Goal: Task Accomplishment & Management: Use online tool/utility

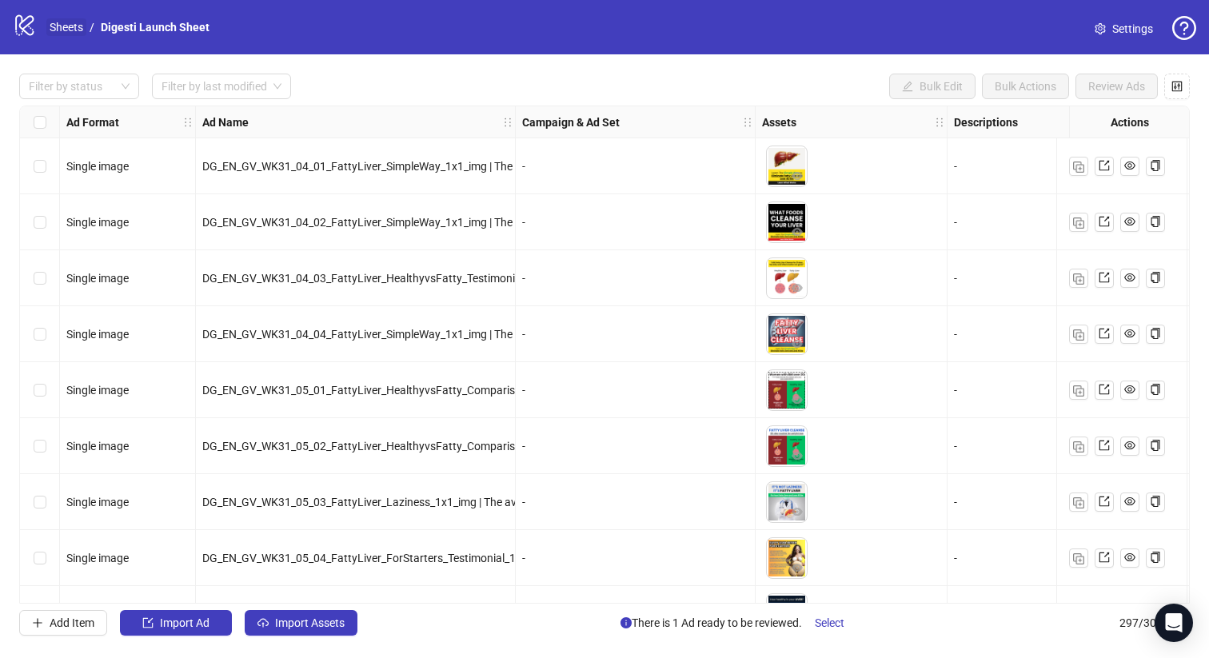
click at [74, 30] on link "Sheets" at bounding box center [66, 27] width 40 height 18
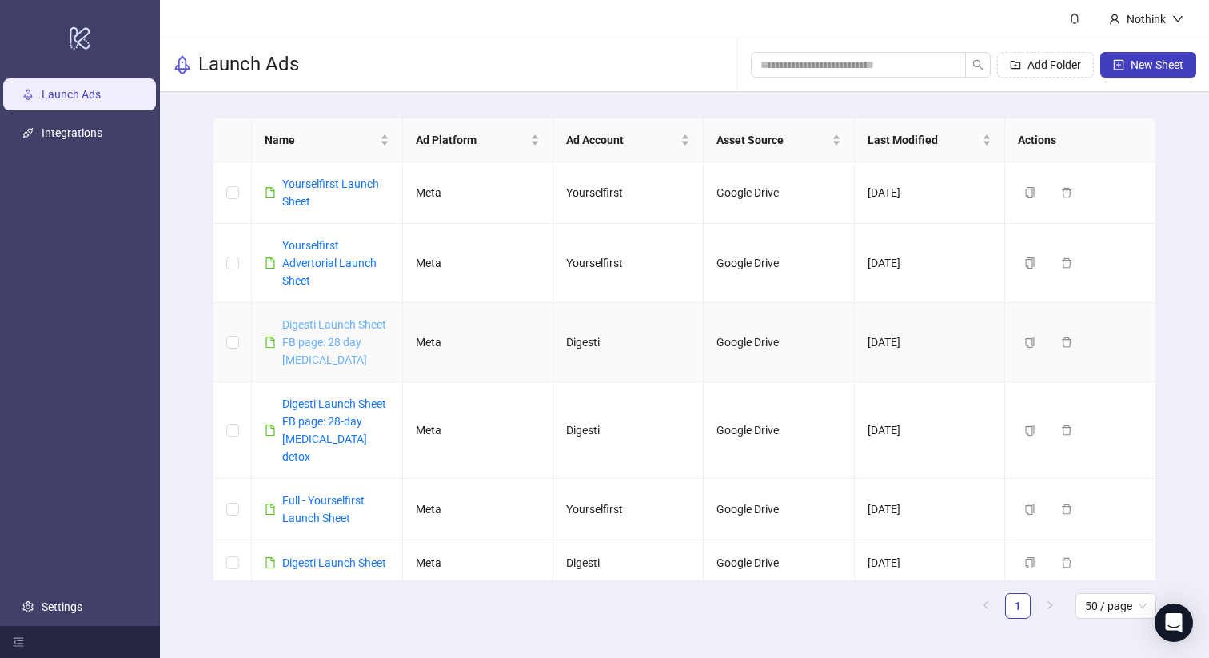
click at [334, 326] on link "Digesti Launch Sheet FB page: 28 day [MEDICAL_DATA]" at bounding box center [334, 342] width 104 height 48
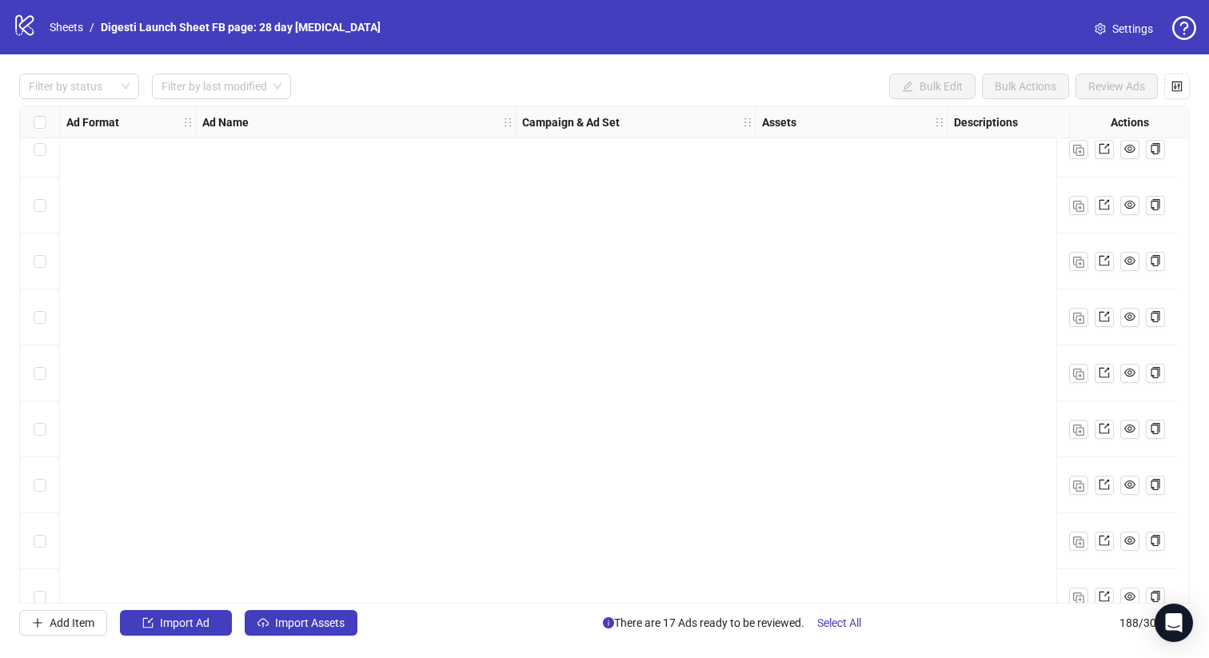
scroll to position [8633, 0]
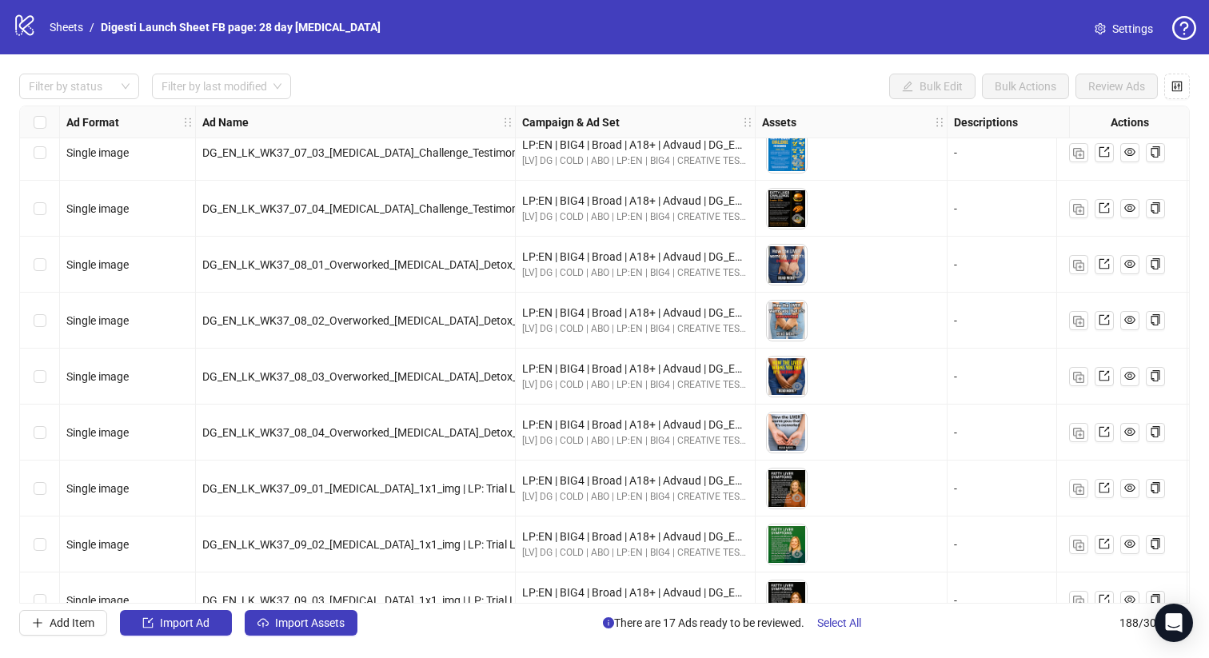
click at [26, 30] on icon "logo/logo-mobile" at bounding box center [25, 25] width 24 height 24
click at [53, 30] on link "Sheets" at bounding box center [66, 27] width 40 height 18
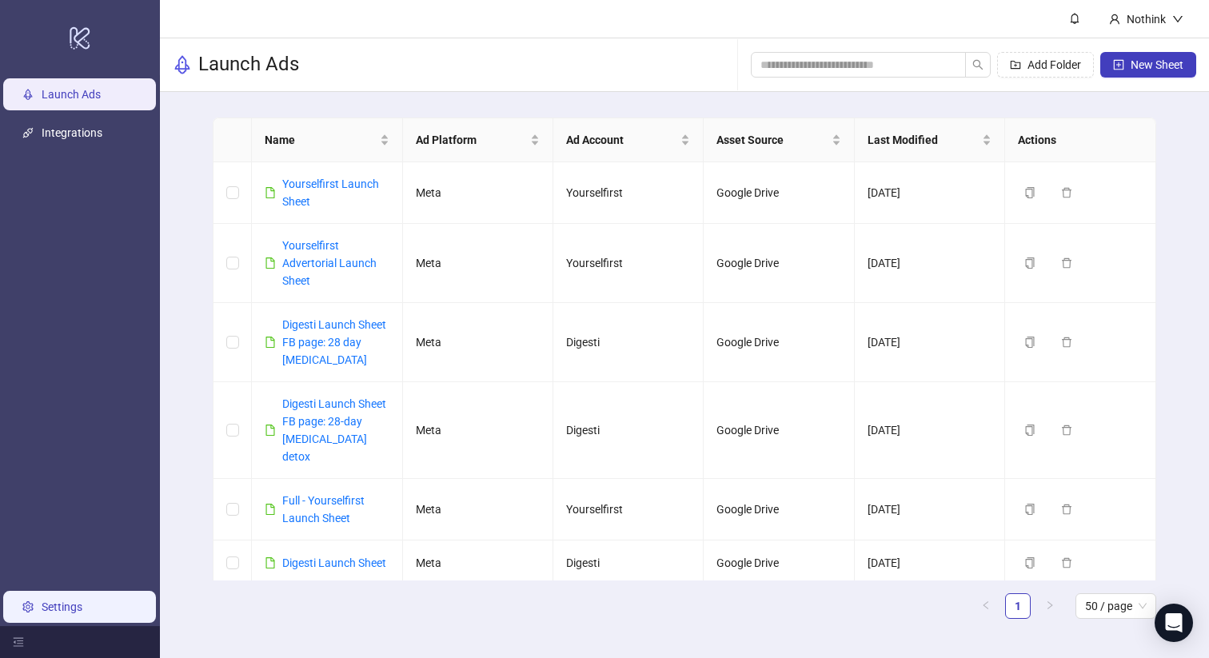
click at [74, 600] on link "Settings" at bounding box center [62, 606] width 41 height 13
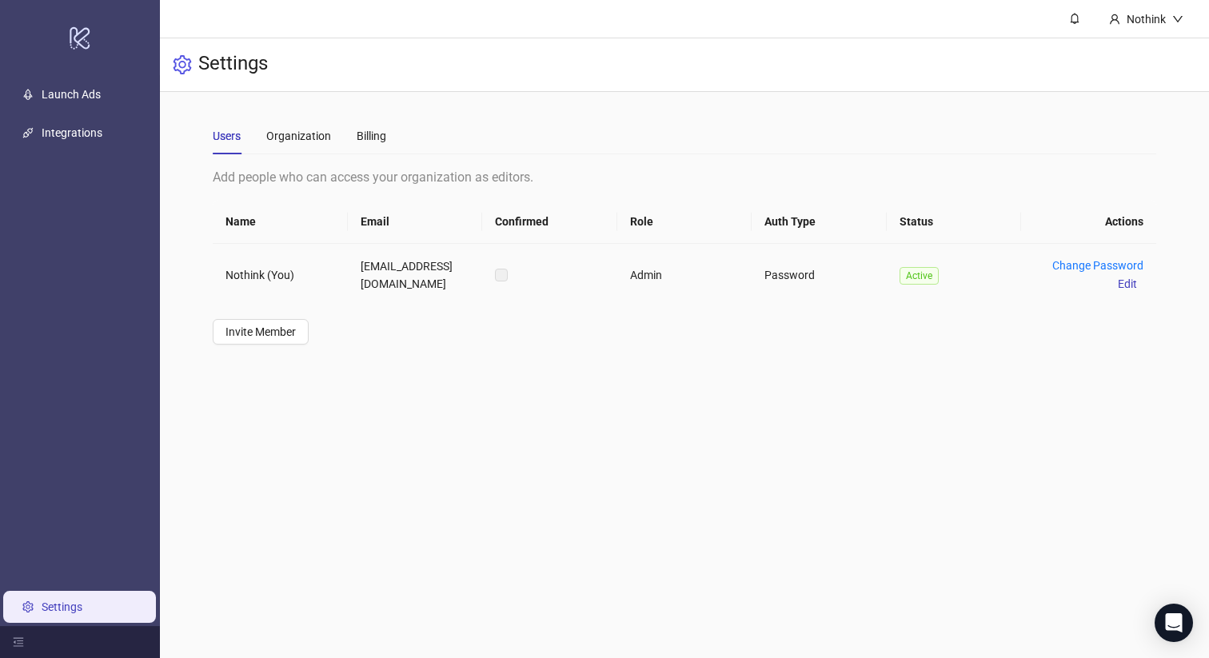
click at [379, 260] on td "[EMAIL_ADDRESS][DOMAIN_NAME]" at bounding box center [415, 275] width 134 height 62
click at [290, 280] on td "Nothink (You)" at bounding box center [280, 275] width 134 height 62
click at [269, 280] on td "Nothink (You)" at bounding box center [280, 275] width 134 height 62
click at [796, 273] on td "Password" at bounding box center [819, 275] width 134 height 62
click at [1156, 11] on div "Nothink" at bounding box center [1146, 19] width 52 height 18
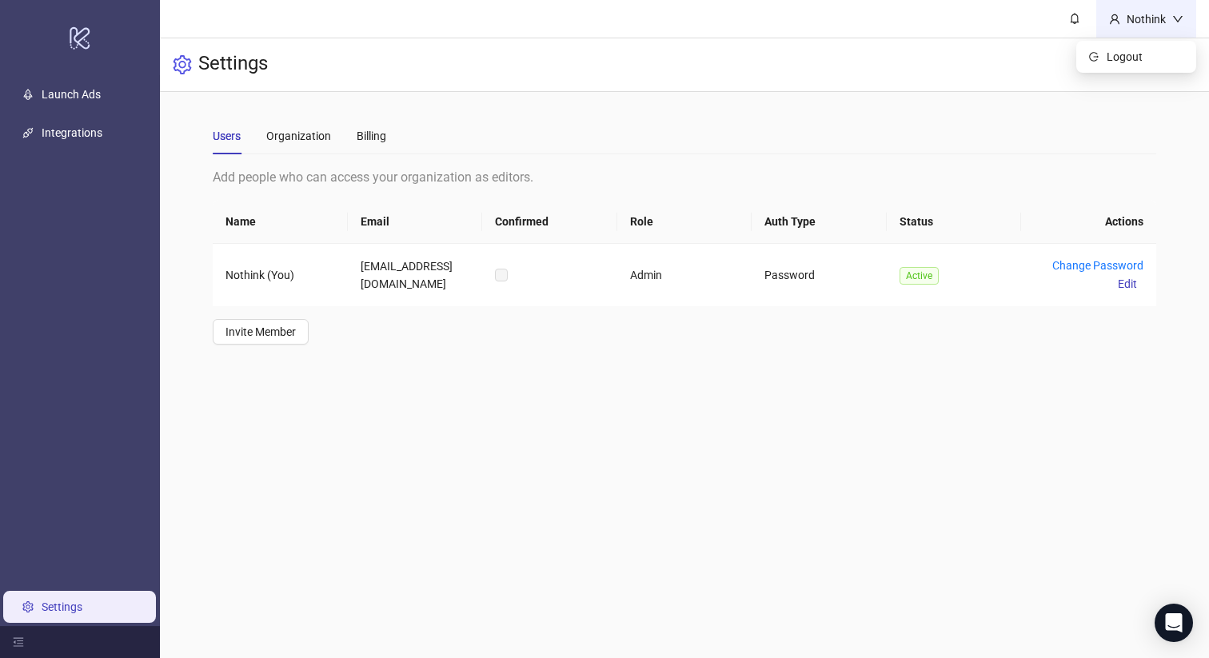
click at [1156, 11] on div "Nothink" at bounding box center [1146, 19] width 52 height 18
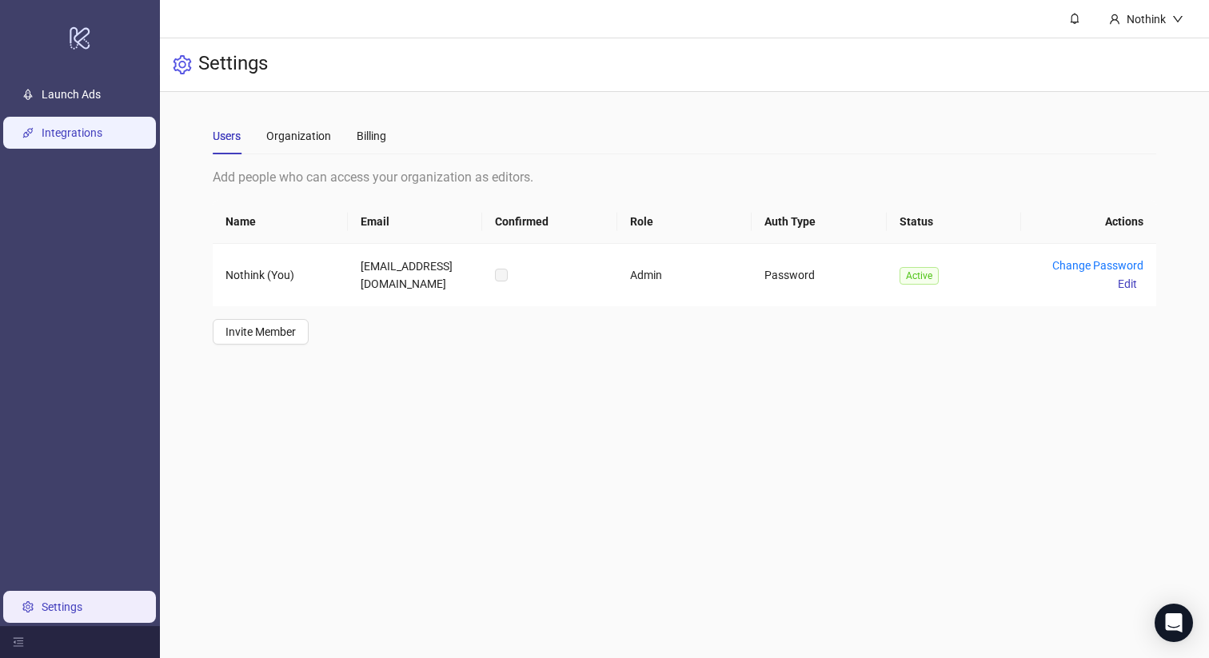
click at [87, 133] on link "Integrations" at bounding box center [72, 132] width 61 height 13
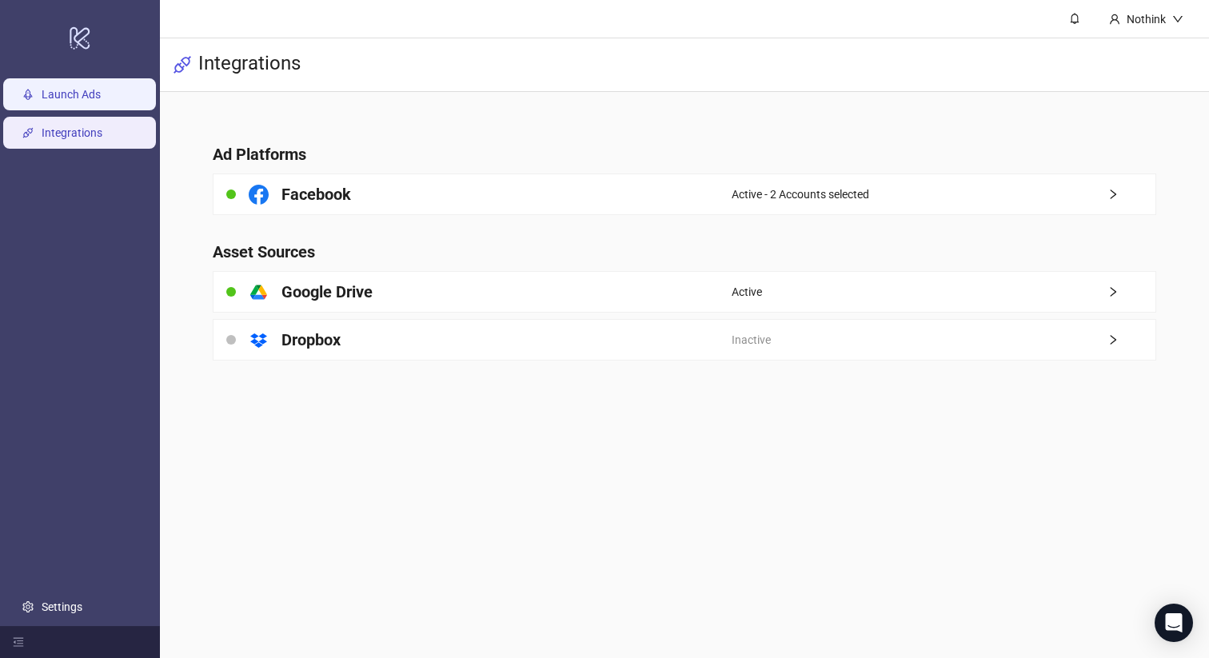
click at [91, 93] on link "Launch Ads" at bounding box center [71, 94] width 59 height 13
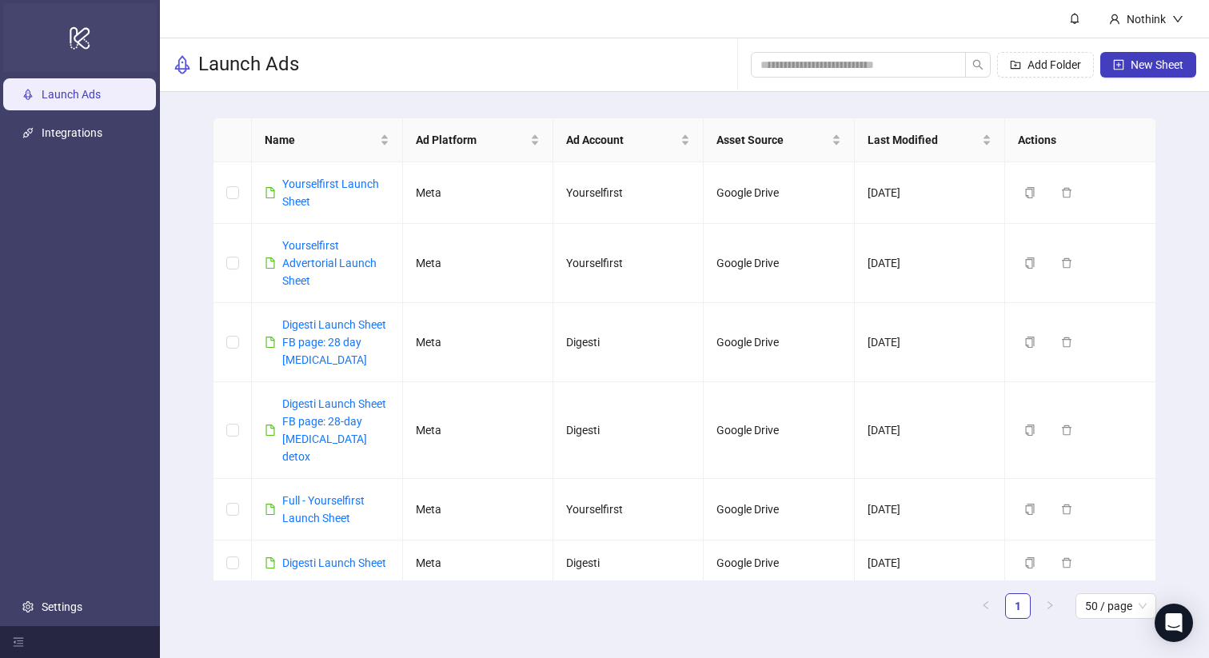
click at [91, 49] on div "logo/logo-mobile" at bounding box center [80, 37] width 154 height 69
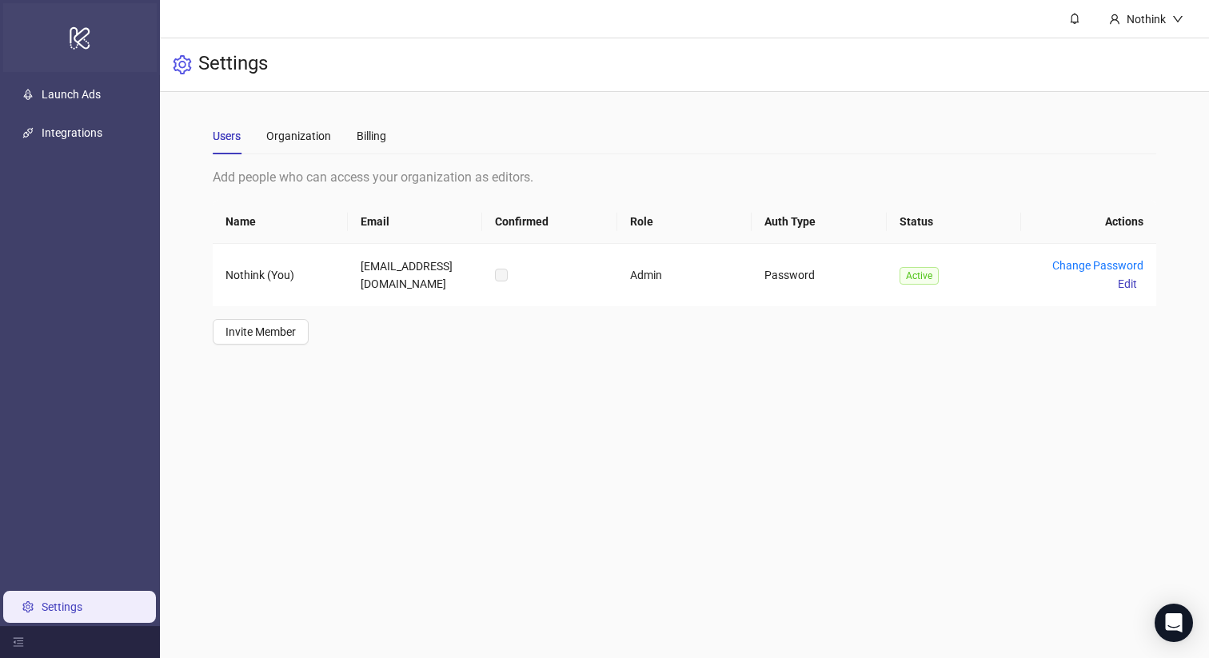
click at [91, 49] on div "logo/logo-mobile" at bounding box center [80, 37] width 154 height 69
click at [252, 127] on div "Users Organization Billing" at bounding box center [299, 136] width 173 height 37
click at [293, 133] on div "Organization" at bounding box center [298, 136] width 65 height 18
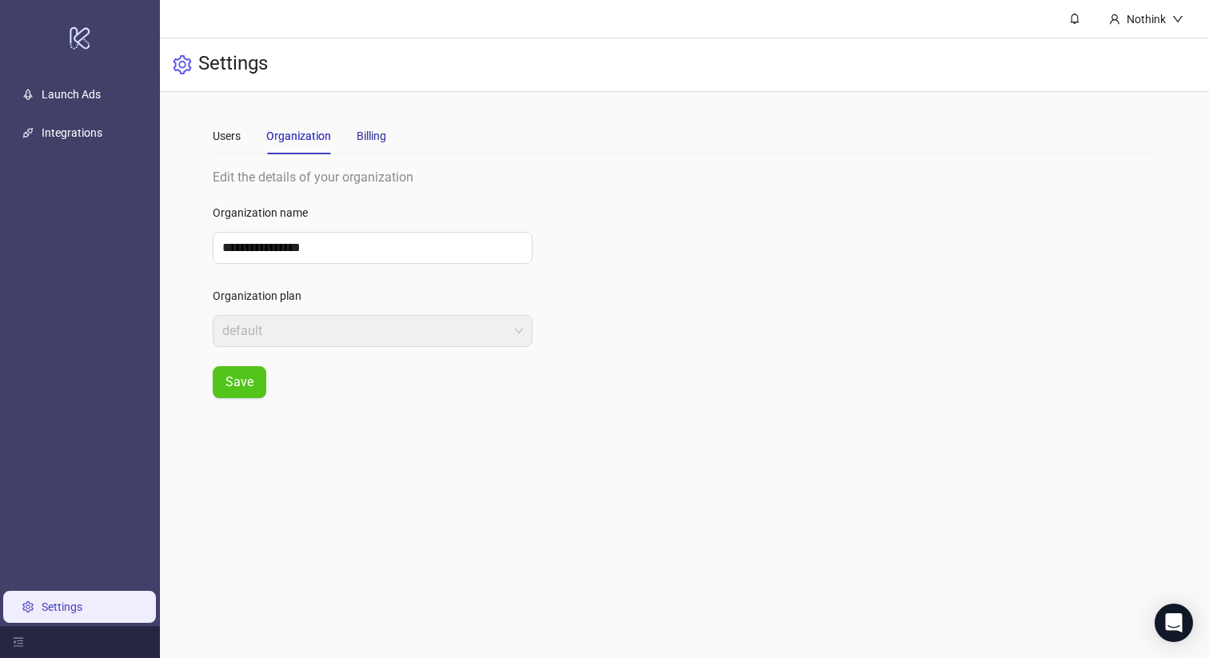
click at [373, 141] on div "Billing" at bounding box center [372, 136] width 30 height 18
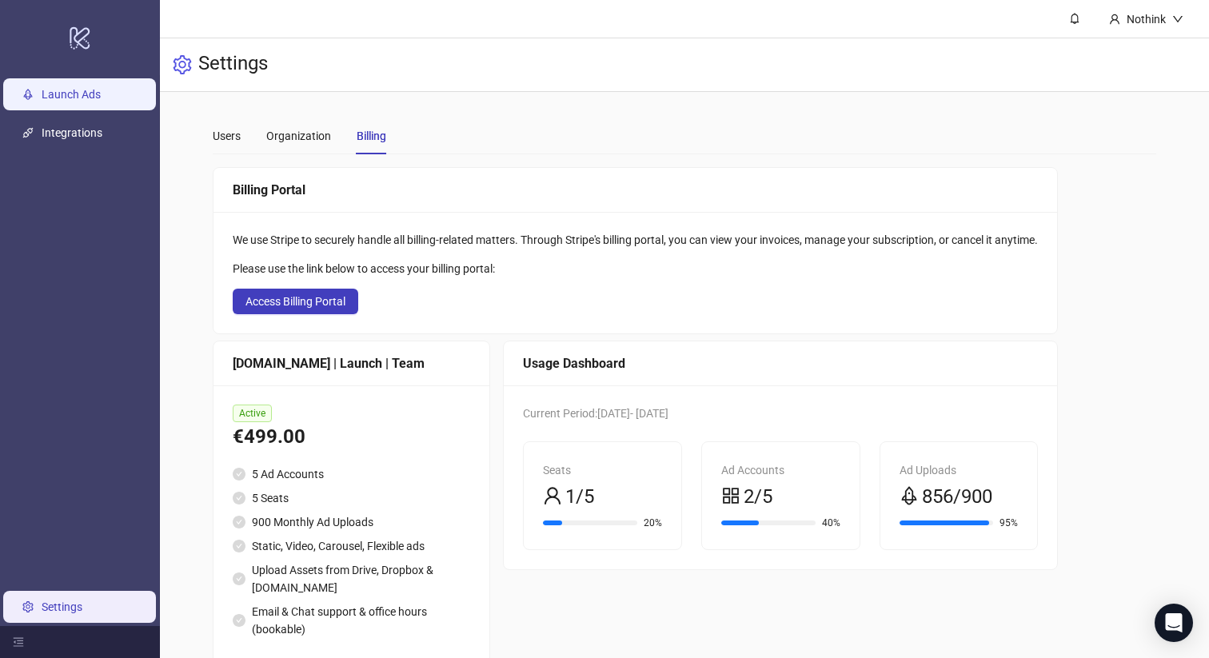
click at [54, 99] on link "Launch Ads" at bounding box center [71, 94] width 59 height 13
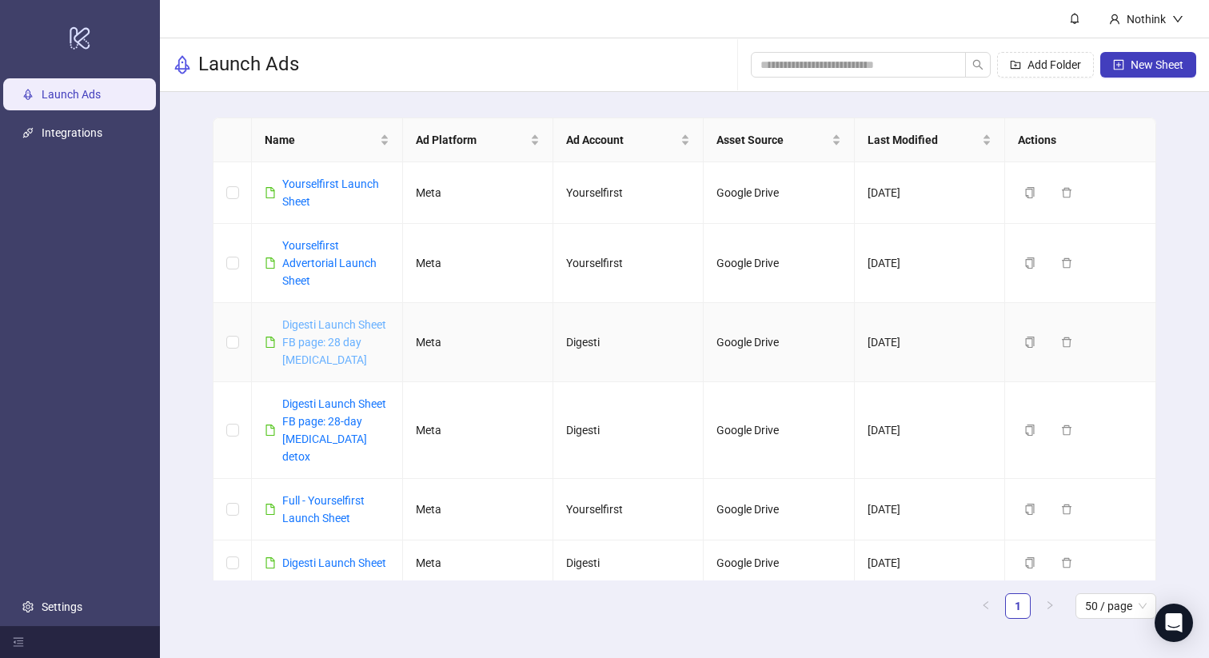
click at [325, 325] on link "Digesti Launch Sheet FB page: 28 day [MEDICAL_DATA]" at bounding box center [334, 342] width 104 height 48
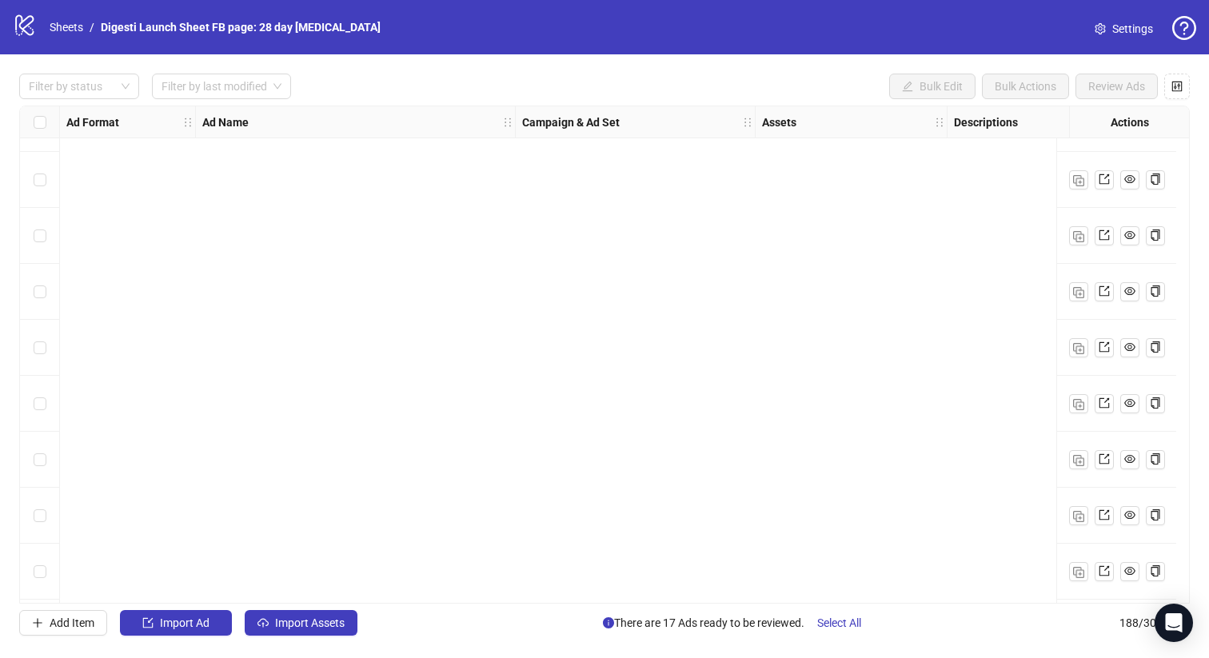
scroll to position [9554, 0]
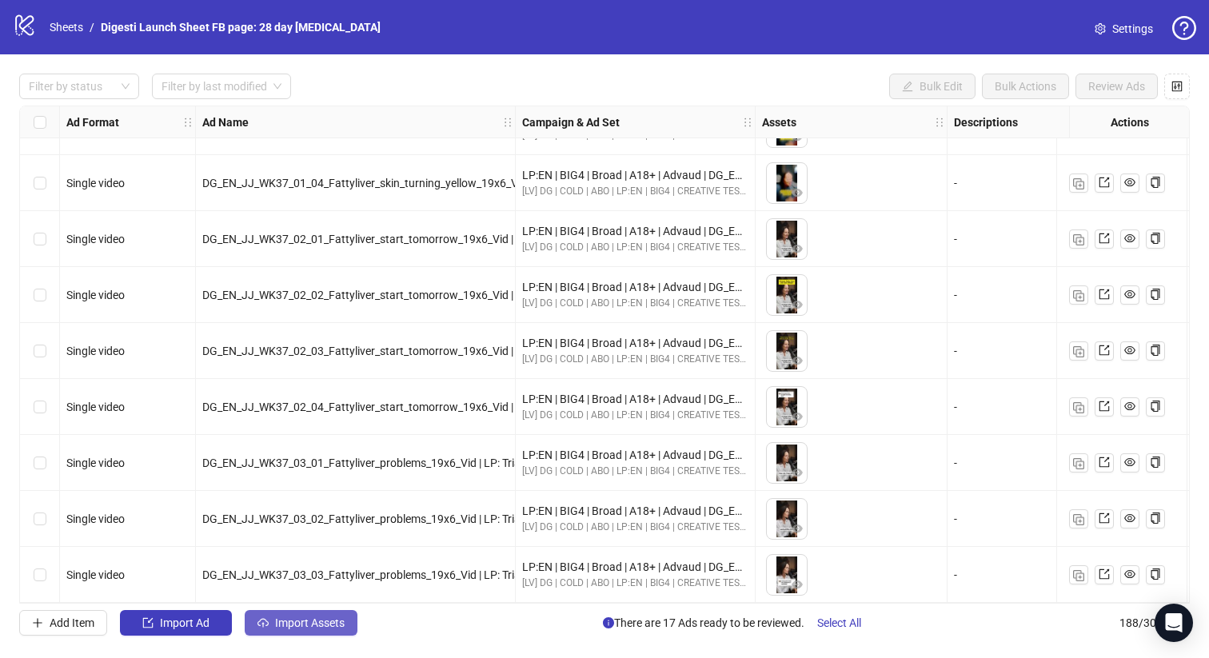
click at [325, 631] on button "Import Assets" at bounding box center [301, 623] width 113 height 26
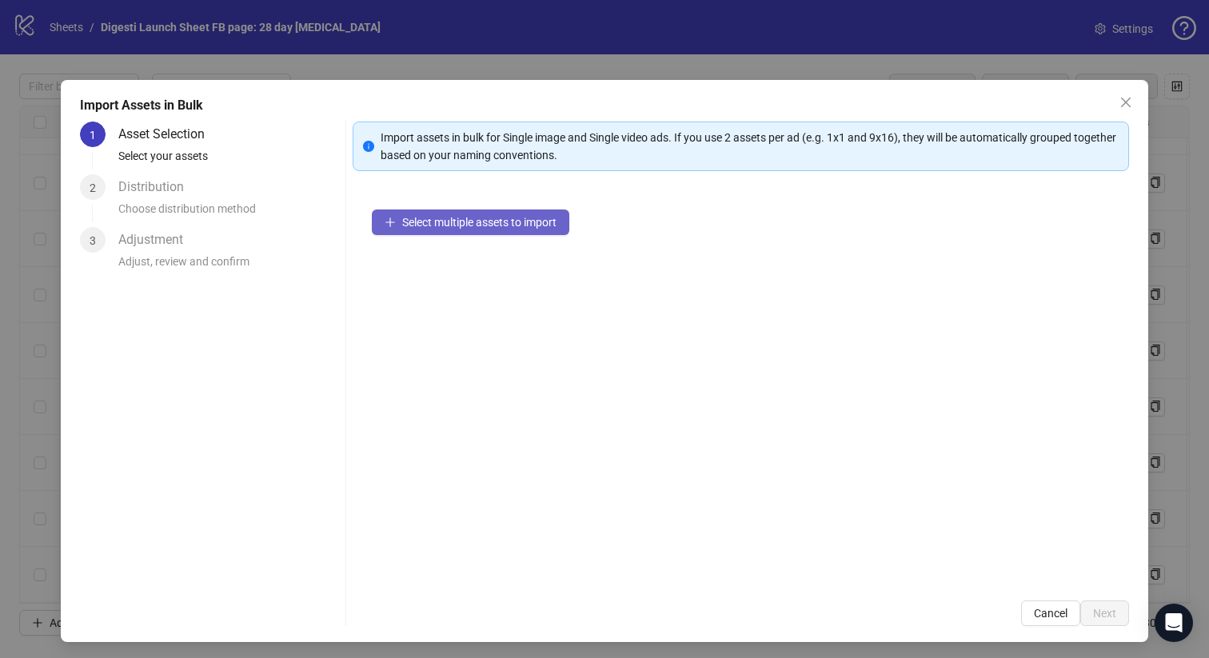
click at [477, 228] on span "Select multiple assets to import" at bounding box center [479, 222] width 154 height 13
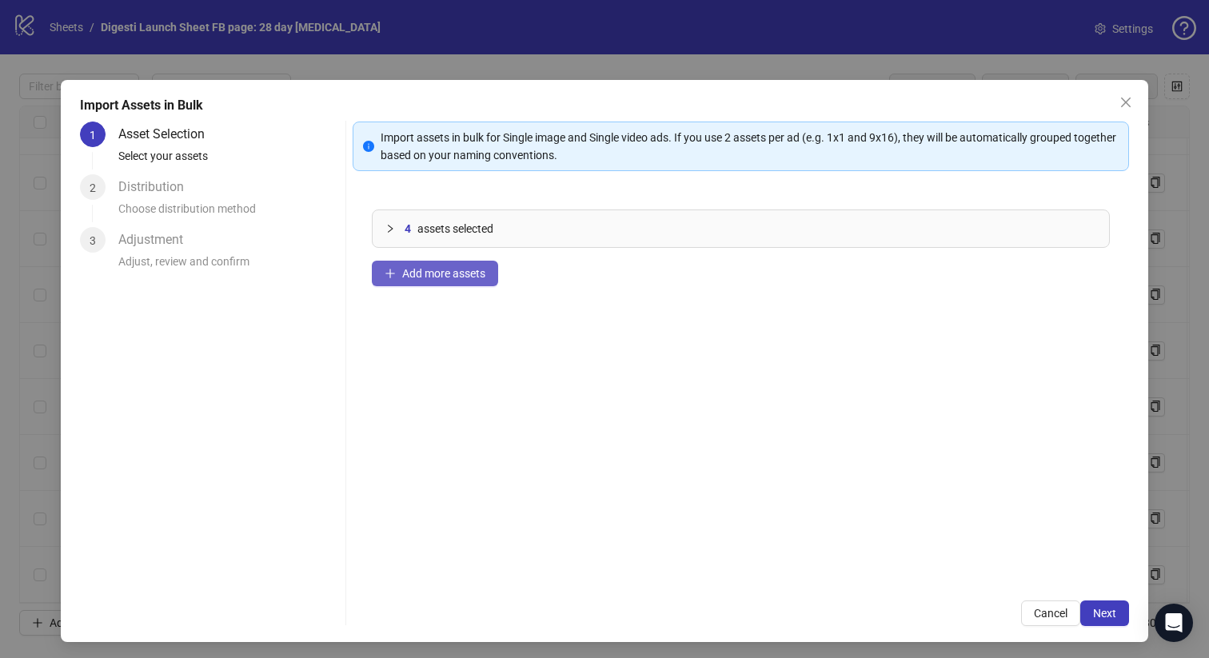
click at [421, 277] on span "Add more assets" at bounding box center [443, 273] width 83 height 13
click at [453, 280] on button "Add more assets" at bounding box center [435, 274] width 126 height 26
click at [435, 277] on span "Add more assets" at bounding box center [443, 273] width 83 height 13
click at [452, 283] on button "Add more assets" at bounding box center [435, 274] width 126 height 26
click at [1108, 607] on span "Next" at bounding box center [1104, 613] width 23 height 13
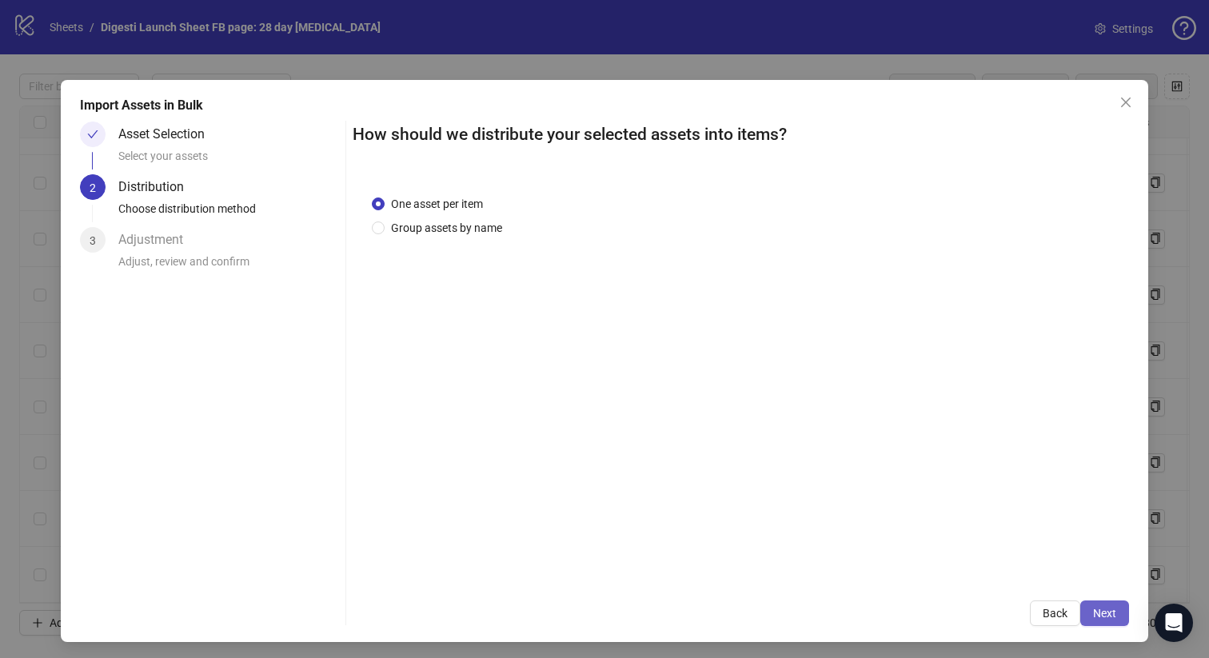
click at [1091, 607] on button "Next" at bounding box center [1104, 613] width 49 height 26
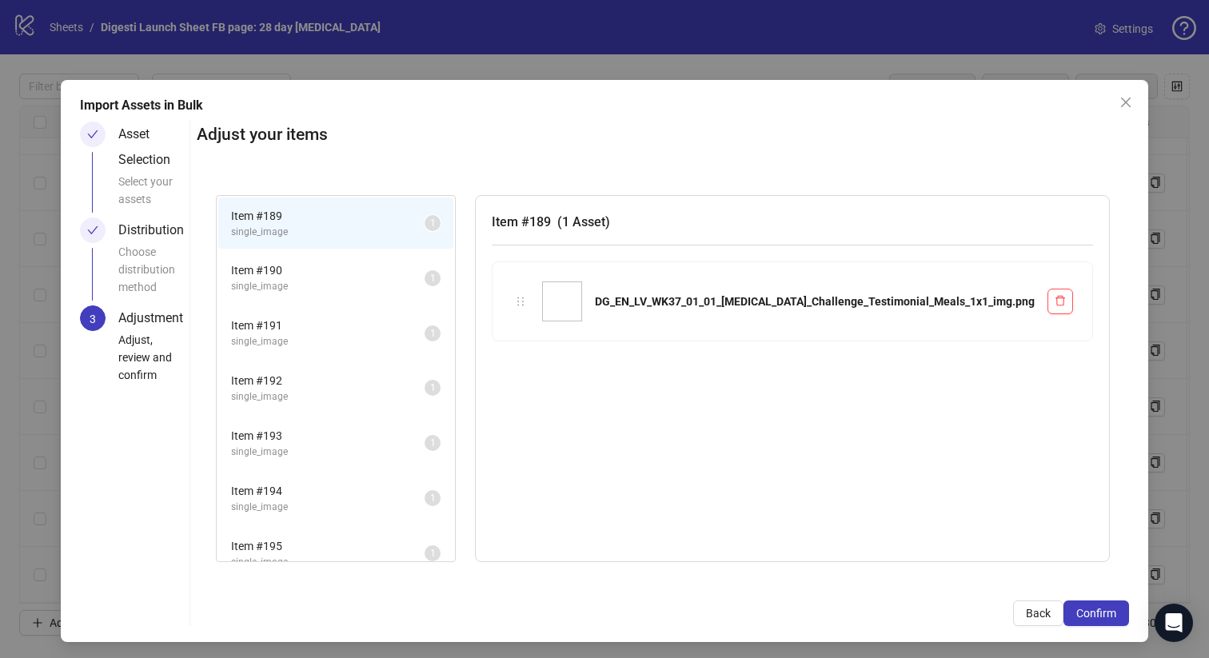
click at [1091, 607] on span "Confirm" at bounding box center [1096, 613] width 40 height 13
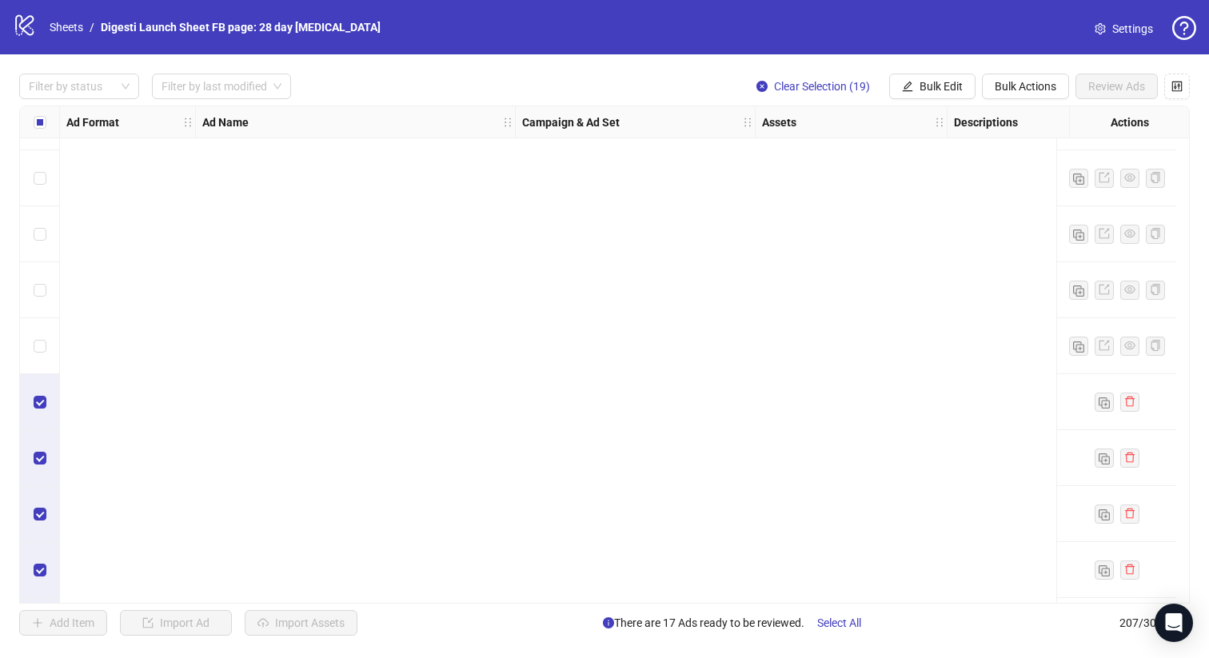
scroll to position [11127, 0]
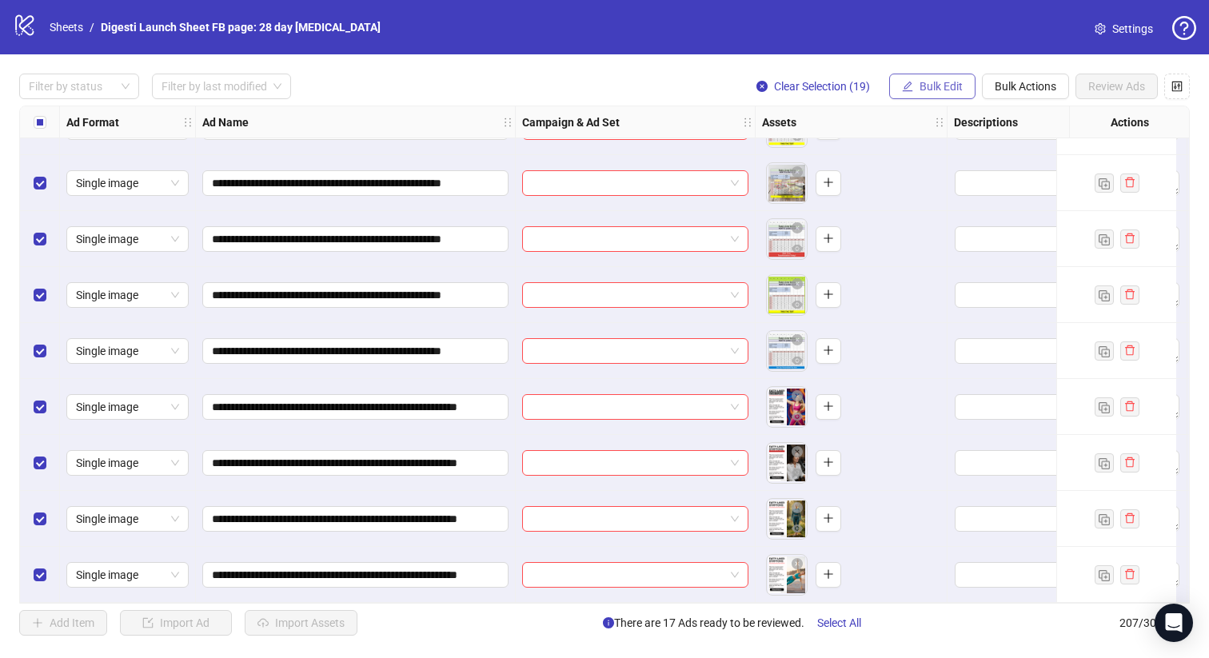
click at [939, 81] on span "Bulk Edit" at bounding box center [940, 86] width 43 height 13
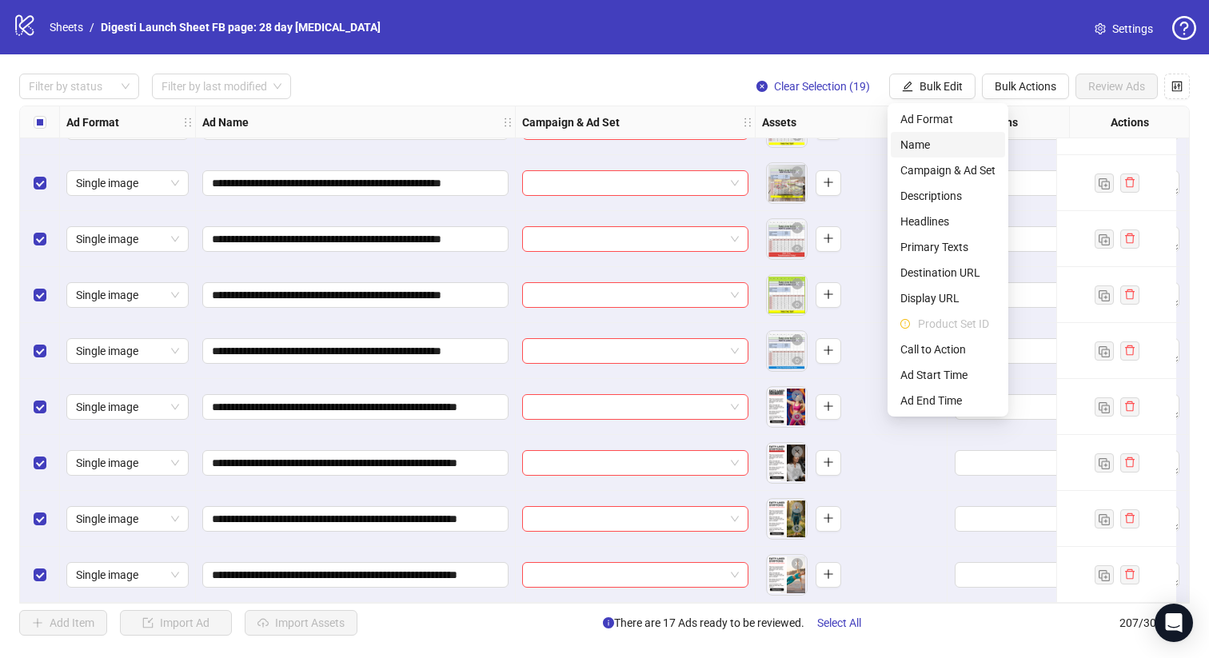
click at [943, 140] on span "Name" at bounding box center [947, 145] width 95 height 18
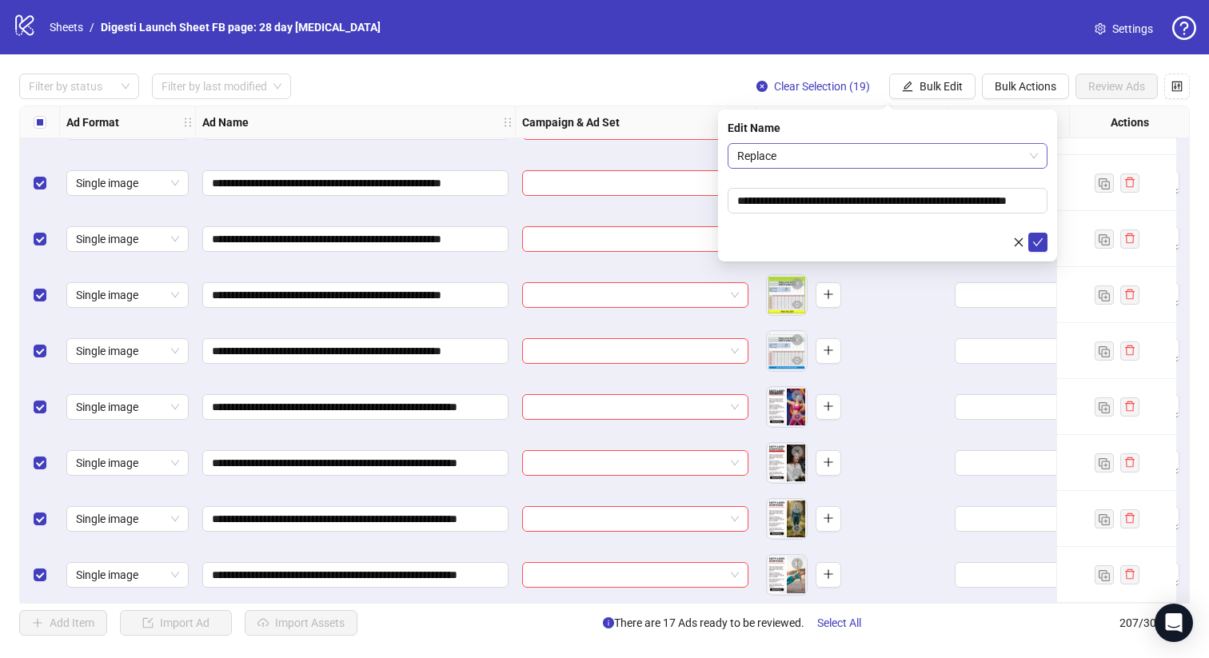
click at [845, 152] on span "Replace" at bounding box center [887, 156] width 301 height 24
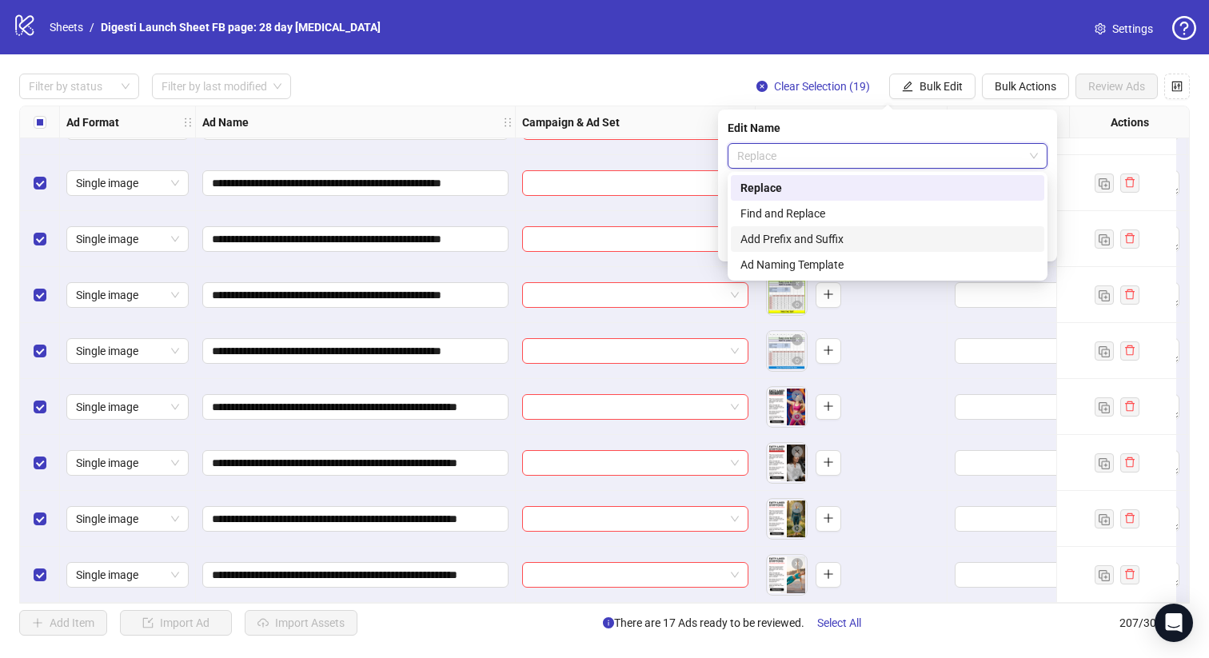
click at [803, 240] on div "Add Prefix and Suffix" at bounding box center [887, 239] width 294 height 18
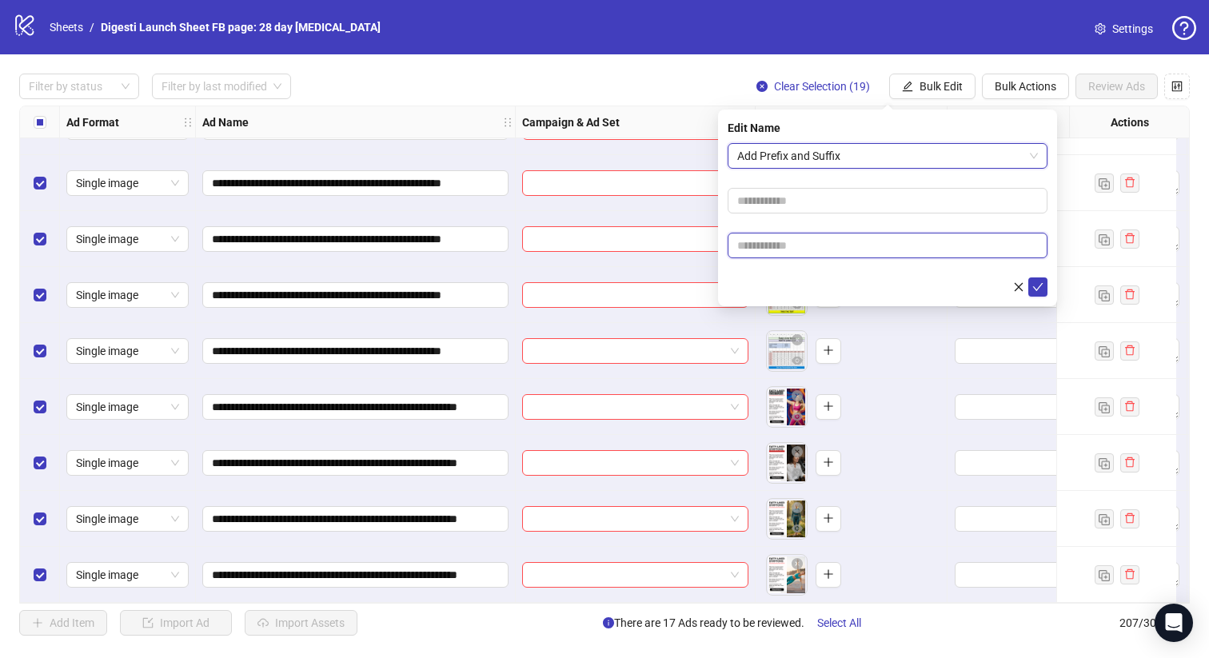
click at [776, 248] on input "text" at bounding box center [888, 246] width 320 height 26
paste input "**********"
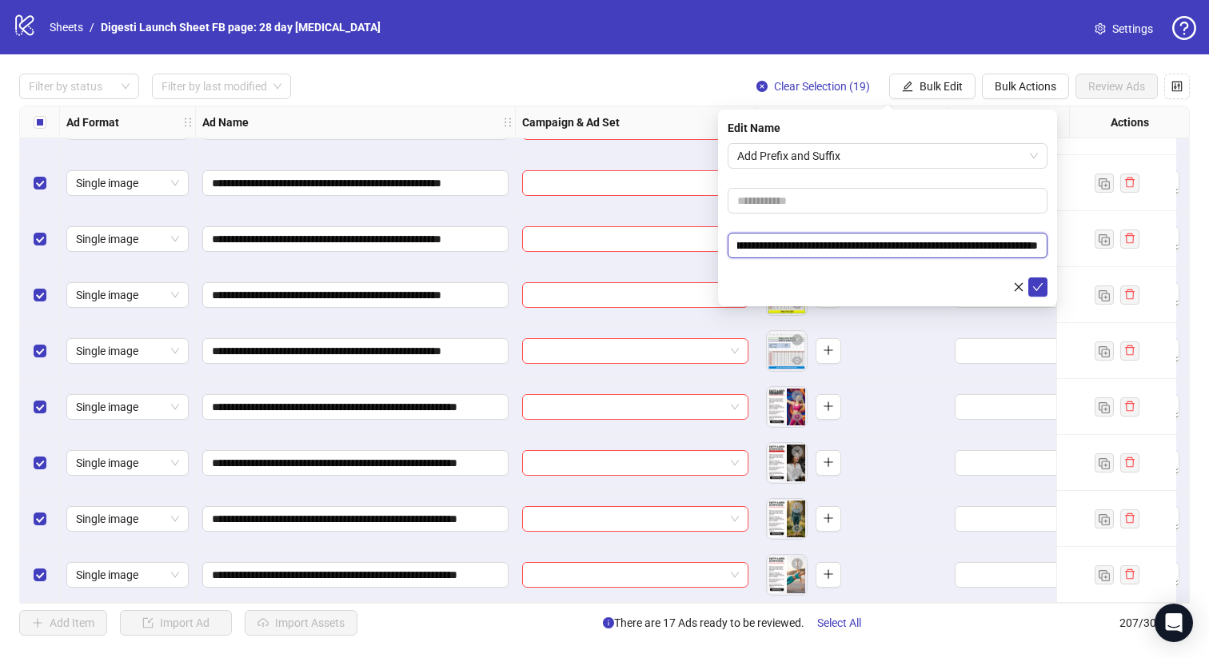
scroll to position [0, 0]
type input "**********"
click at [1042, 284] on icon "check" at bounding box center [1037, 286] width 11 height 11
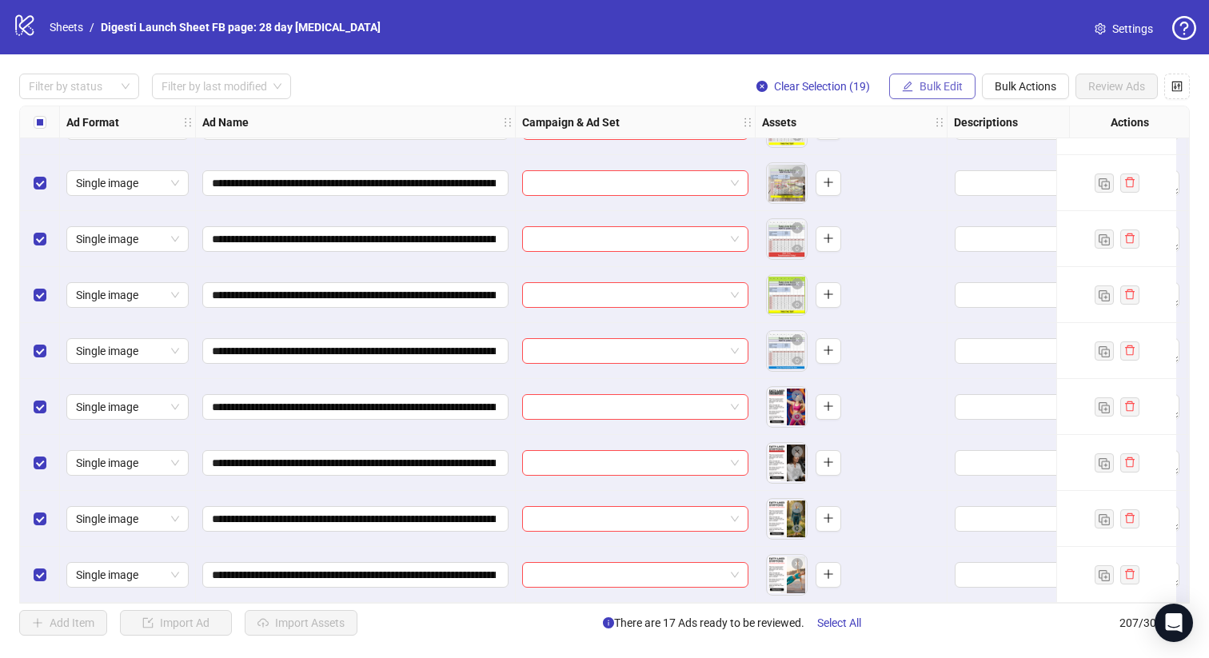
click at [914, 90] on button "Bulk Edit" at bounding box center [932, 87] width 86 height 26
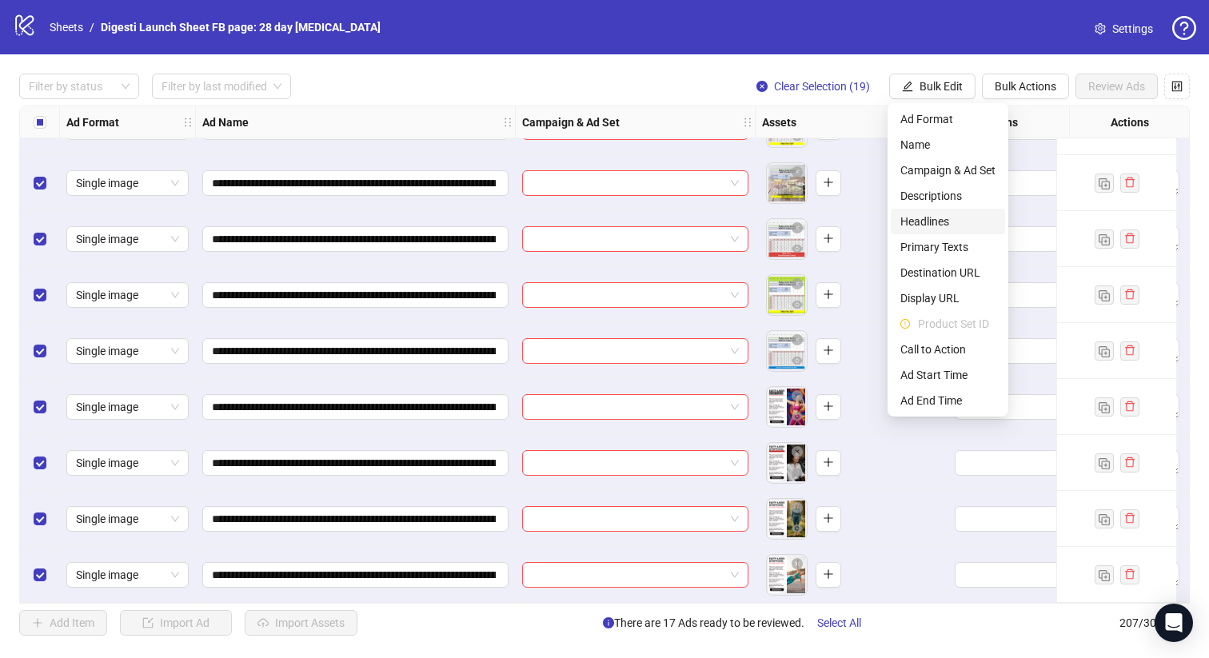
click at [925, 217] on span "Headlines" at bounding box center [947, 222] width 95 height 18
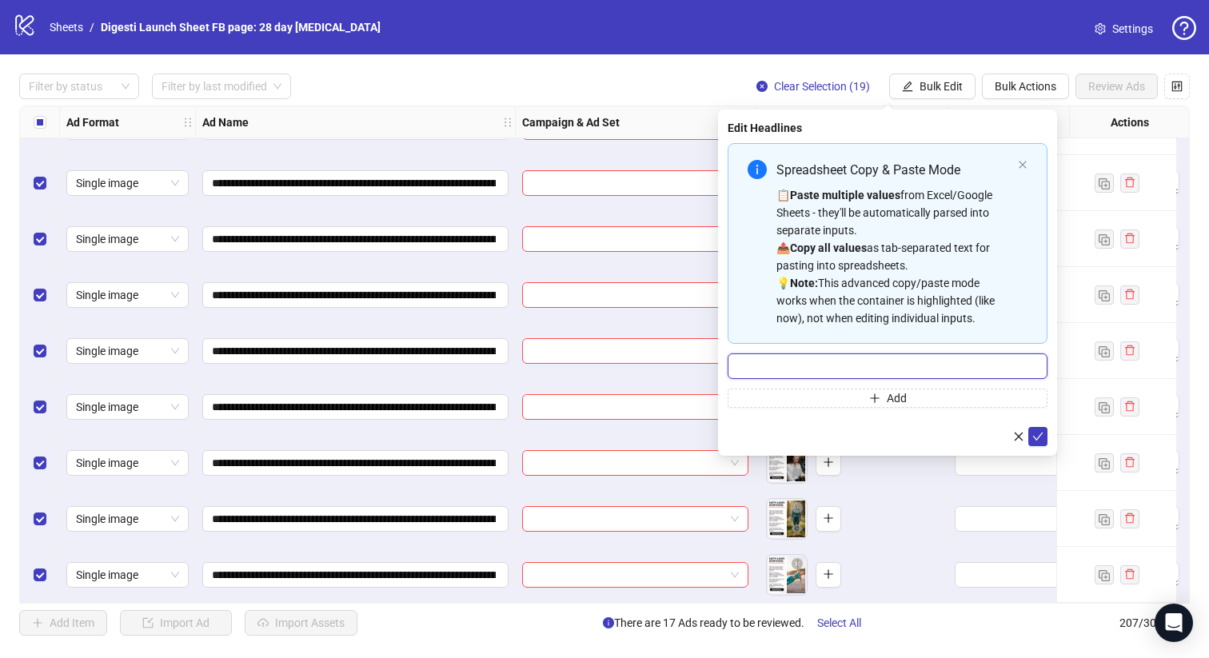
click at [799, 362] on input "Multi-input container - paste or copy values" at bounding box center [888, 366] width 320 height 26
paste input "**********"
type input "**********"
click at [1039, 437] on icon "check" at bounding box center [1038, 437] width 10 height 8
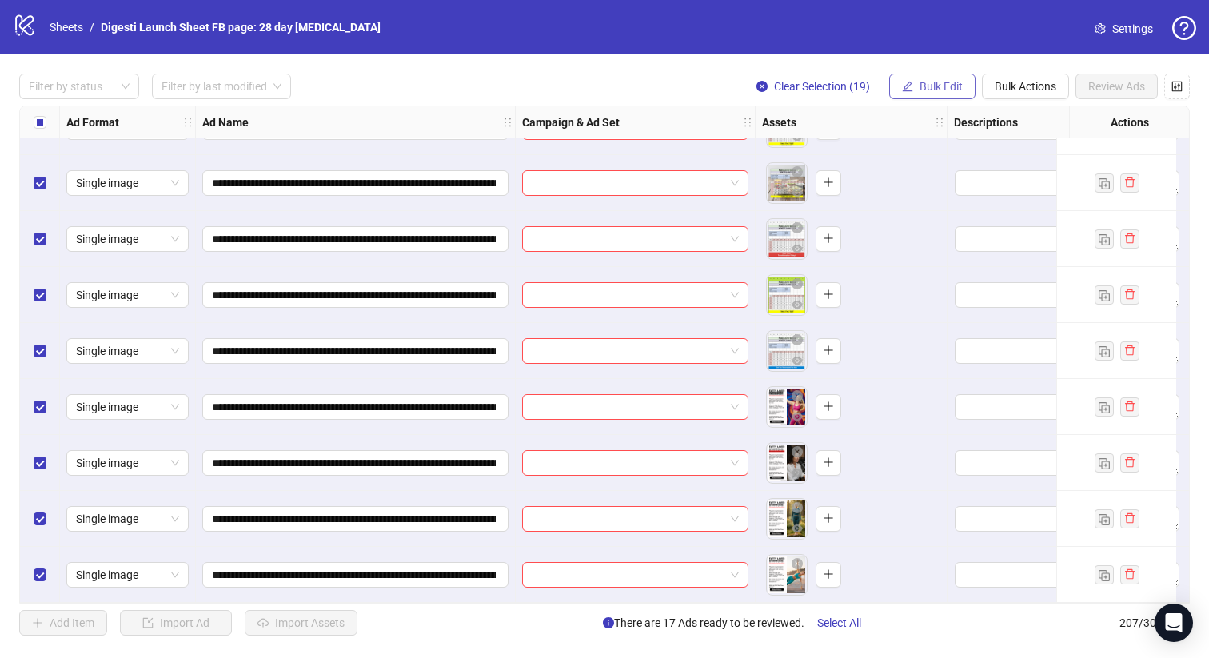
click at [925, 91] on span "Bulk Edit" at bounding box center [940, 86] width 43 height 13
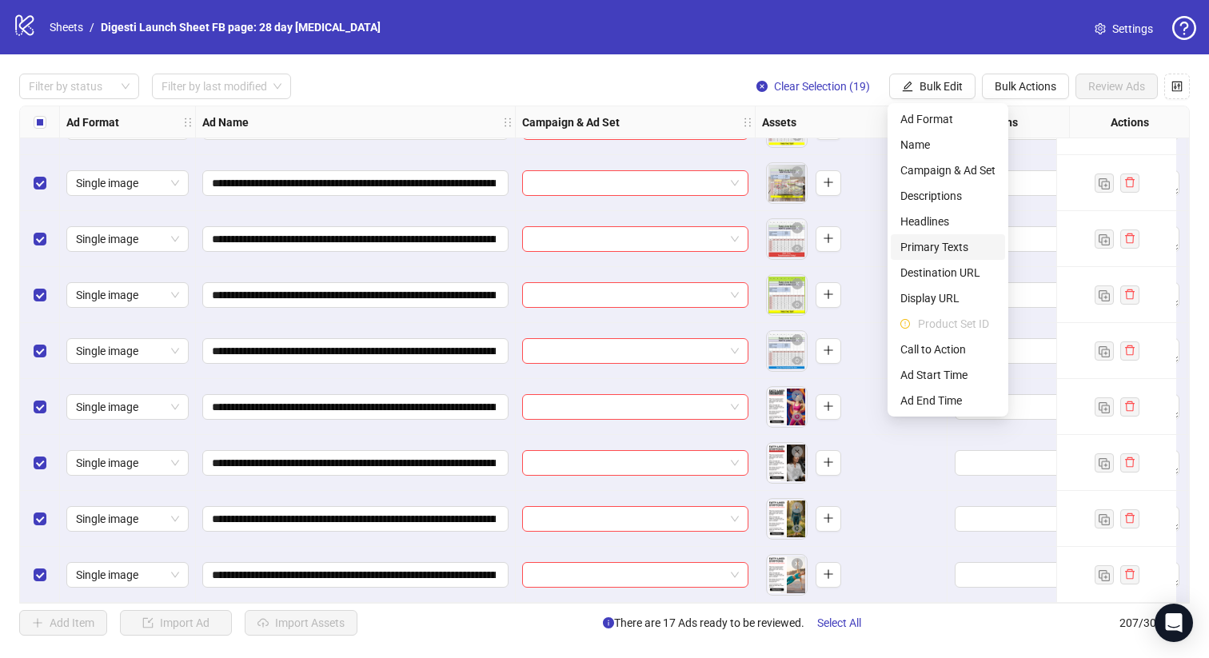
click at [947, 245] on span "Primary Texts" at bounding box center [947, 247] width 95 height 18
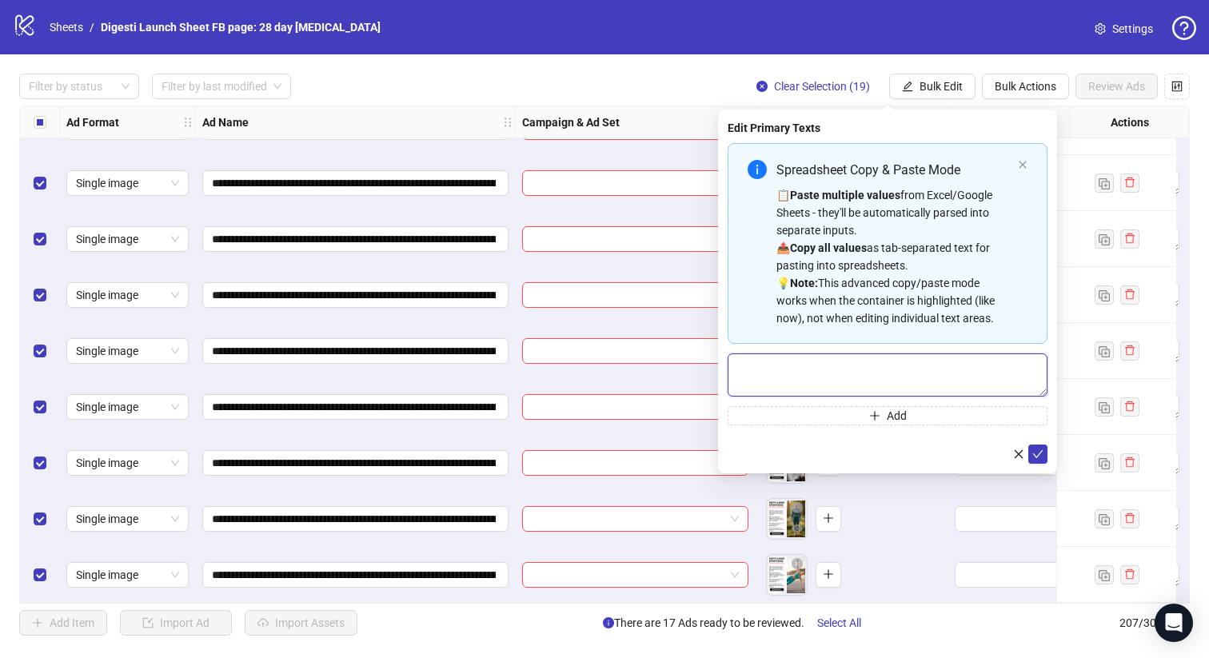
click at [801, 373] on textarea "Multi-text input container - paste or copy values" at bounding box center [888, 374] width 320 height 43
paste textarea "**********"
type textarea "**********"
click at [1040, 450] on icon "check" at bounding box center [1037, 454] width 11 height 11
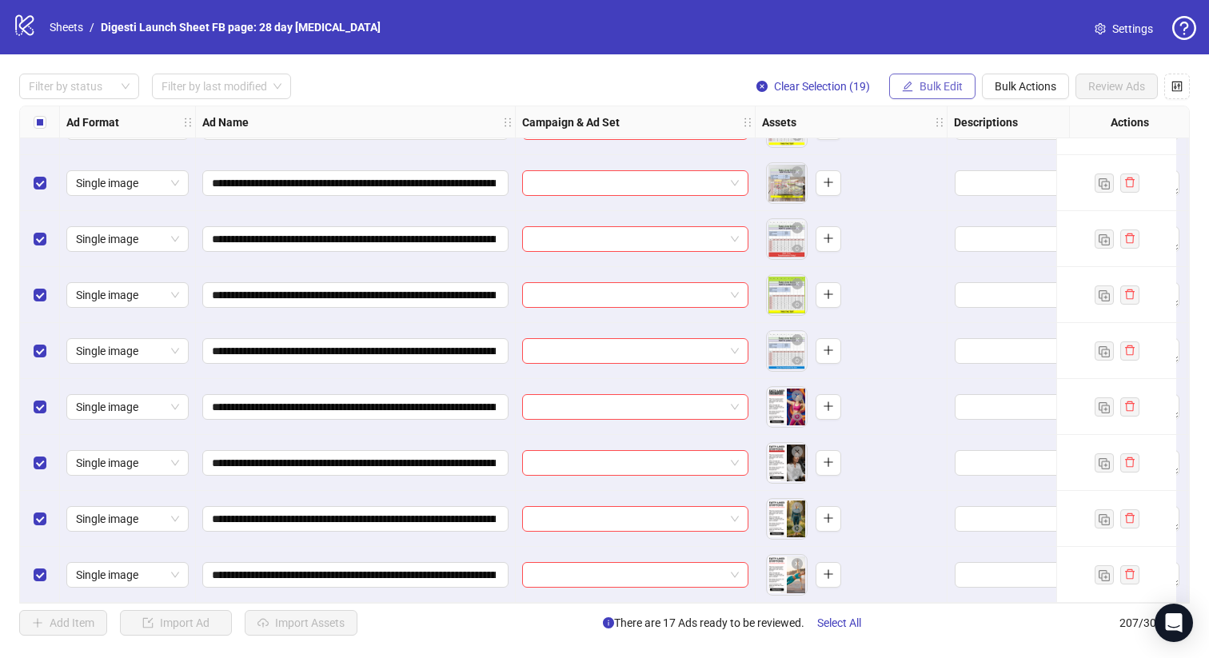
click at [915, 86] on button "Bulk Edit" at bounding box center [932, 87] width 86 height 26
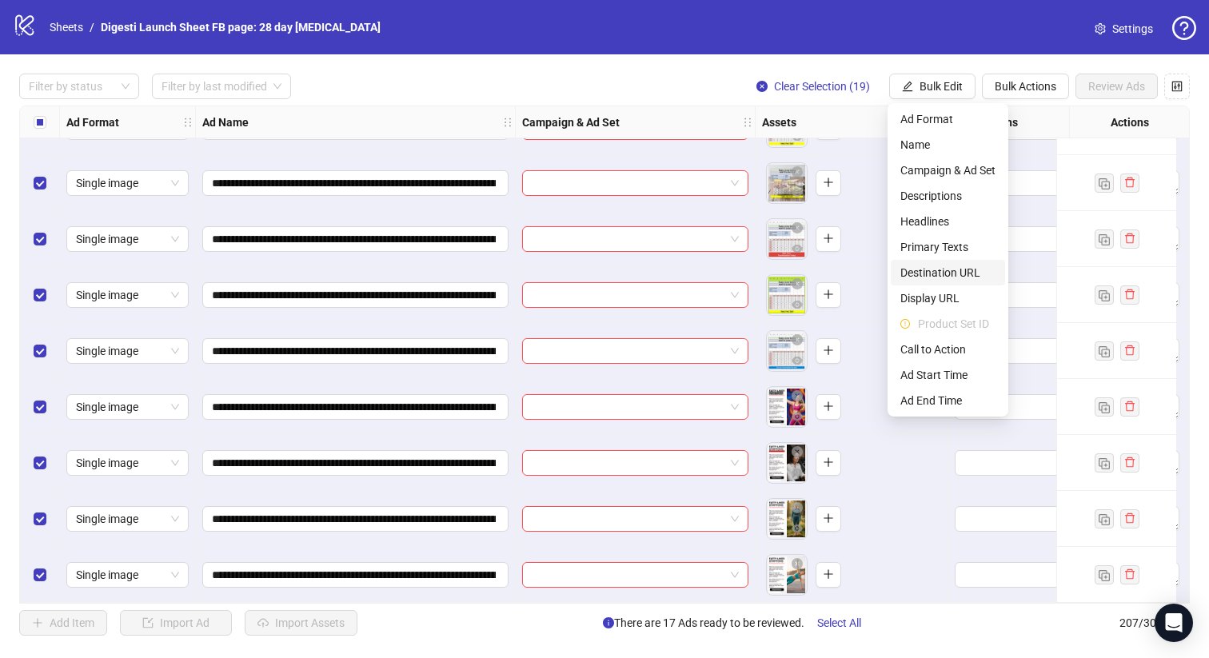
click at [915, 268] on span "Destination URL" at bounding box center [947, 273] width 95 height 18
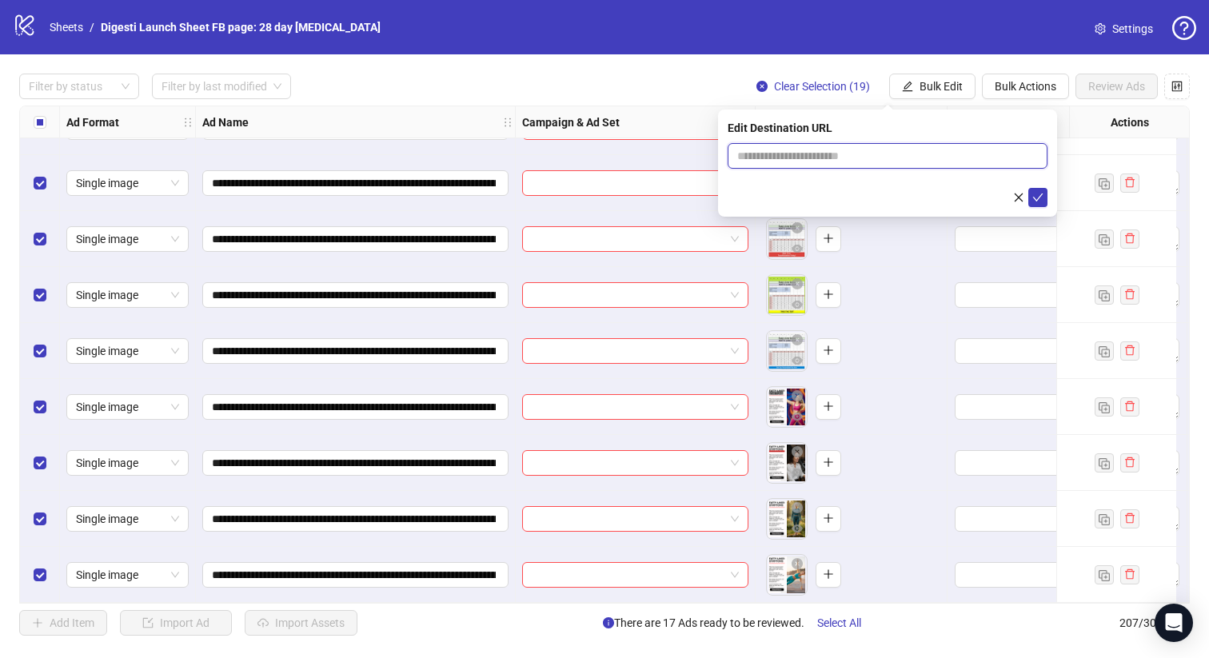
click at [808, 159] on input "text" at bounding box center [881, 156] width 288 height 18
paste input "**********"
type input "**********"
click at [1043, 193] on button "submit" at bounding box center [1037, 197] width 19 height 19
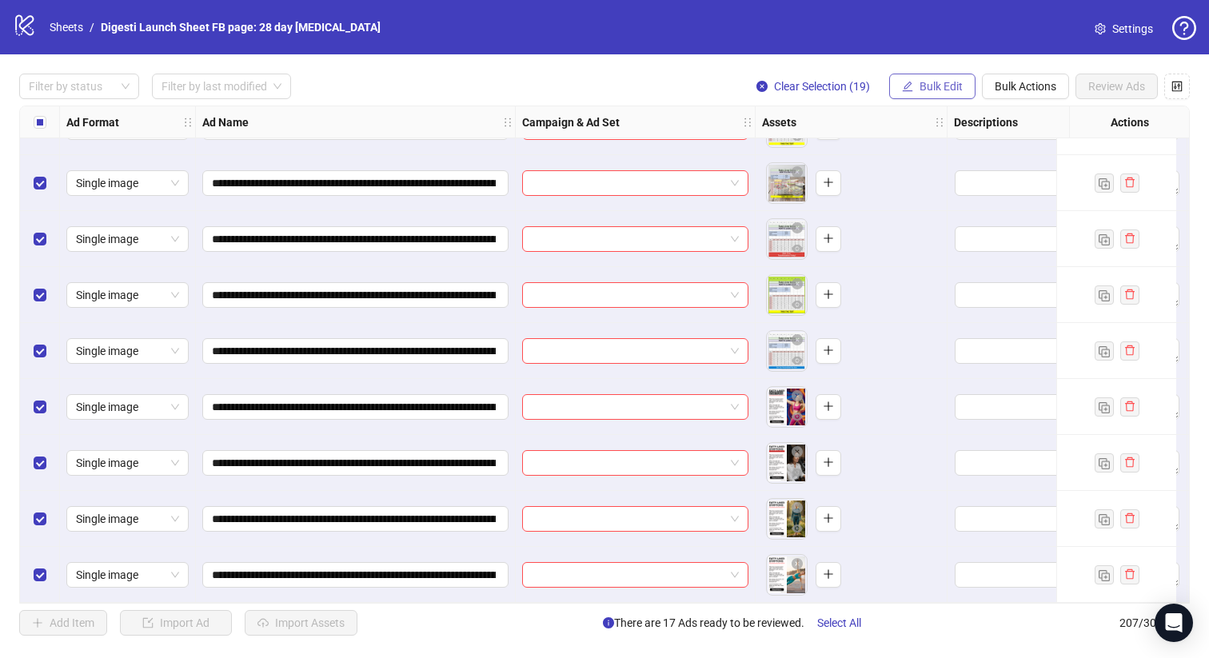
click at [935, 89] on span "Bulk Edit" at bounding box center [940, 86] width 43 height 13
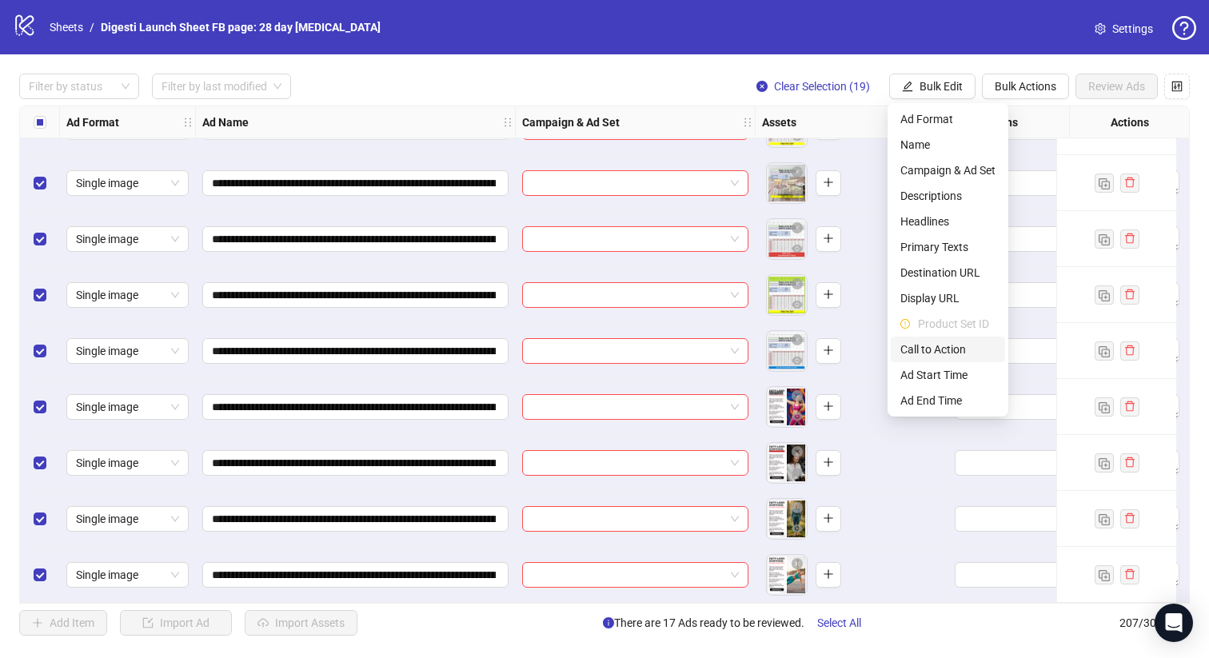
click at [960, 339] on li "Call to Action" at bounding box center [948, 350] width 114 height 26
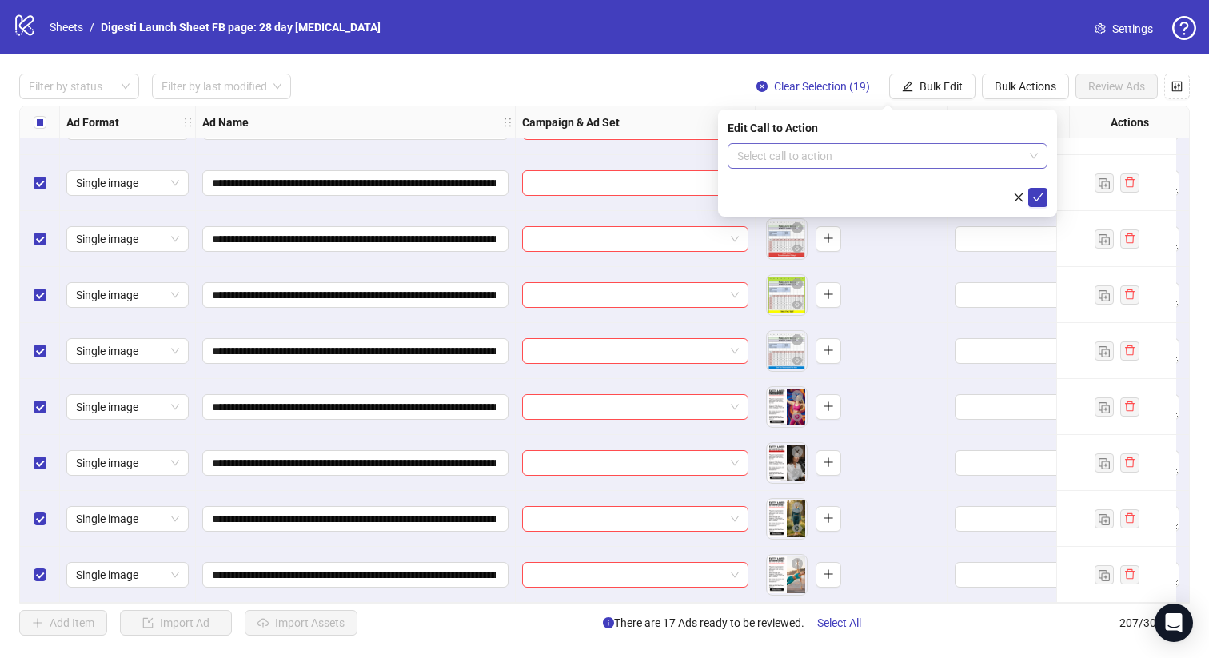
click at [797, 154] on input "search" at bounding box center [880, 156] width 286 height 24
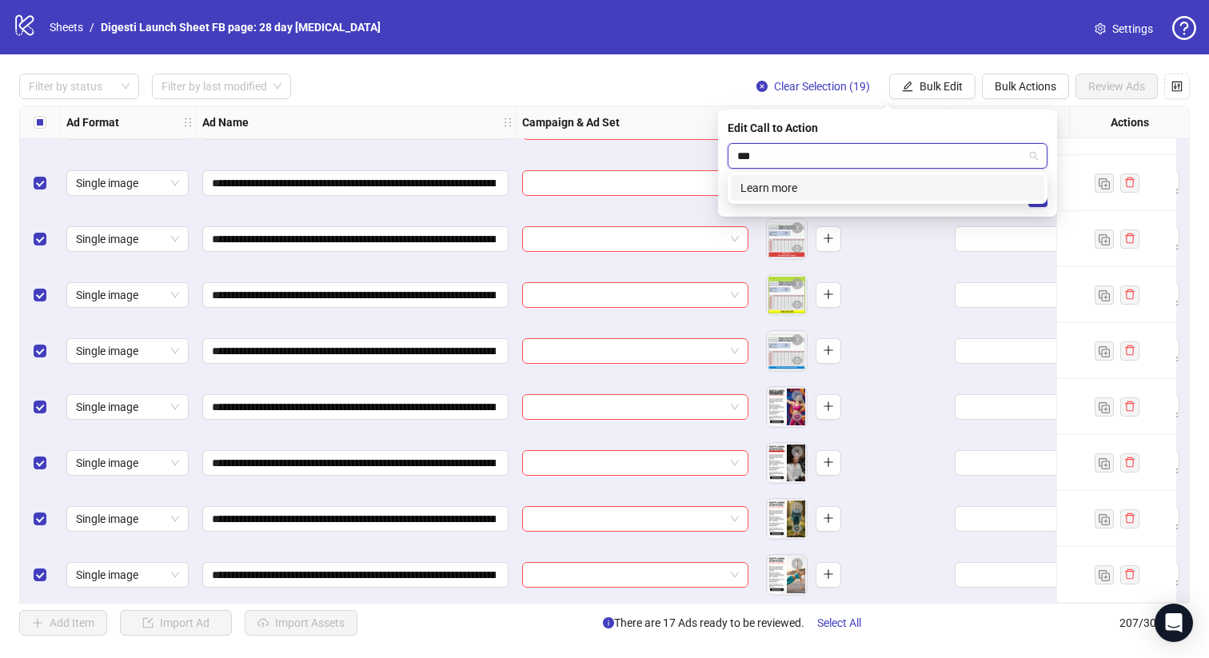
type input "***"
click at [761, 172] on div "LEARN_MORE Learn more" at bounding box center [888, 188] width 320 height 32
click at [767, 182] on div "Learn more" at bounding box center [887, 188] width 294 height 18
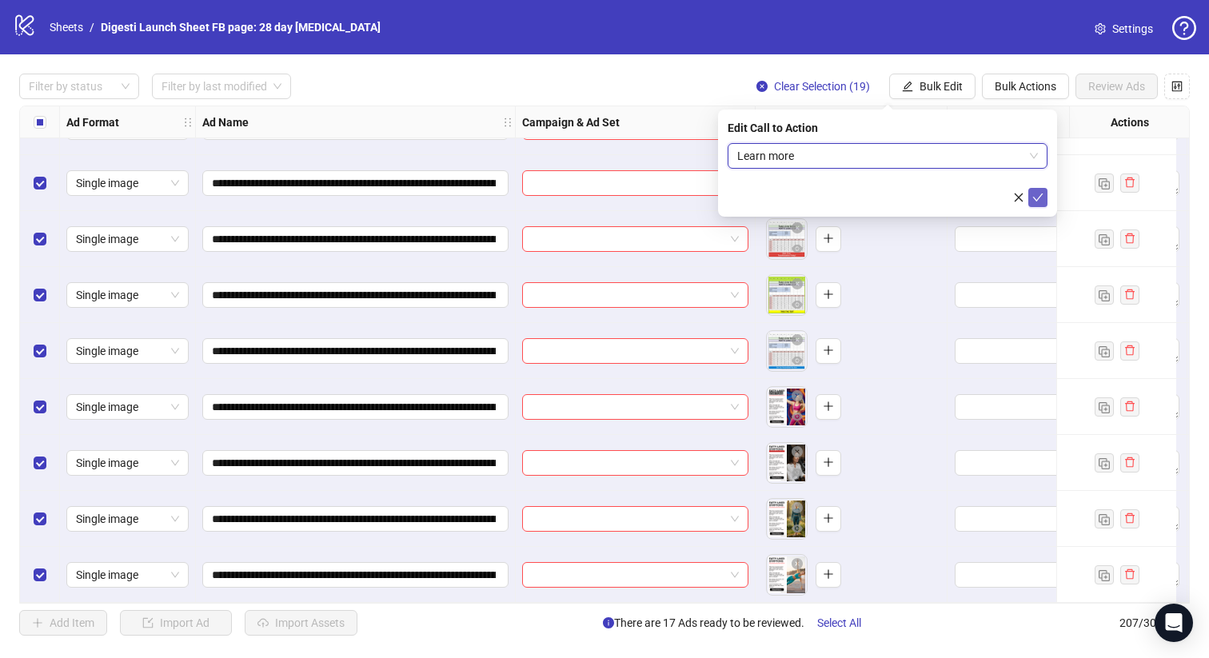
click at [1047, 197] on button "submit" at bounding box center [1037, 197] width 19 height 19
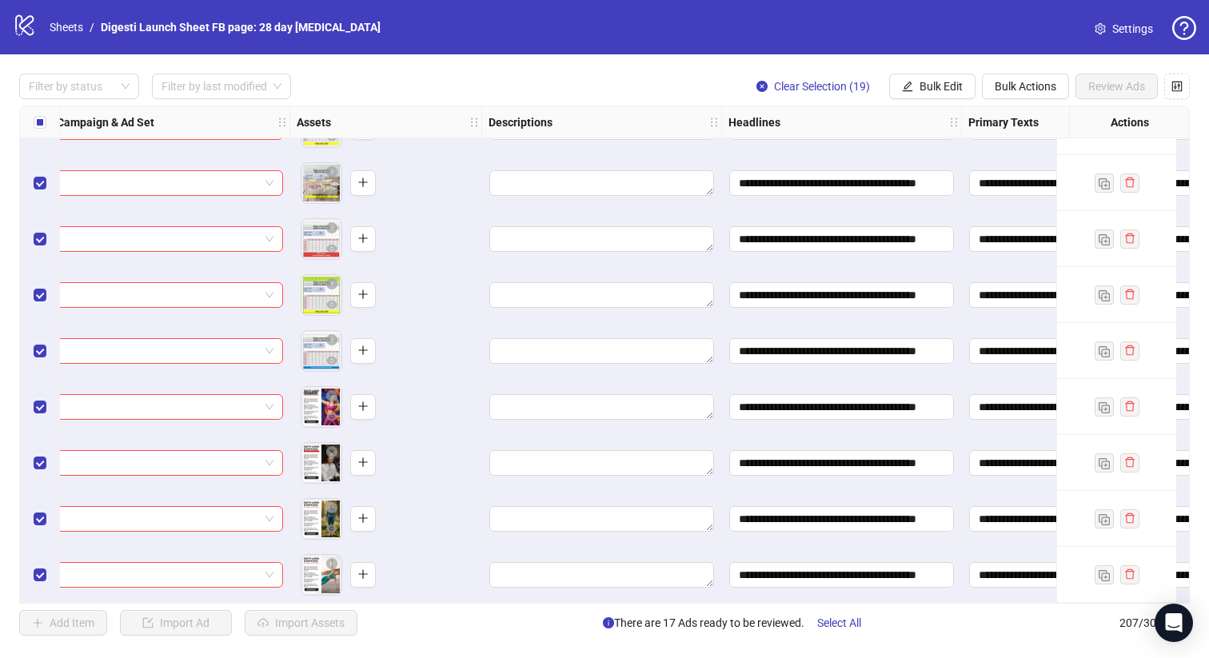
scroll to position [11127, 0]
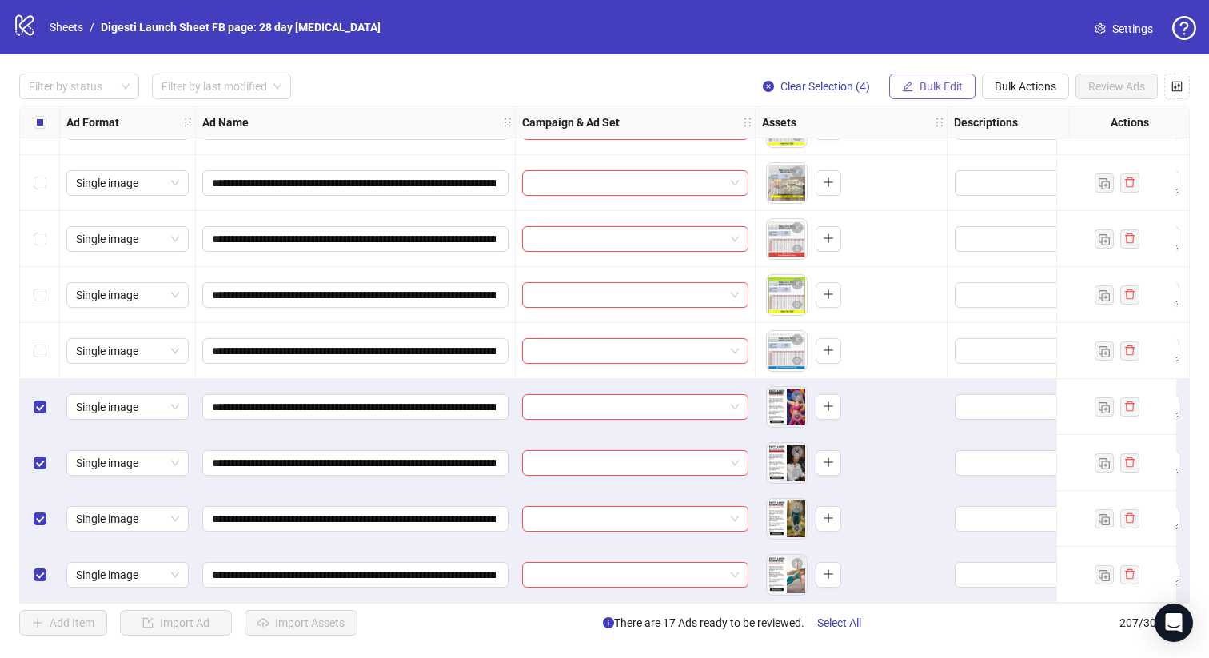
click at [915, 77] on button "Bulk Edit" at bounding box center [932, 87] width 86 height 26
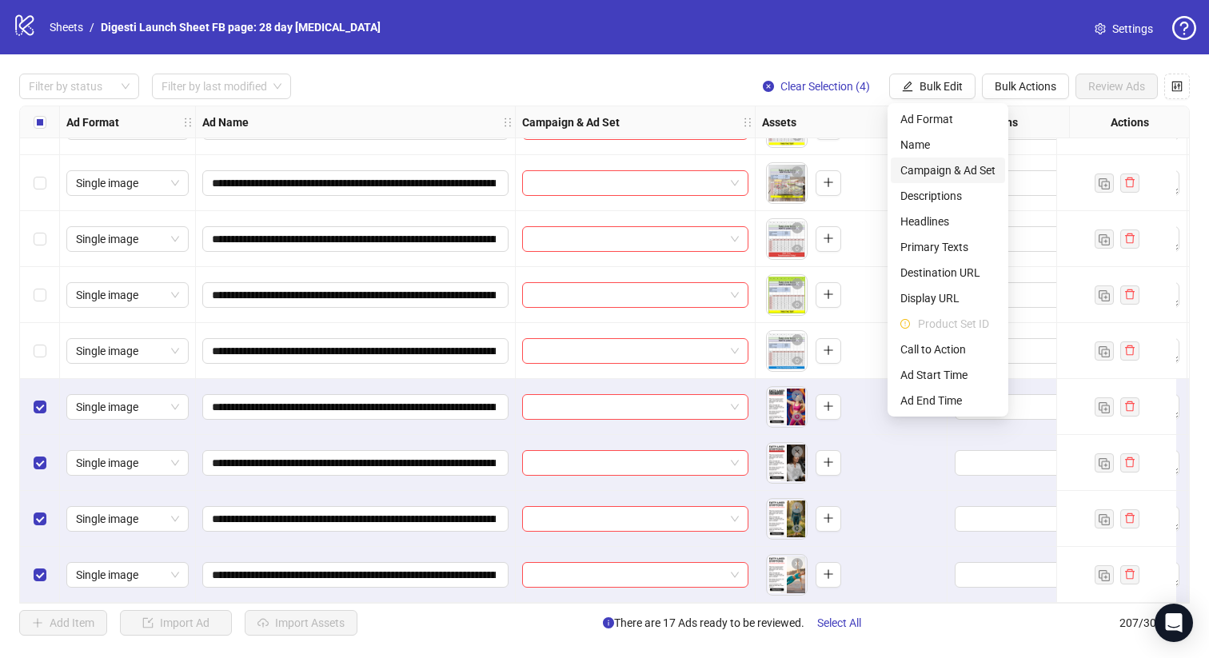
click at [929, 168] on span "Campaign & Ad Set" at bounding box center [947, 171] width 95 height 18
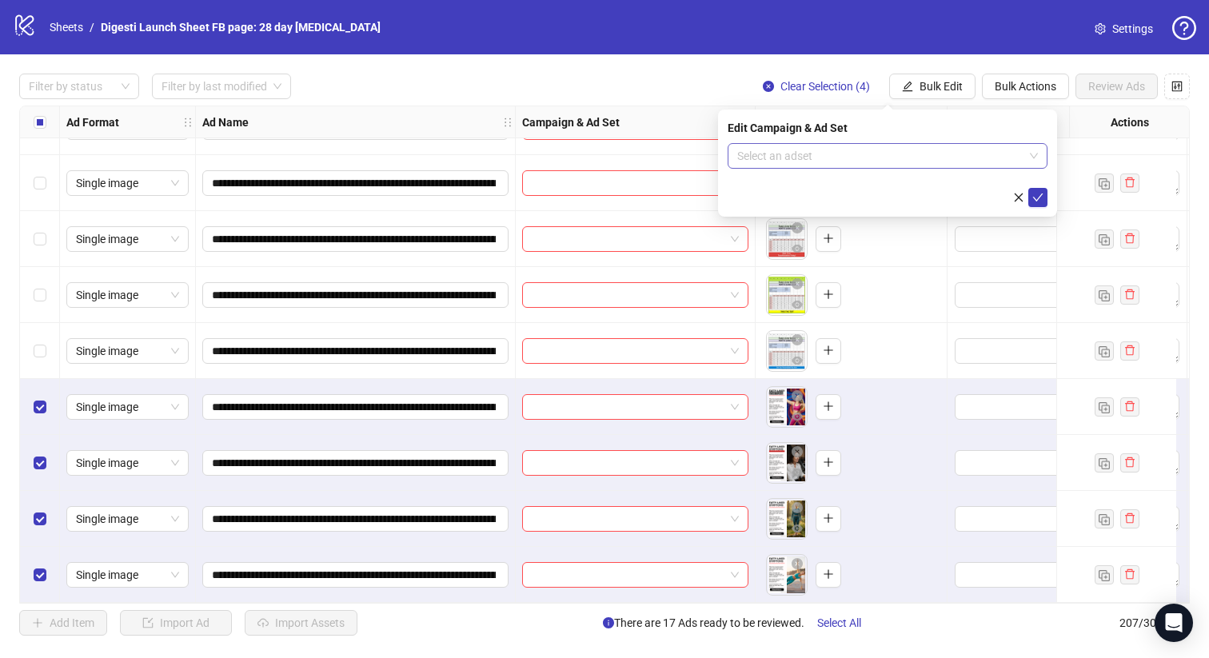
click at [815, 146] on input "search" at bounding box center [880, 156] width 286 height 24
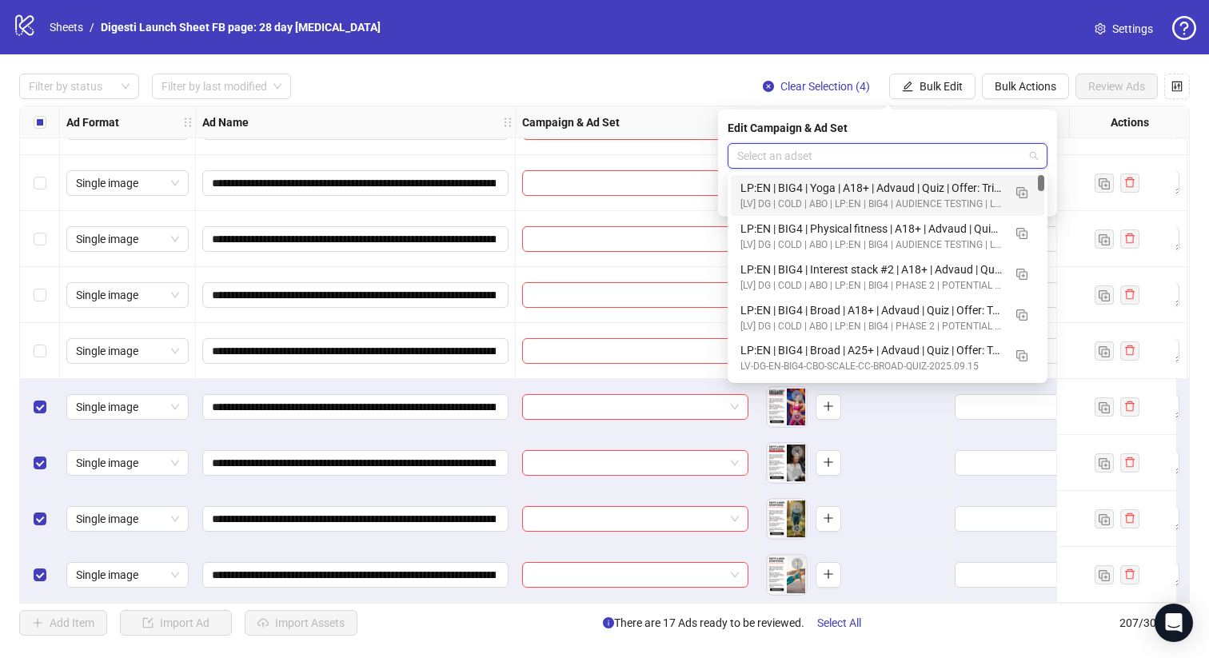
paste input "**********"
type input "**********"
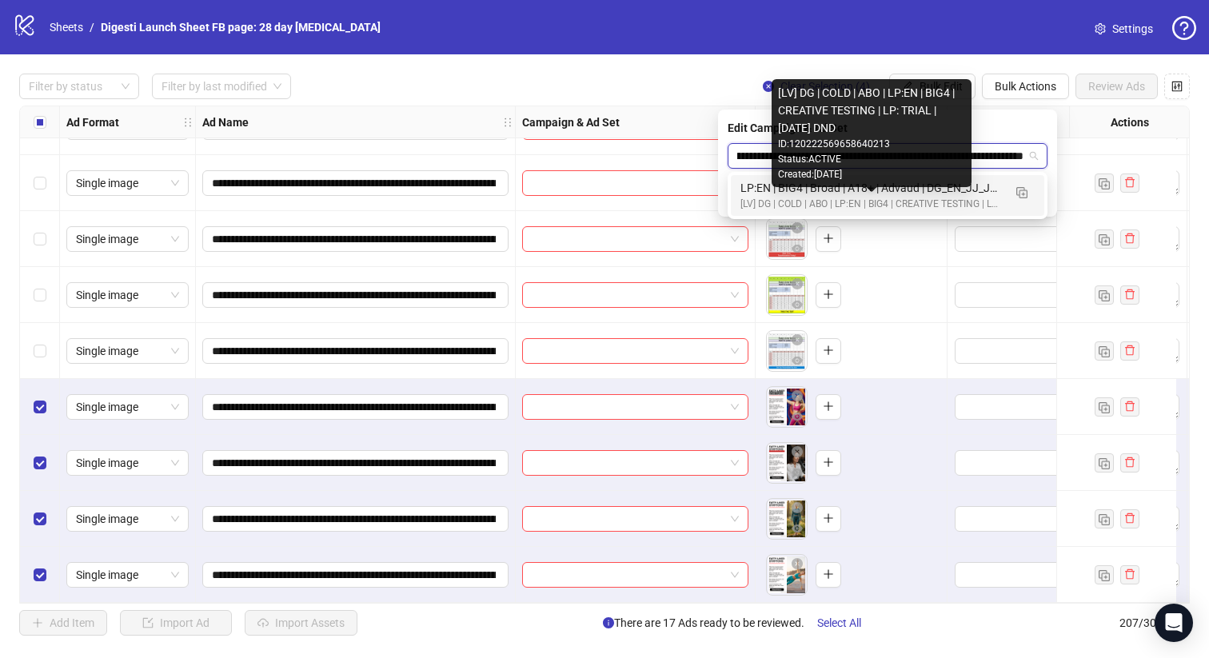
click at [784, 200] on div "[LV] DG | COLD | ABO | LP:EN | BIG4 | CREATIVE TESTING | LP: TRIAL | [DATE] DND" at bounding box center [871, 204] width 262 height 15
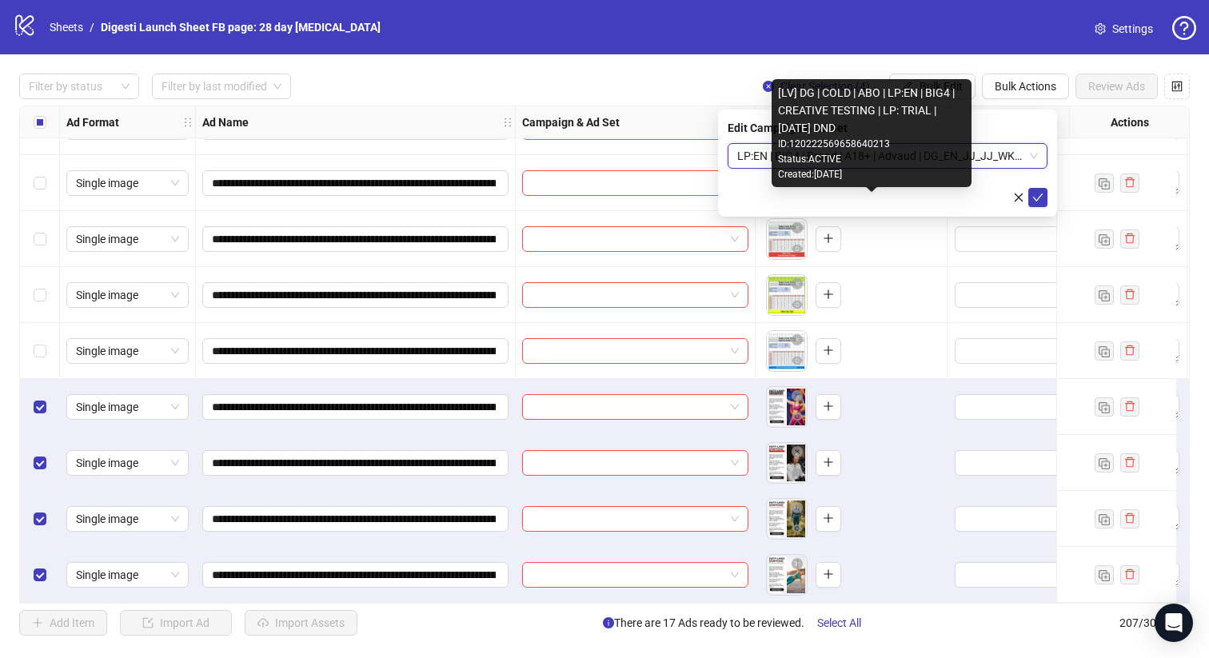
scroll to position [0, 0]
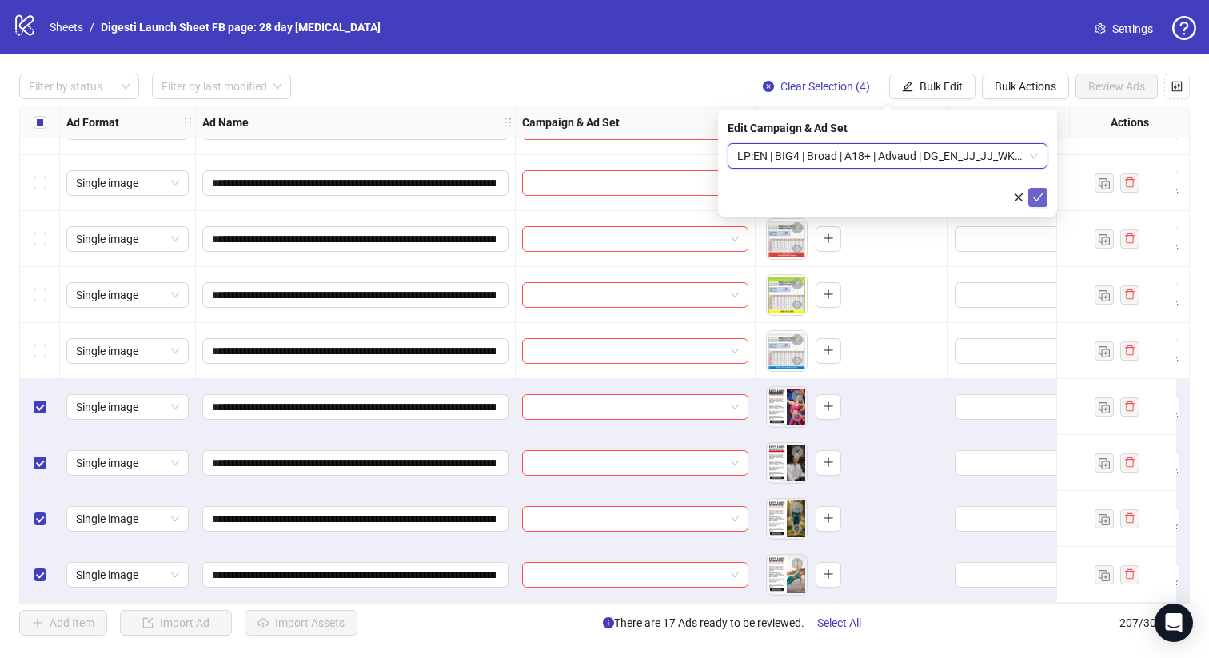
click at [1042, 198] on icon "check" at bounding box center [1037, 197] width 11 height 11
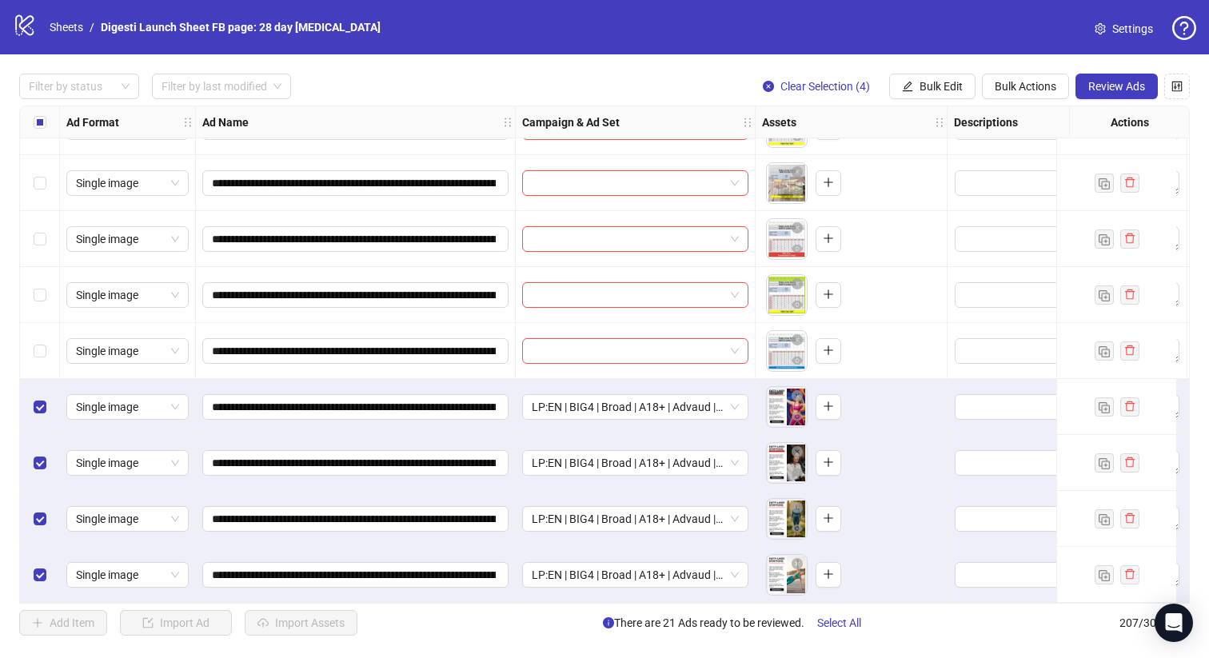
click at [40, 130] on label "Select all rows" at bounding box center [40, 123] width 13 height 18
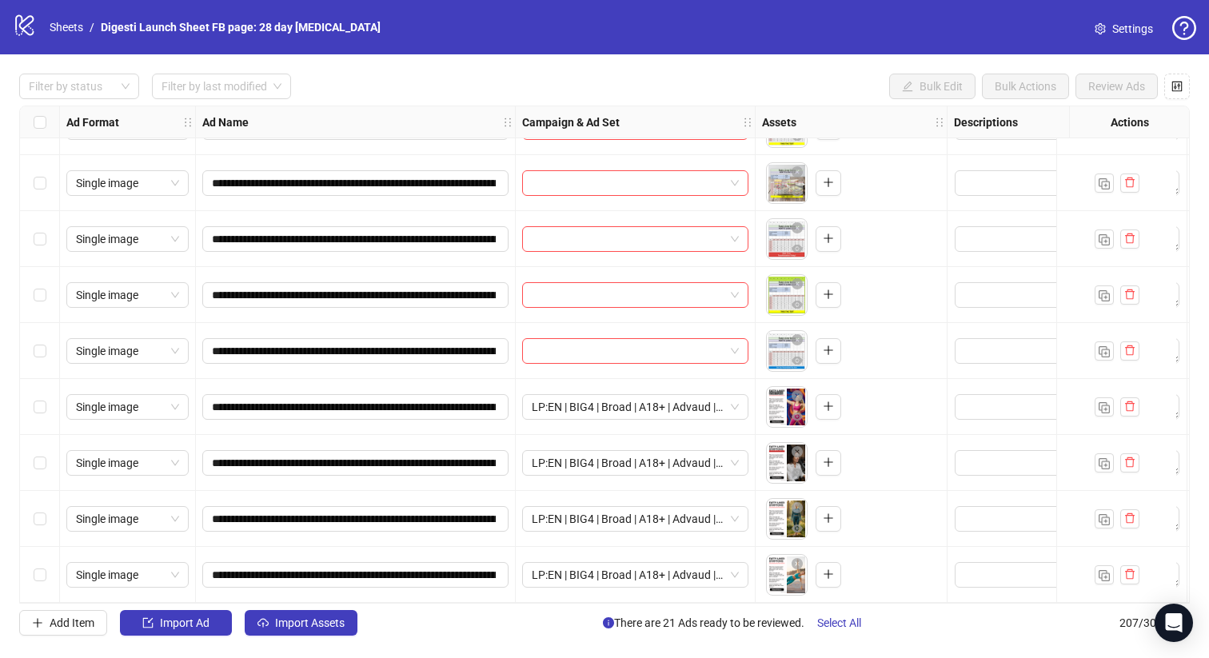
click at [38, 161] on div "Select row 200" at bounding box center [40, 183] width 40 height 56
click at [40, 215] on div "Select row 201" at bounding box center [40, 239] width 40 height 56
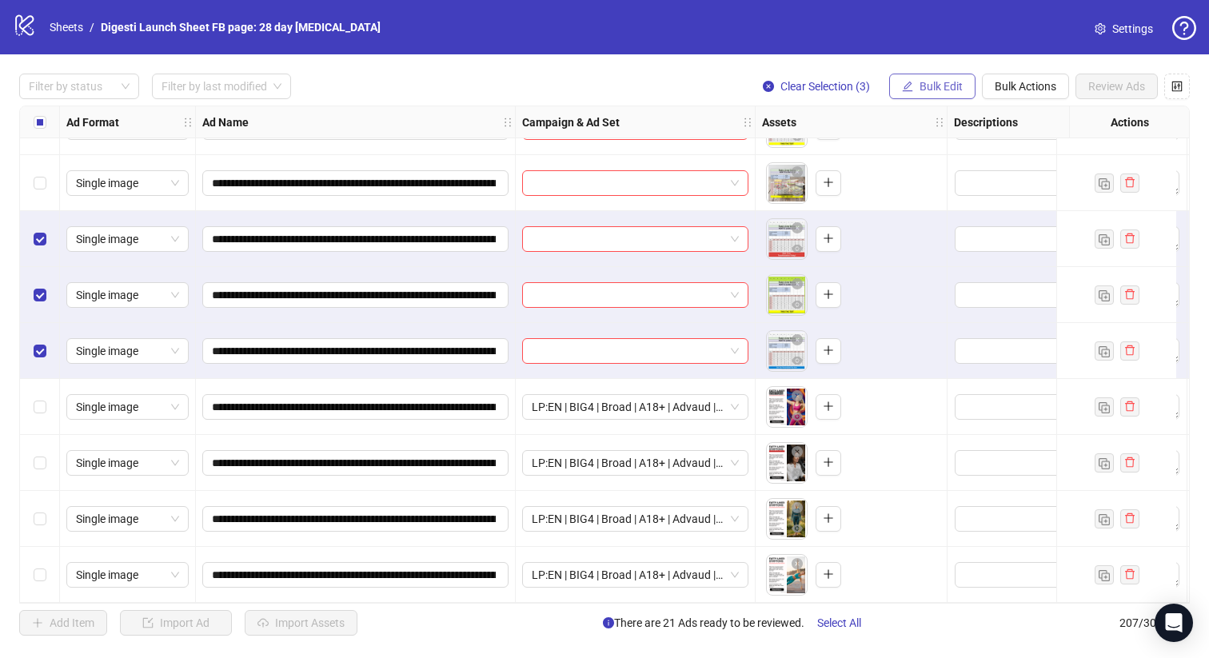
click at [903, 78] on button "Bulk Edit" at bounding box center [932, 87] width 86 height 26
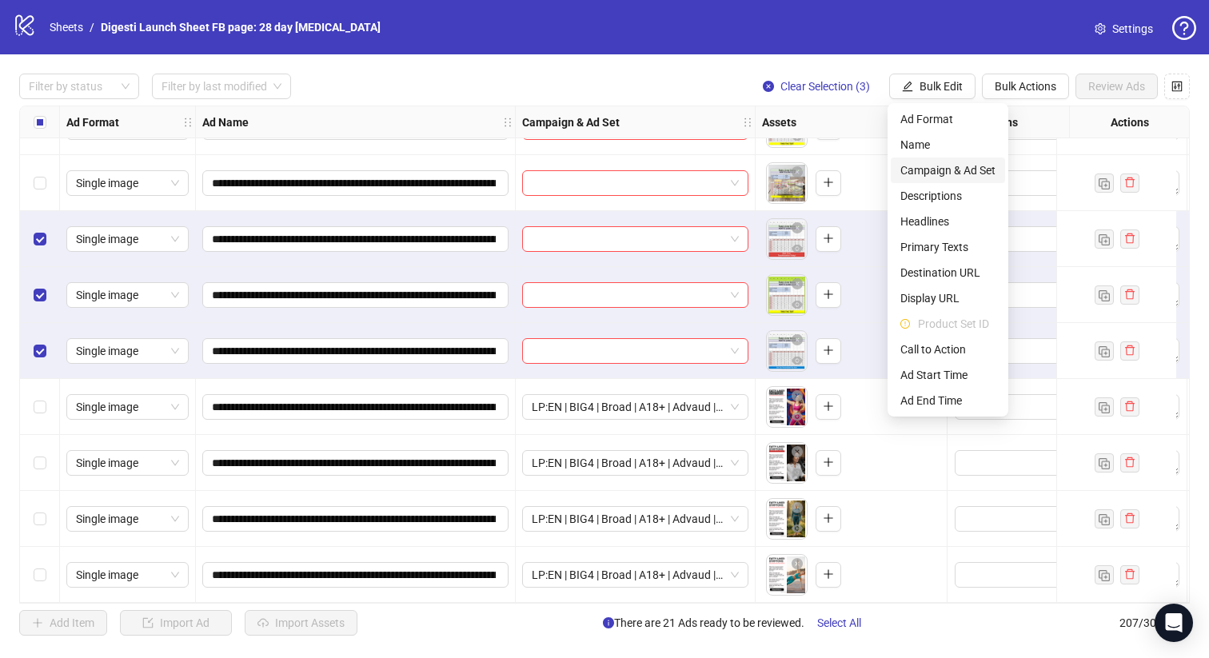
click at [915, 177] on span "Campaign & Ad Set" at bounding box center [947, 171] width 95 height 18
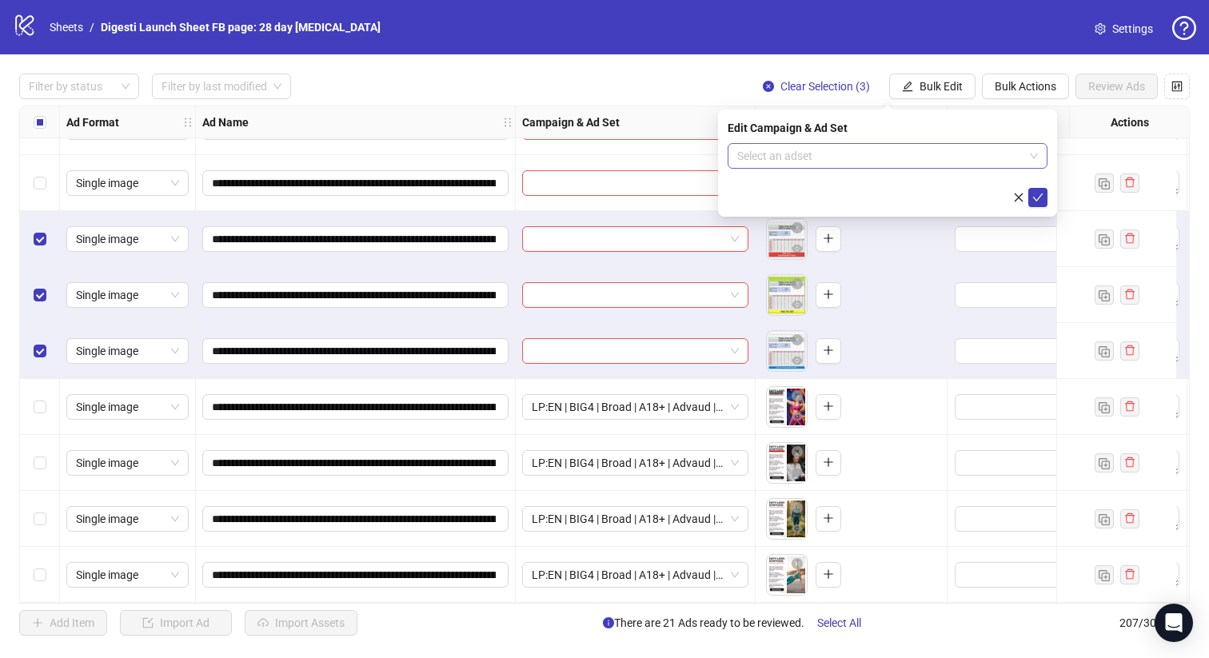
click at [790, 162] on input "search" at bounding box center [880, 156] width 286 height 24
paste input "**********"
type input "**********"
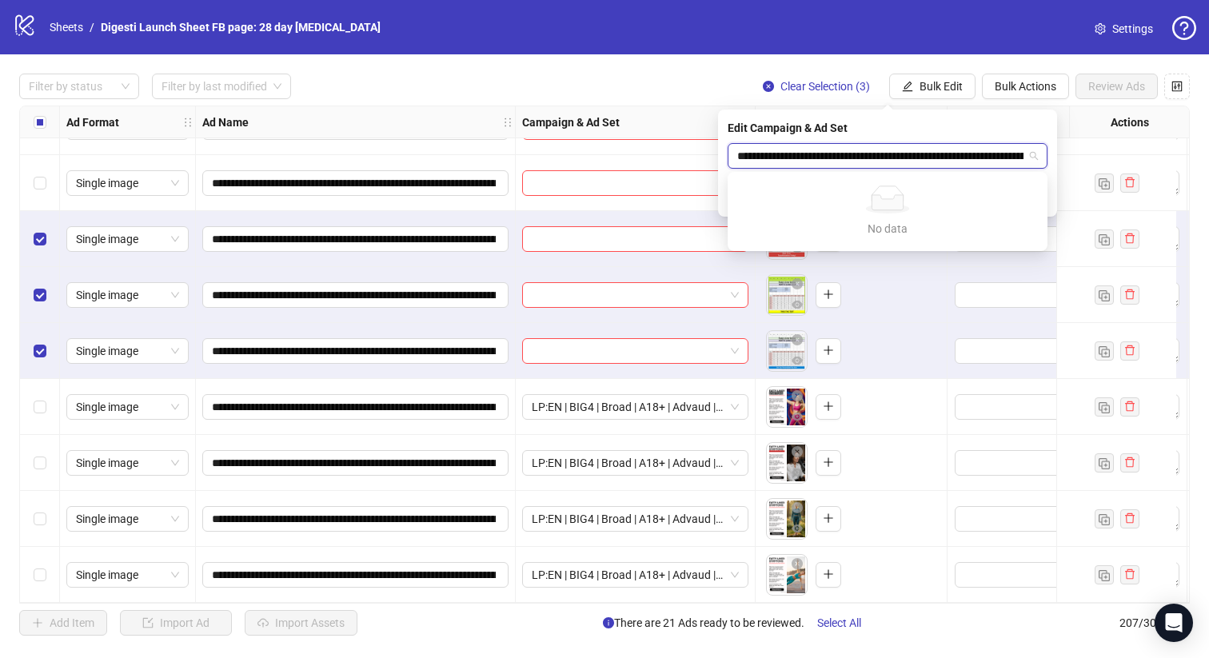
scroll to position [0, 181]
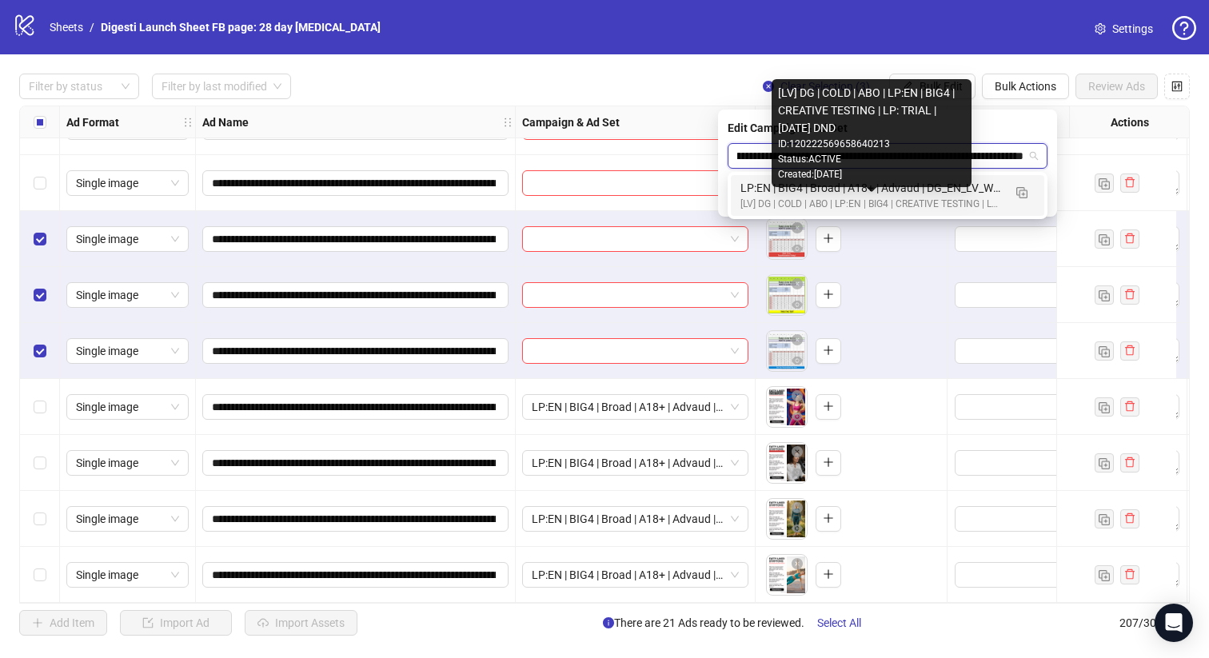
click at [787, 206] on div "[LV] DG | COLD | ABO | LP:EN | BIG4 | CREATIVE TESTING | LP: TRIAL | [DATE] DND" at bounding box center [871, 204] width 262 height 15
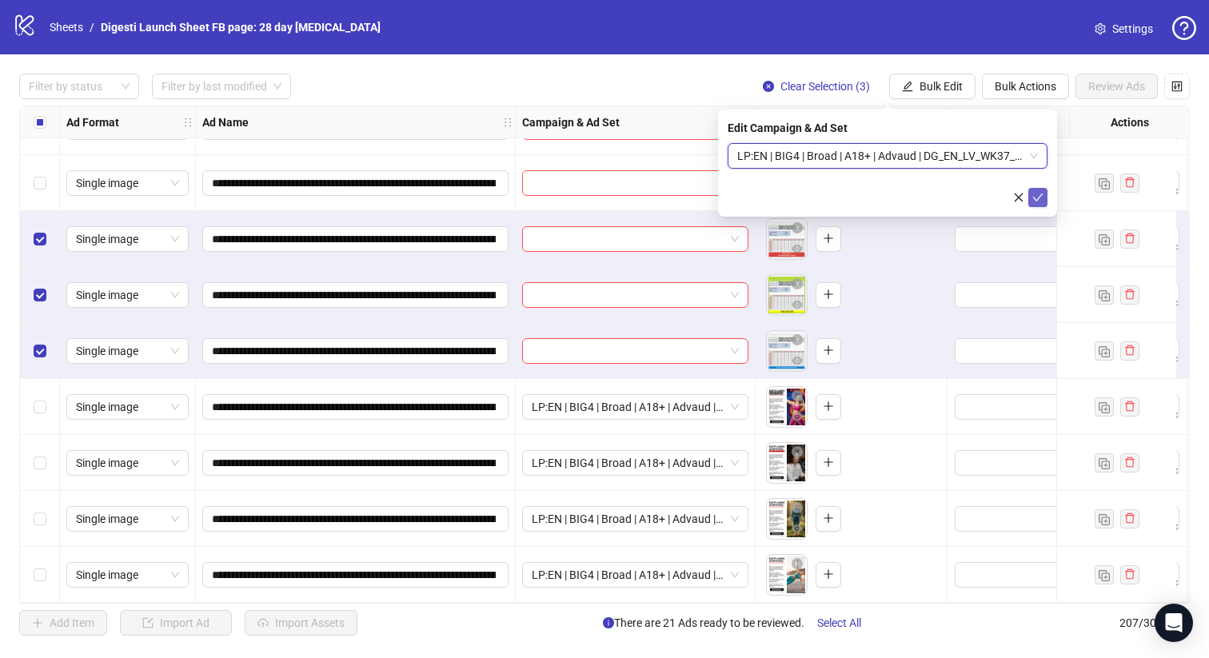
click at [1034, 193] on icon "check" at bounding box center [1037, 197] width 11 height 11
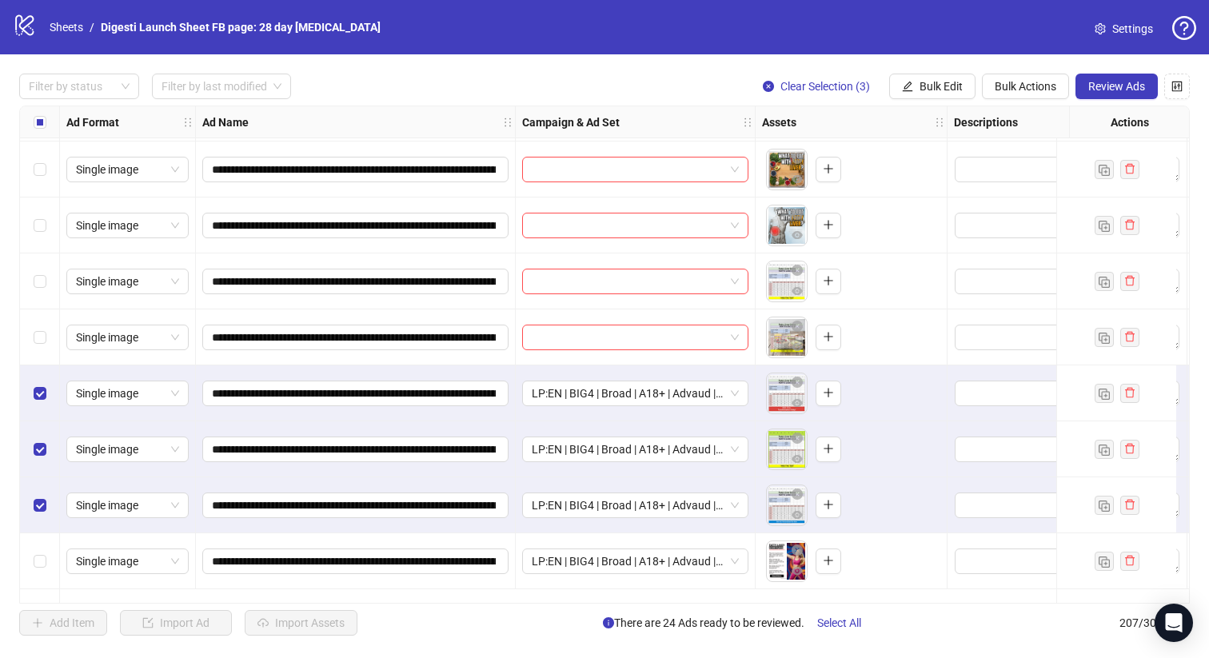
scroll to position [10867, 0]
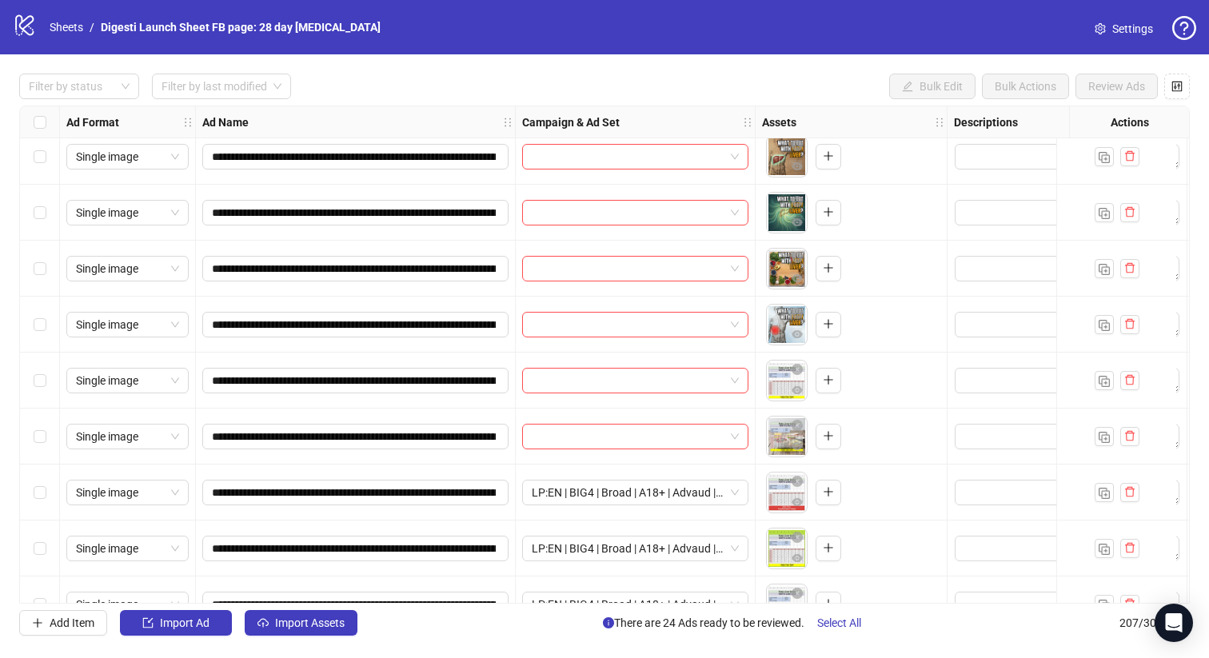
click at [46, 273] on div "Select row 197" at bounding box center [40, 269] width 40 height 56
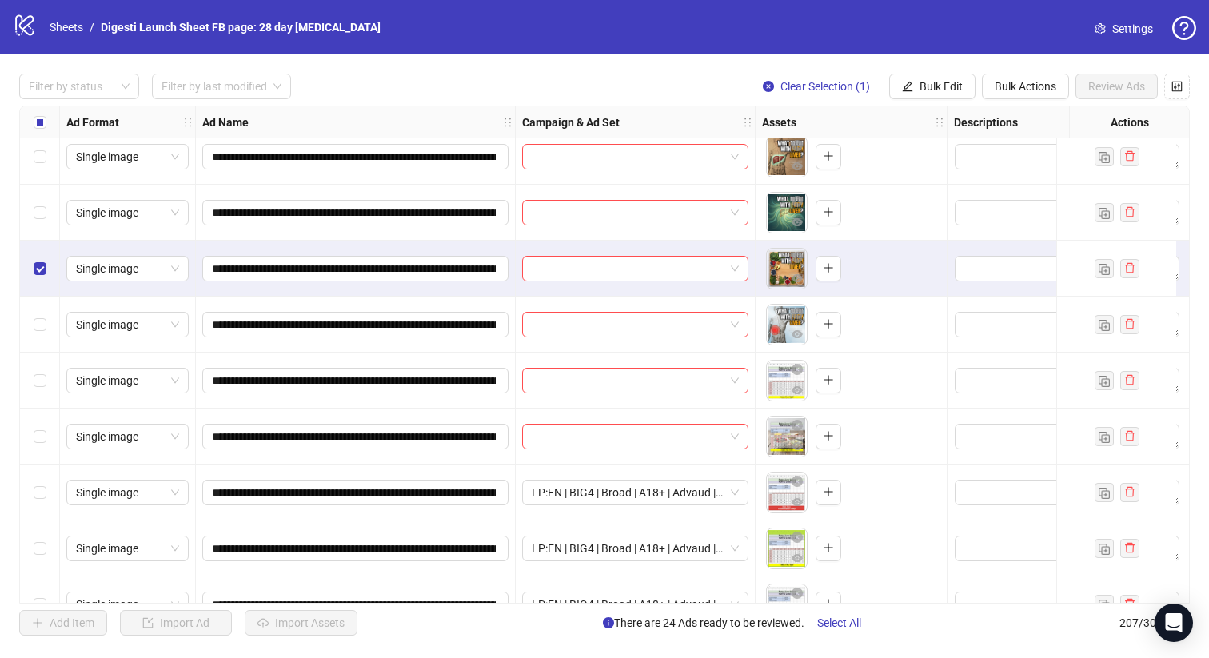
click at [43, 425] on div "Select row 200" at bounding box center [40, 437] width 40 height 56
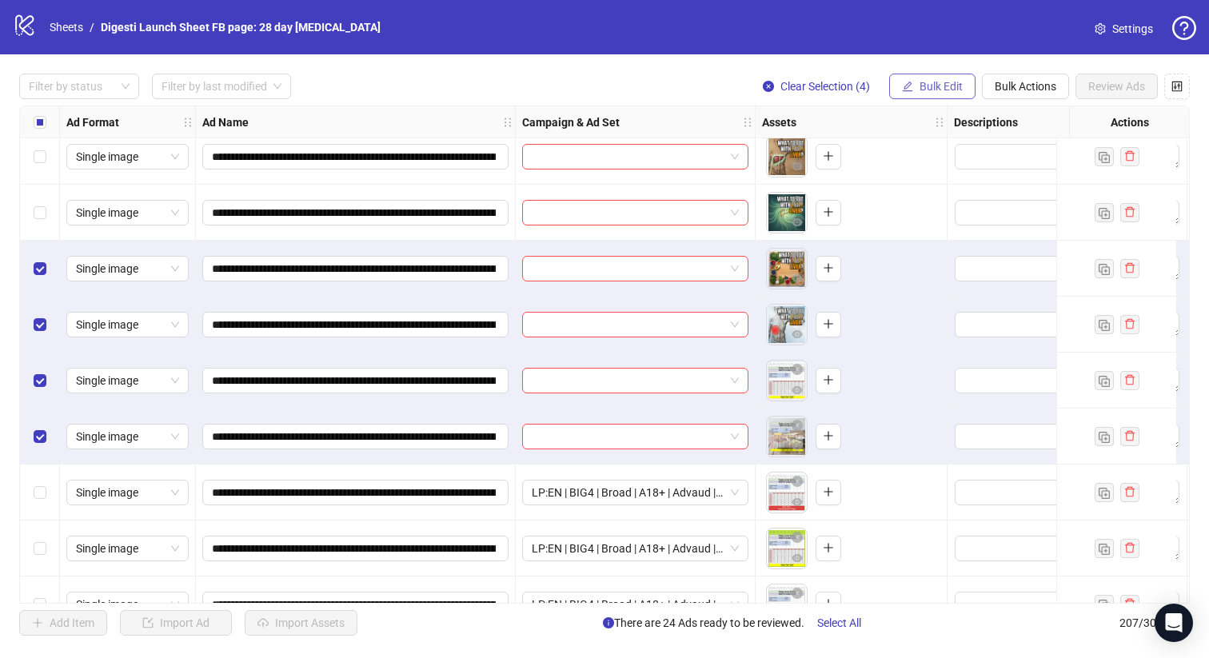
click at [919, 86] on span "Bulk Edit" at bounding box center [940, 86] width 43 height 13
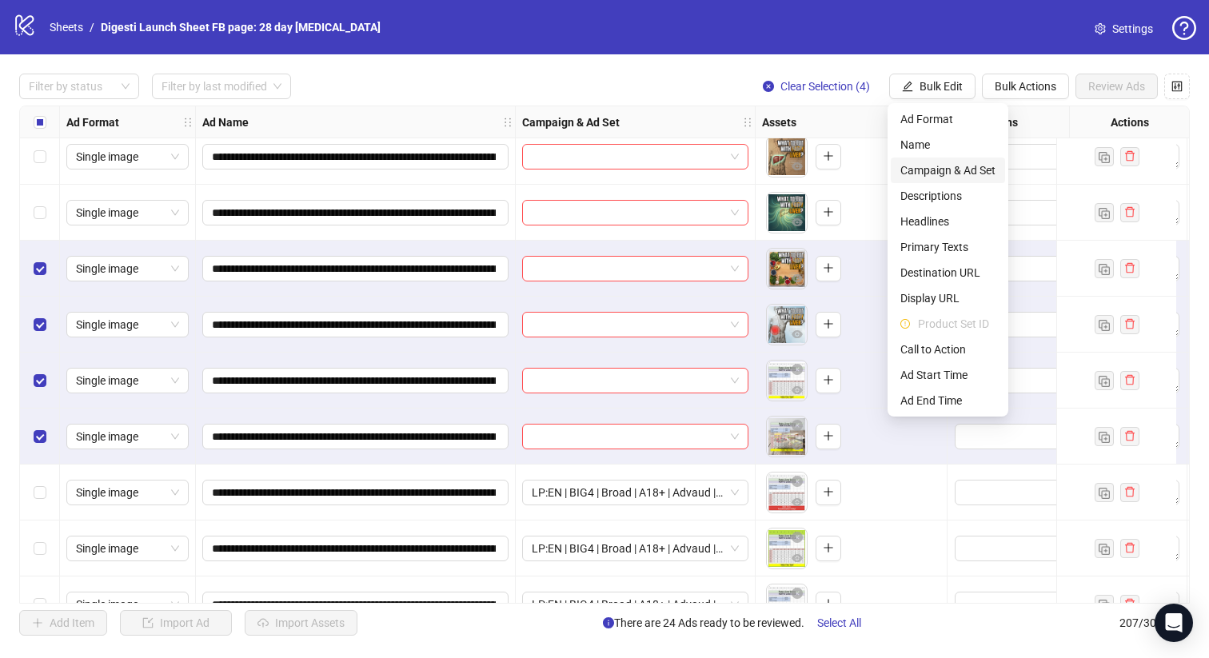
click at [908, 175] on span "Campaign & Ad Set" at bounding box center [947, 171] width 95 height 18
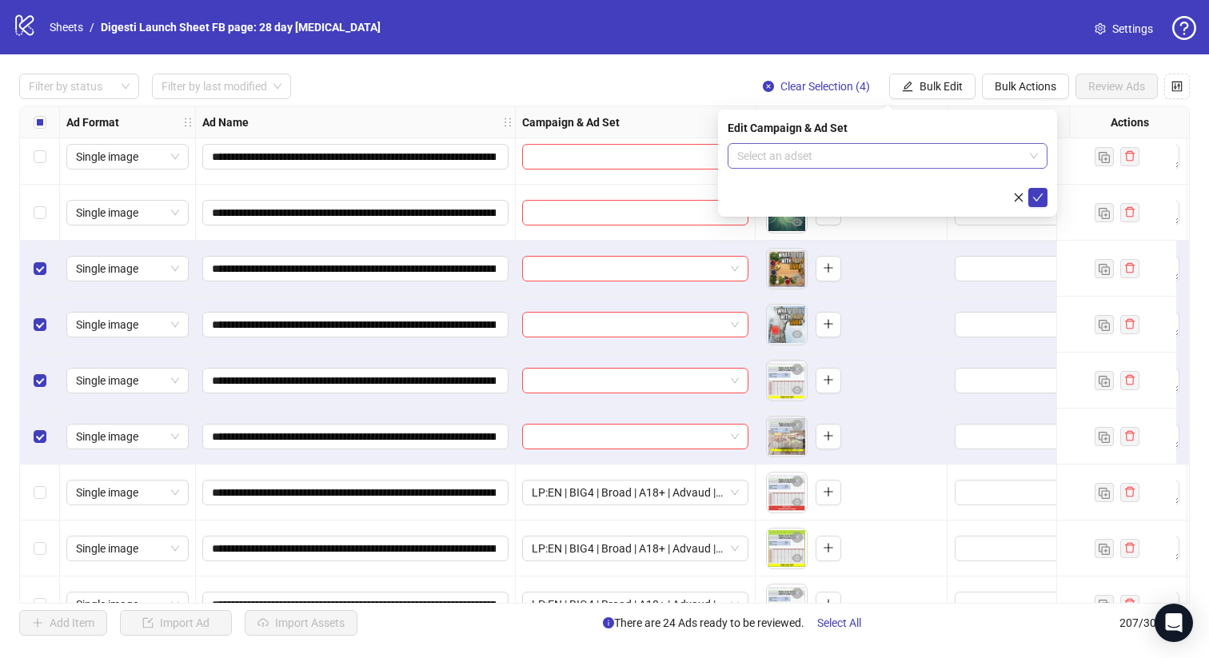
click at [798, 164] on input "search" at bounding box center [880, 156] width 286 height 24
paste input "**********"
type input "**********"
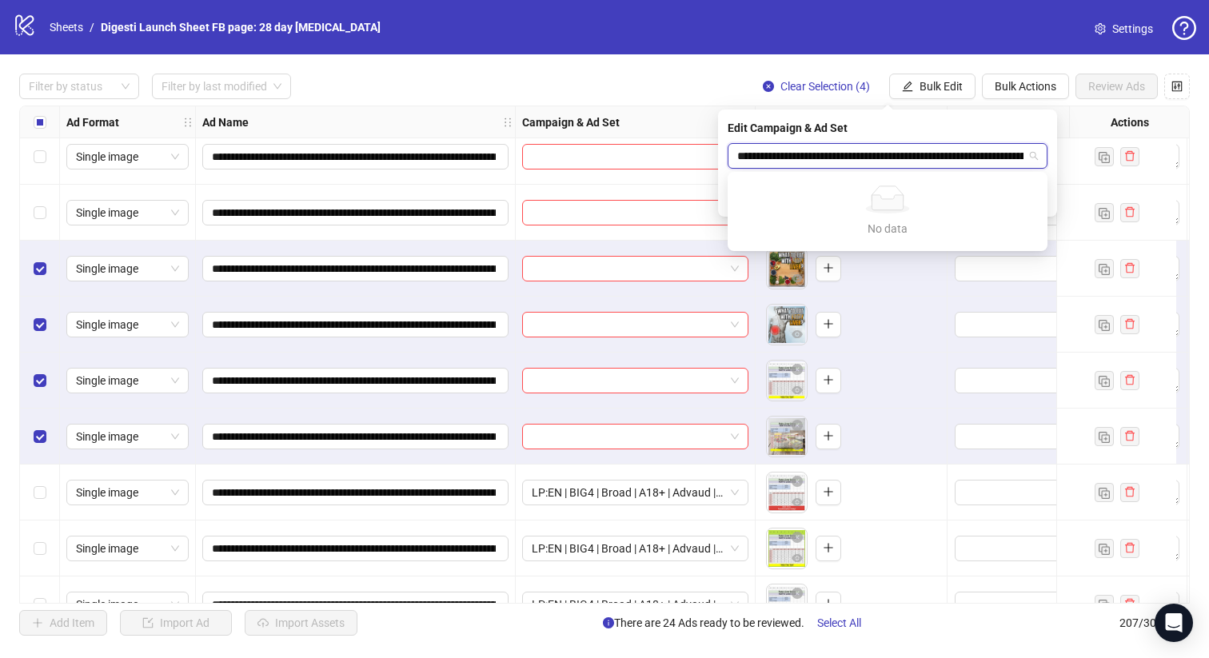
scroll to position [0, 181]
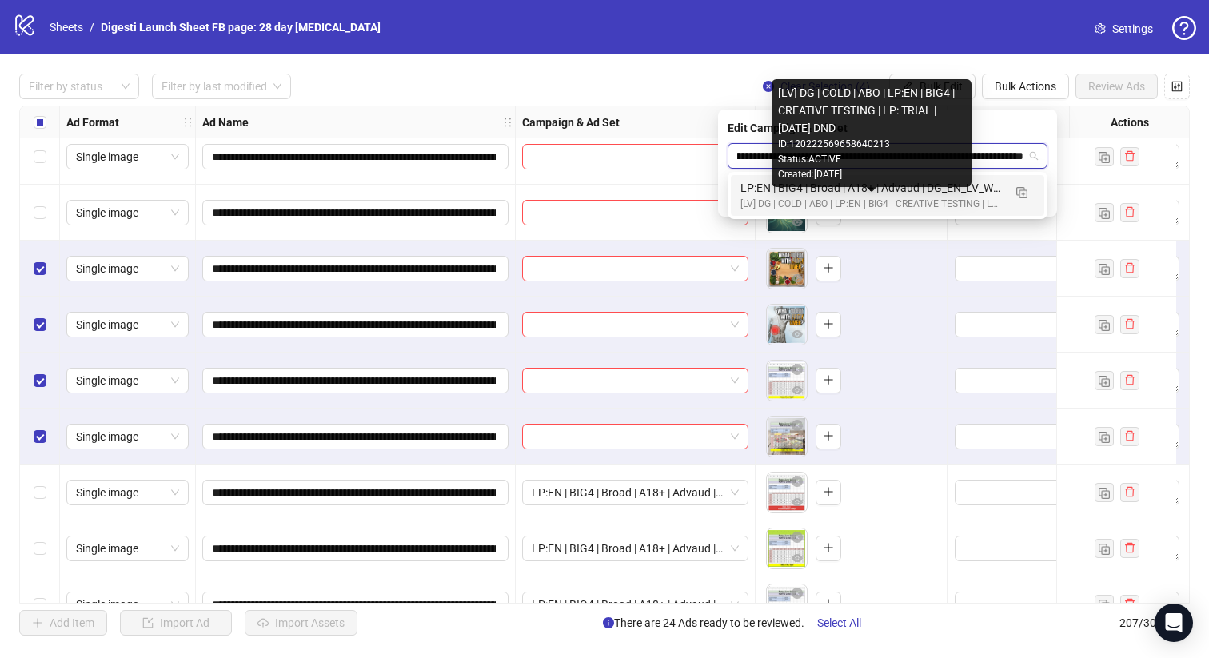
click at [744, 200] on div "[LV] DG | COLD | ABO | LP:EN | BIG4 | CREATIVE TESTING | LP: TRIAL | [DATE] DND" at bounding box center [871, 204] width 262 height 15
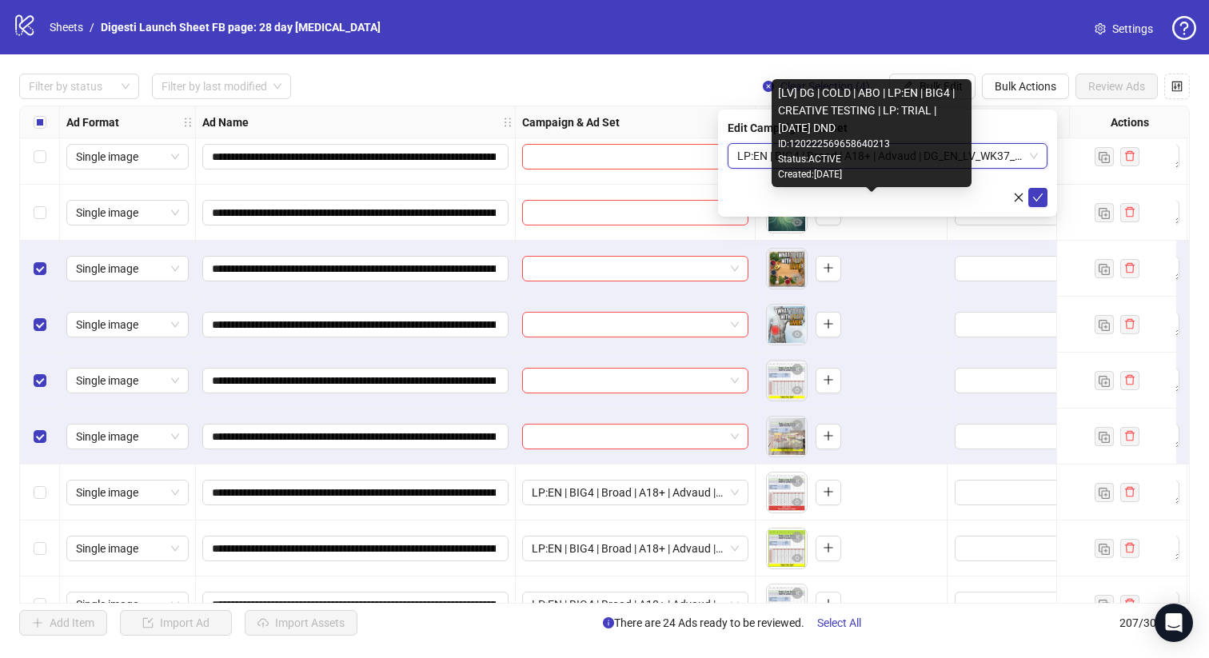
scroll to position [0, 0]
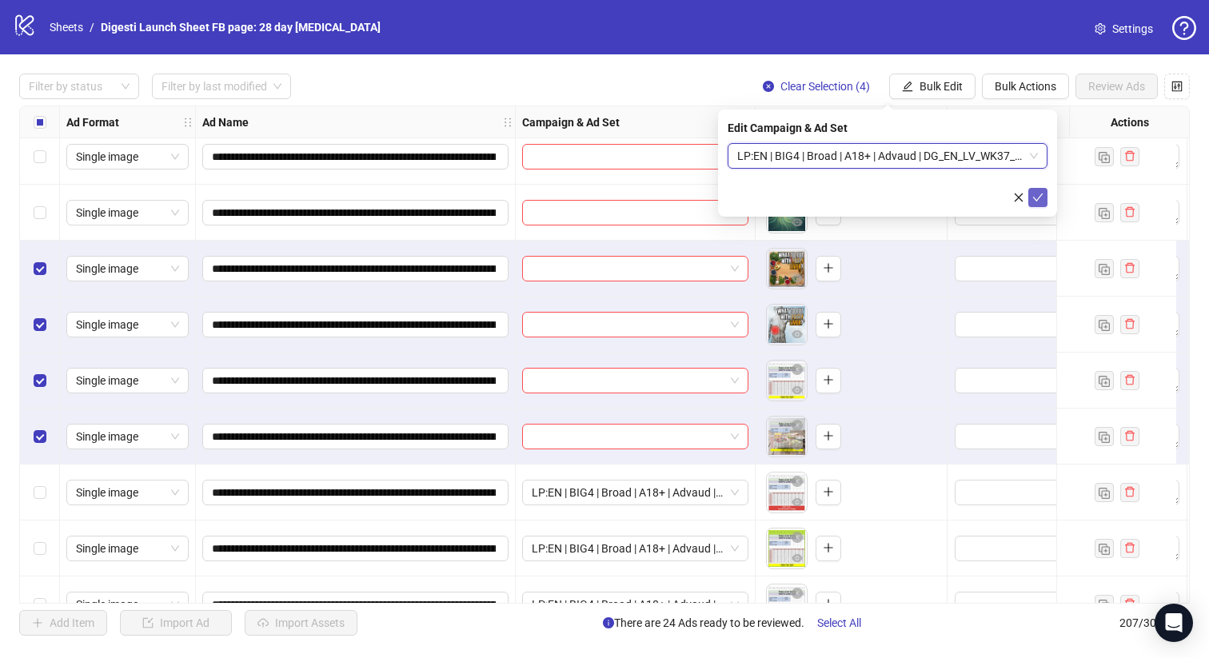
click at [1045, 202] on button "submit" at bounding box center [1037, 197] width 19 height 19
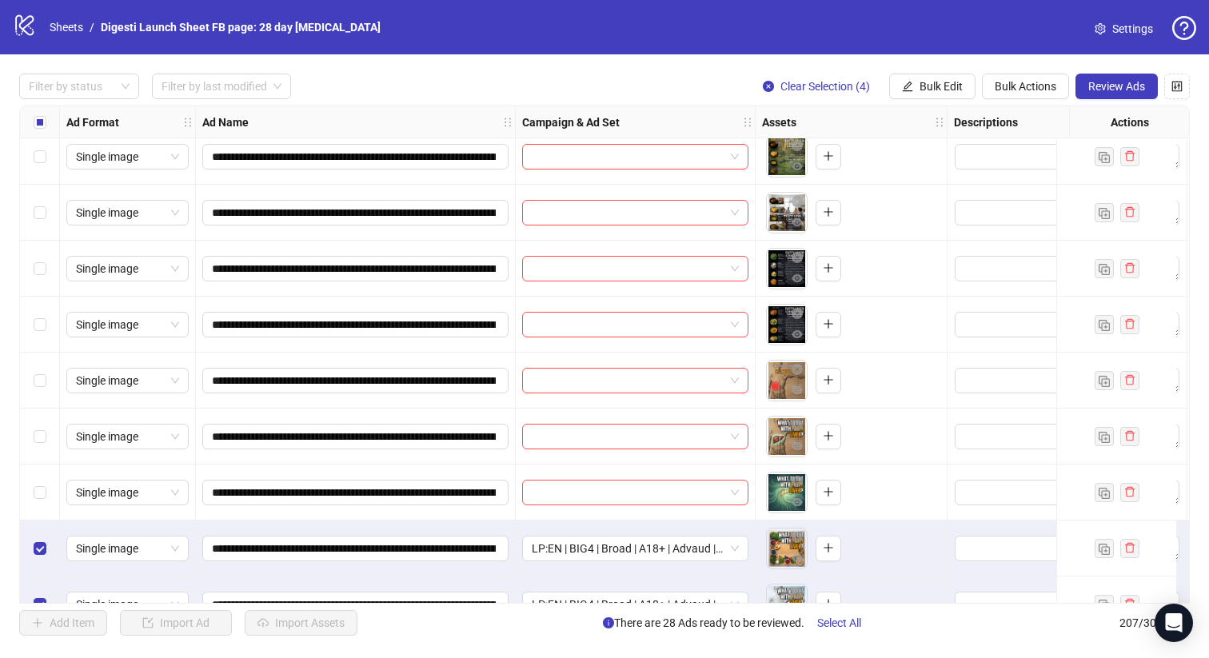
scroll to position [10572, 0]
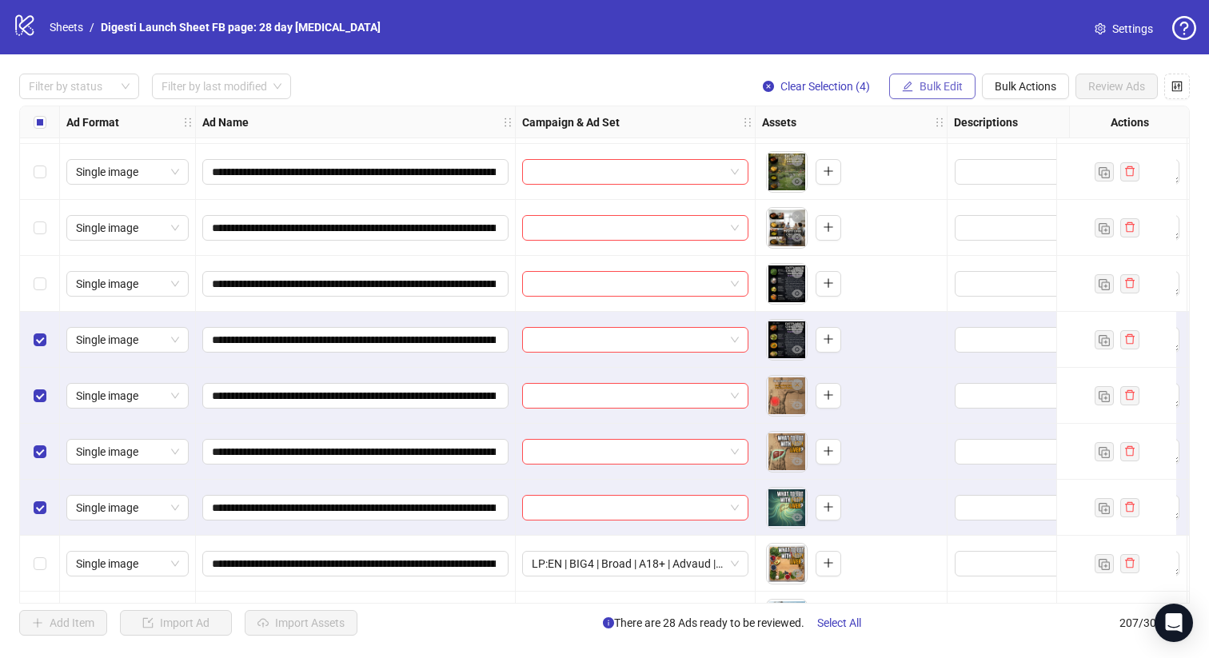
click at [936, 87] on span "Bulk Edit" at bounding box center [940, 86] width 43 height 13
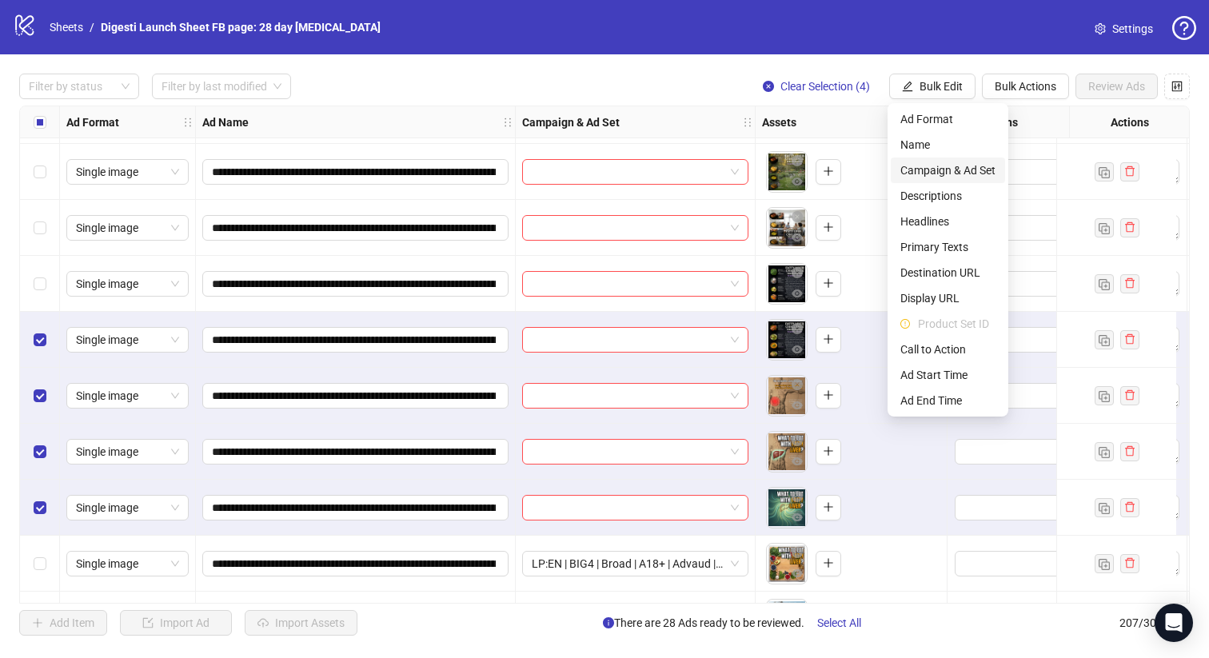
click at [925, 170] on span "Campaign & Ad Set" at bounding box center [947, 171] width 95 height 18
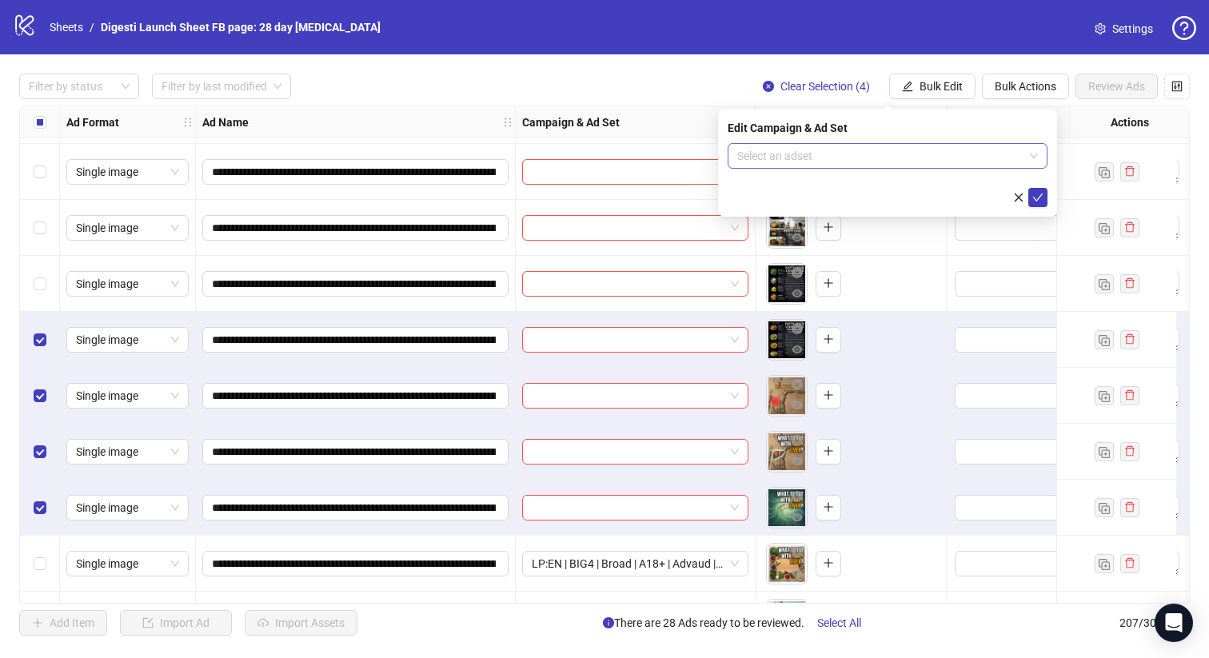
click at [824, 162] on input "search" at bounding box center [880, 156] width 286 height 24
paste input "**********"
type input "**********"
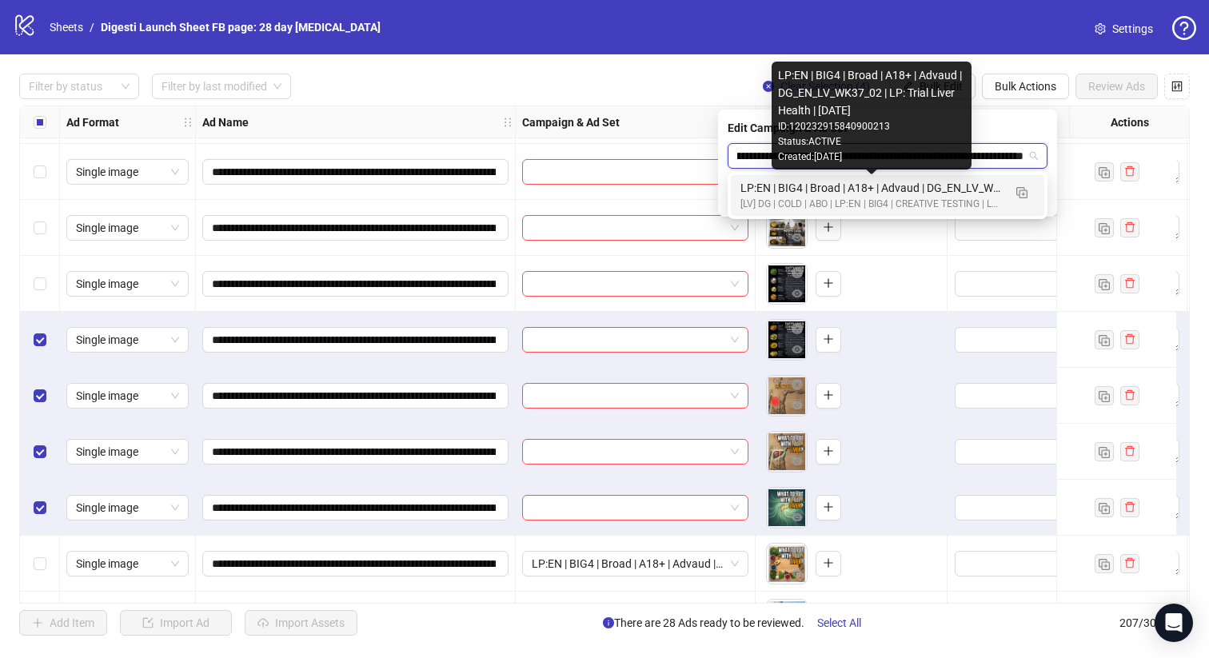
click at [758, 193] on div "LP:EN | BIG4 | Broad | A18+ | Advaud | DG_EN_LV_WK37_02 | LP: Trial Liver Healt…" at bounding box center [871, 188] width 262 height 18
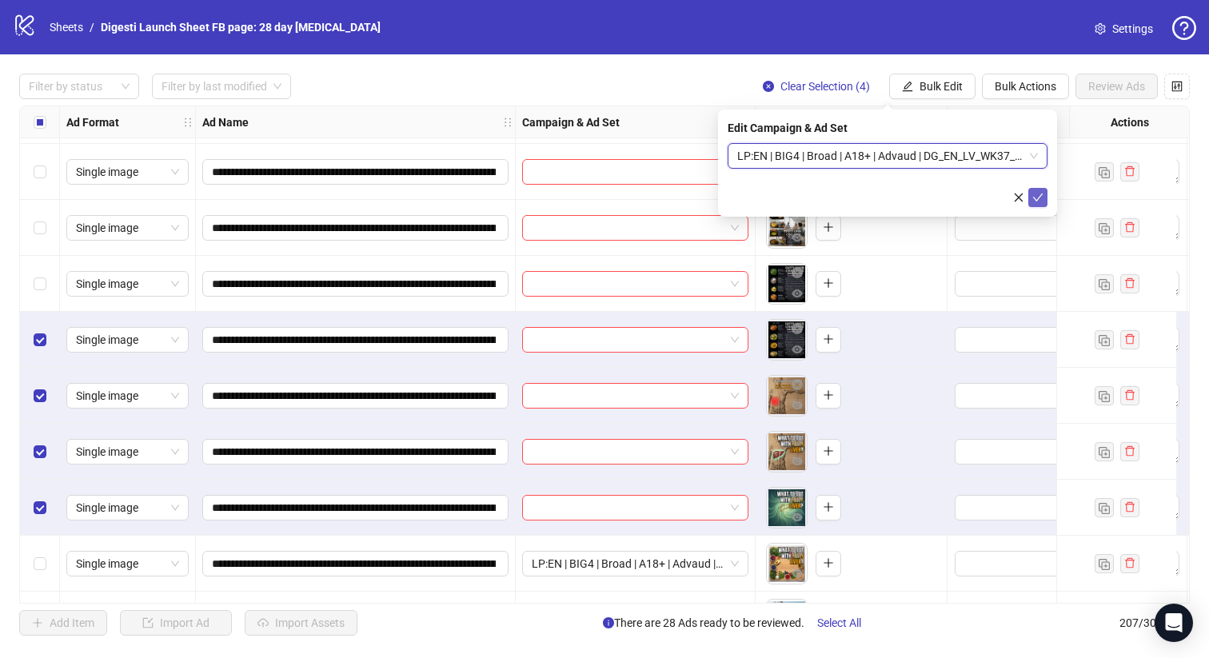
click at [1037, 198] on icon "check" at bounding box center [1038, 197] width 10 height 8
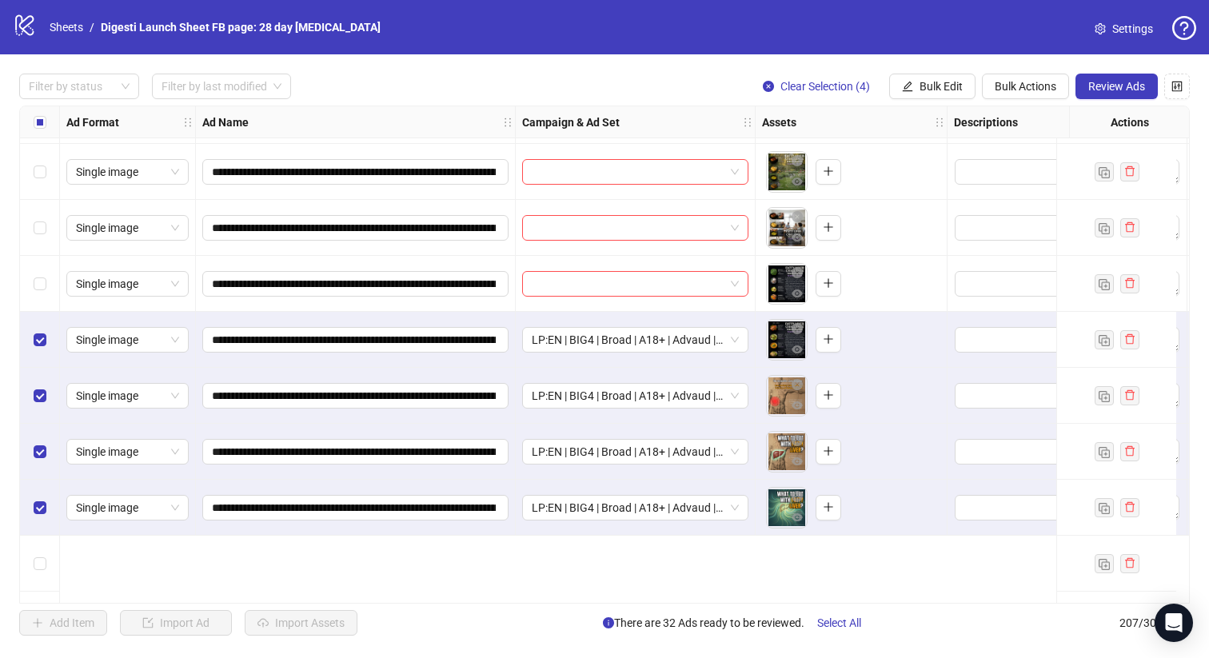
scroll to position [10439, 0]
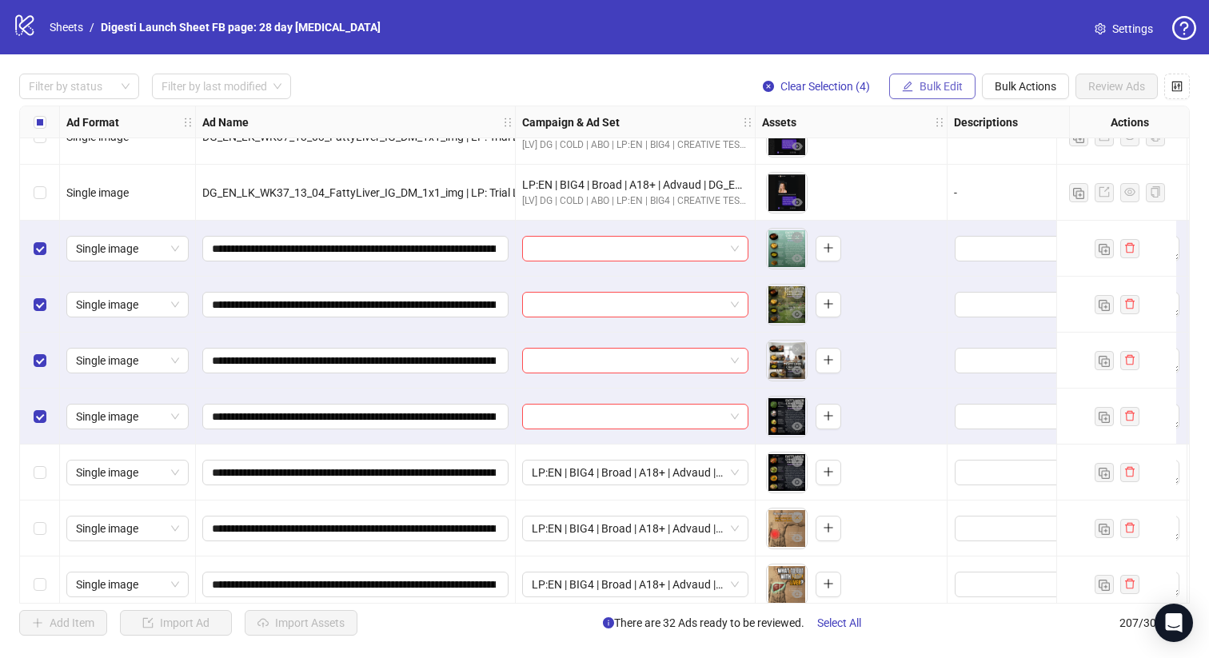
click at [919, 88] on span "Bulk Edit" at bounding box center [940, 86] width 43 height 13
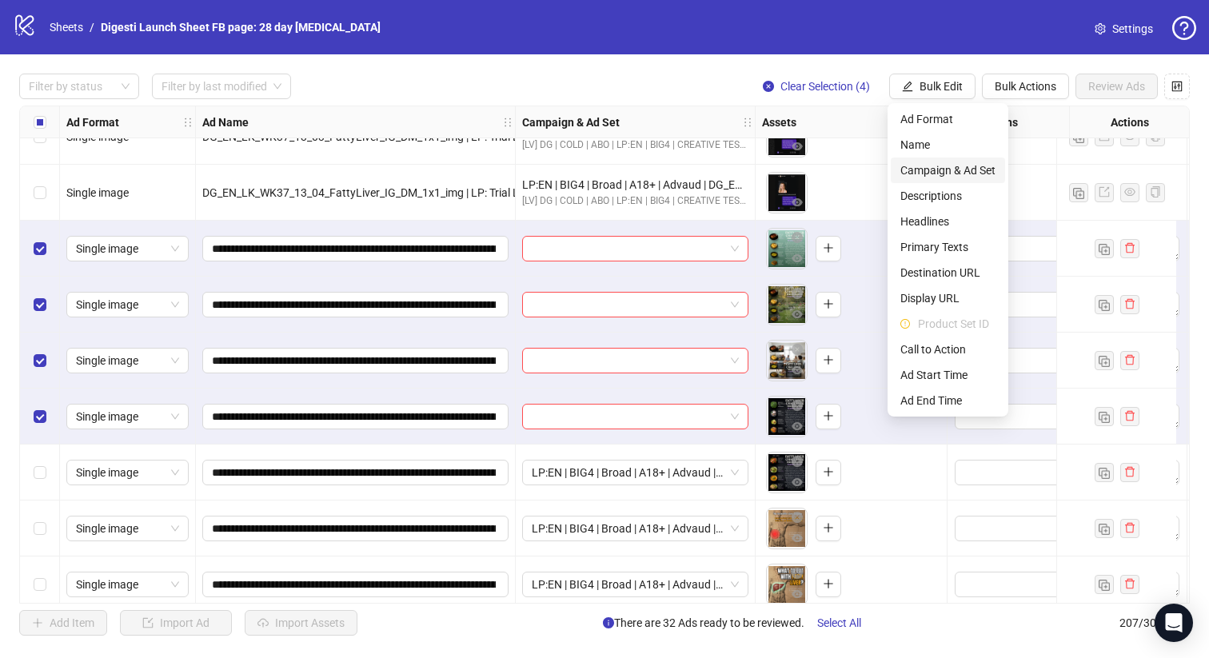
click at [921, 173] on span "Campaign & Ad Set" at bounding box center [947, 171] width 95 height 18
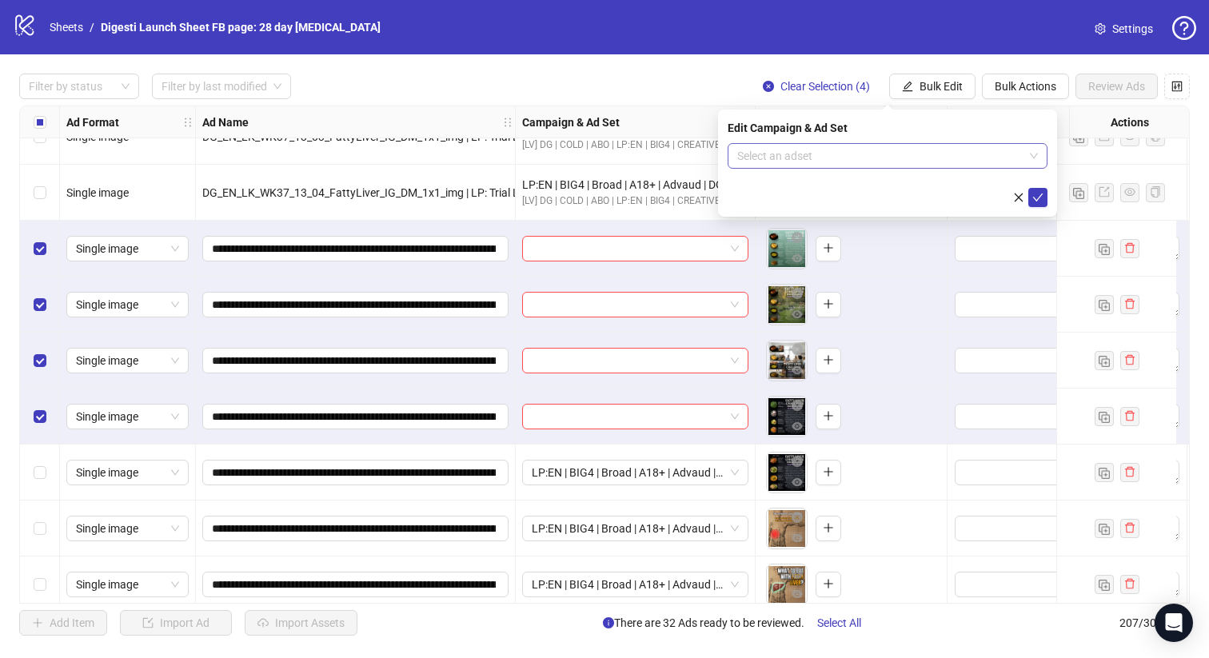
click at [816, 155] on input "search" at bounding box center [880, 156] width 286 height 24
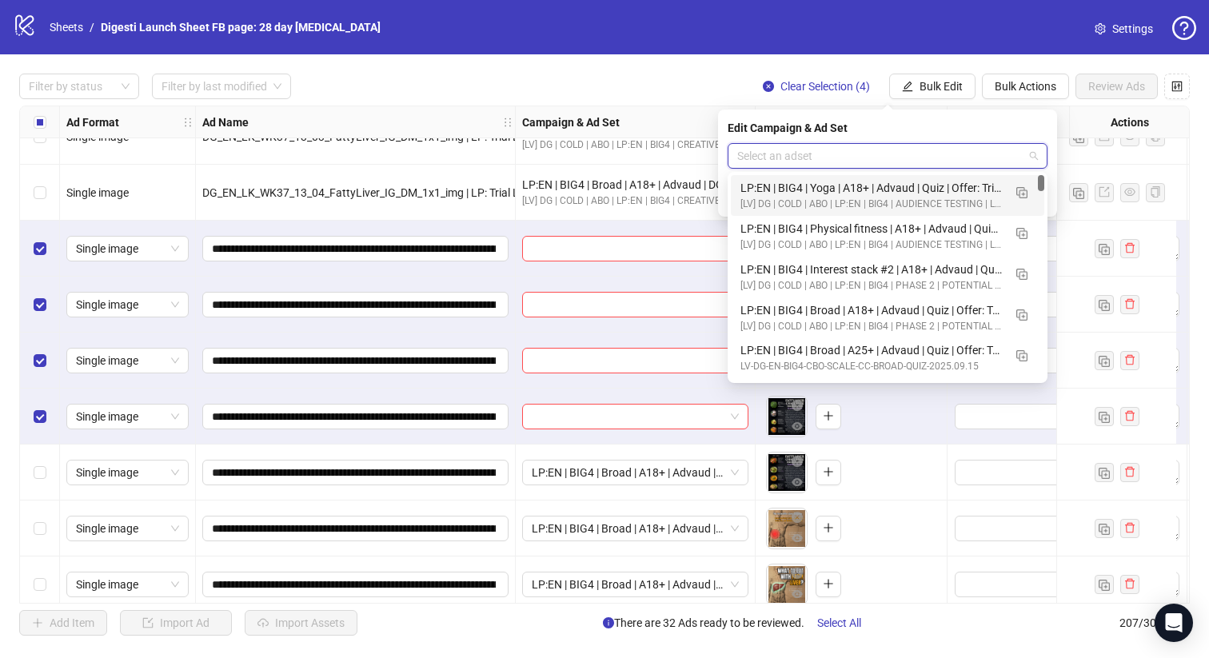
paste input "**********"
type input "**********"
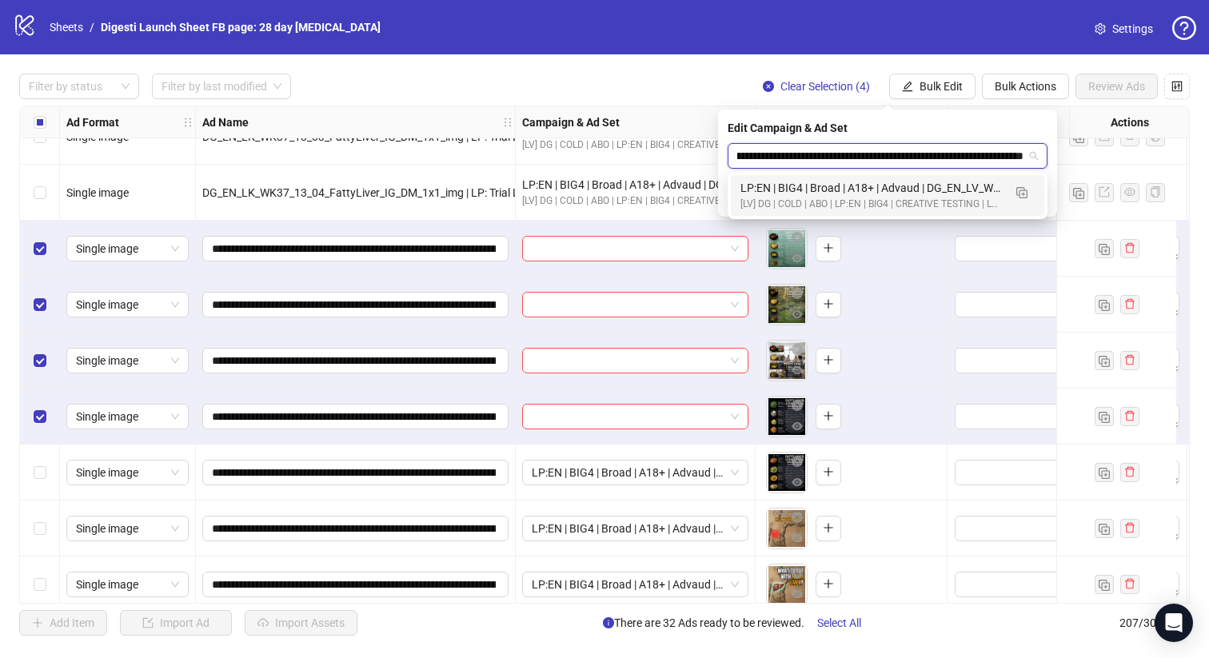
click at [778, 213] on div "LP:EN | BIG4 | Broad | A18+ | Advaud | DG_EN_LV_WK37_01 | LP: Trial Liver Healt…" at bounding box center [887, 195] width 313 height 41
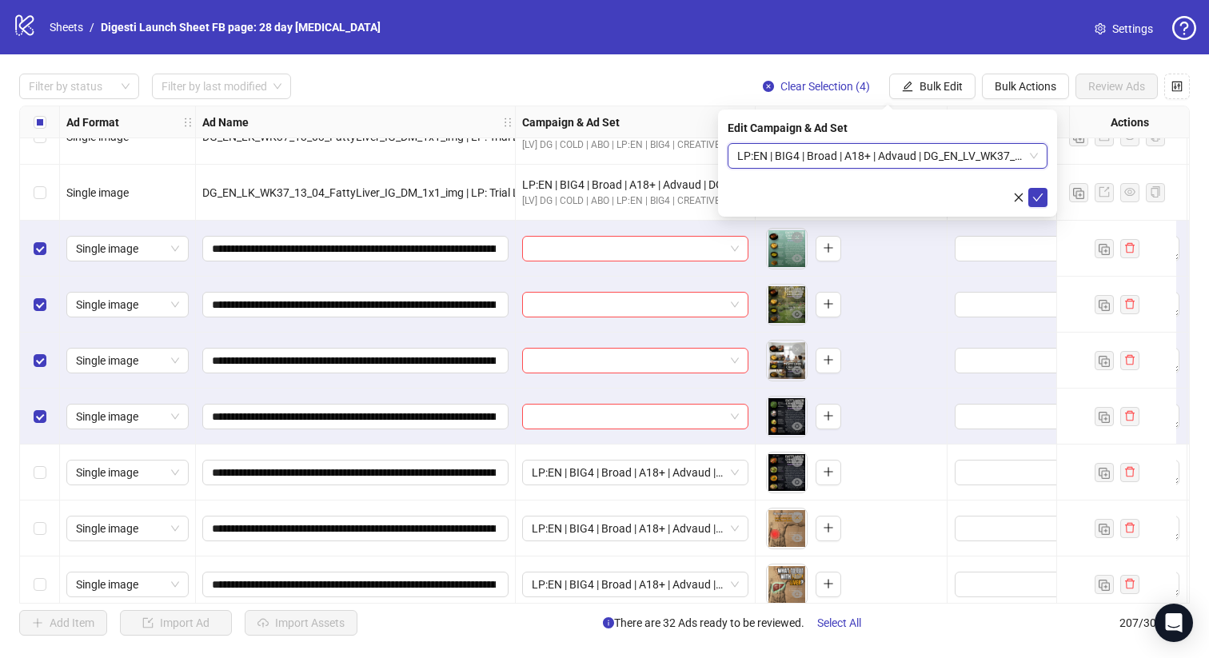
scroll to position [0, 0]
click at [1039, 197] on icon "check" at bounding box center [1037, 197] width 11 height 11
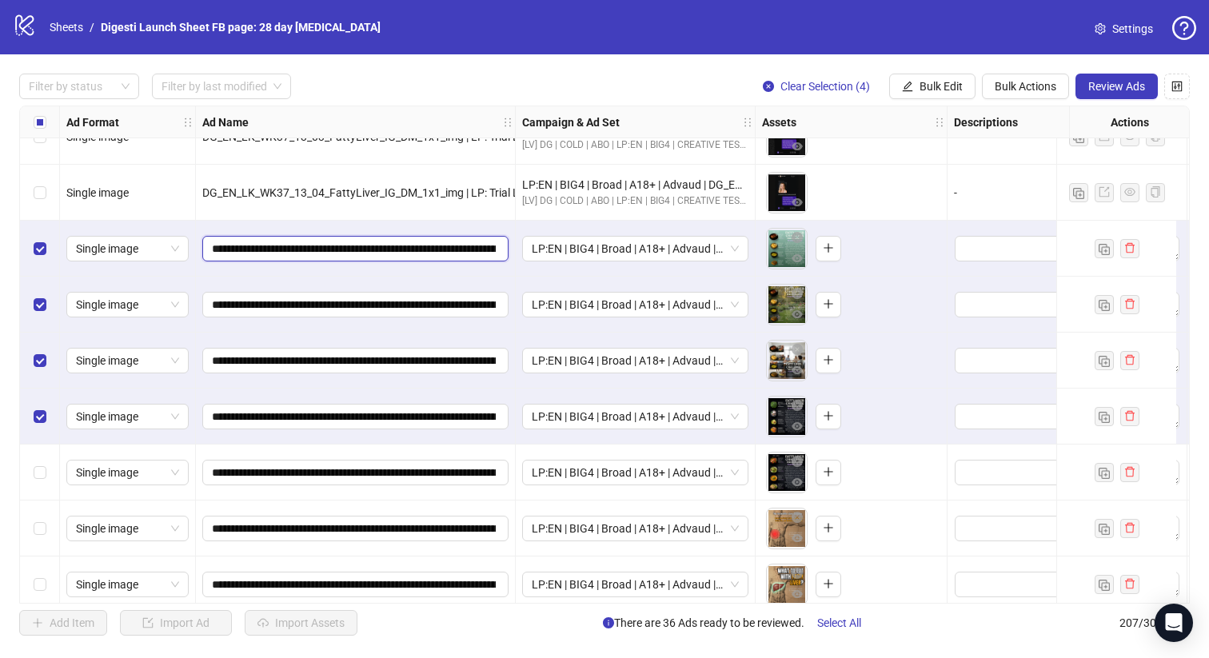
click at [449, 245] on input "**********" at bounding box center [354, 249] width 284 height 18
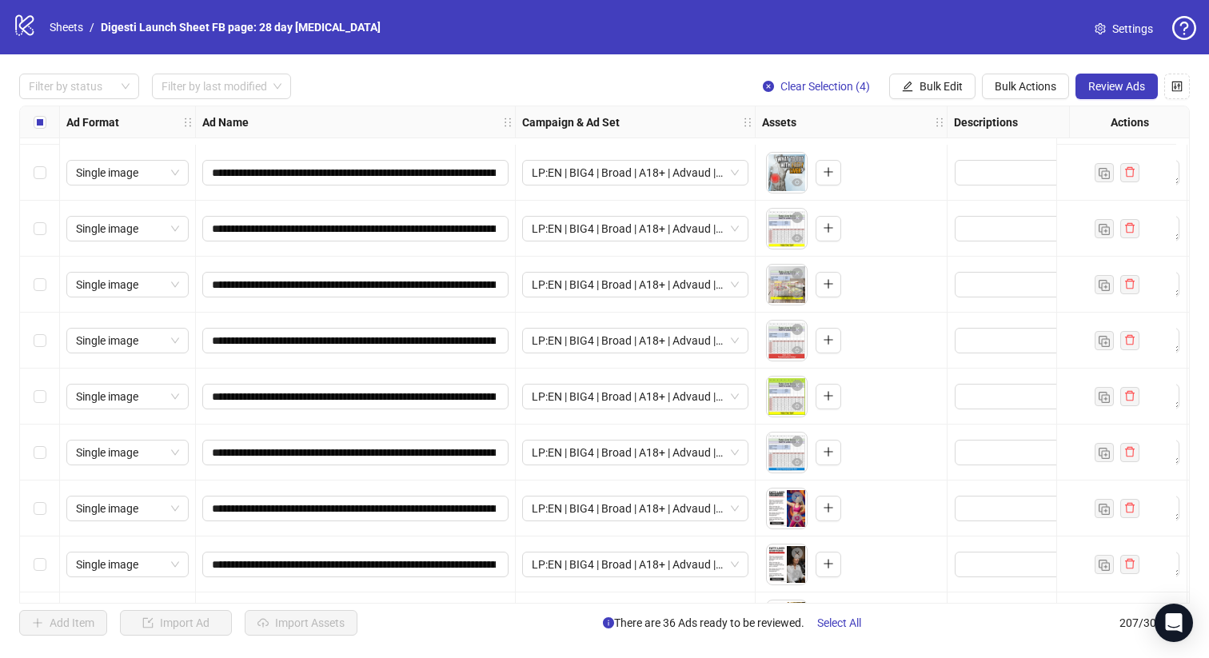
scroll to position [11127, 0]
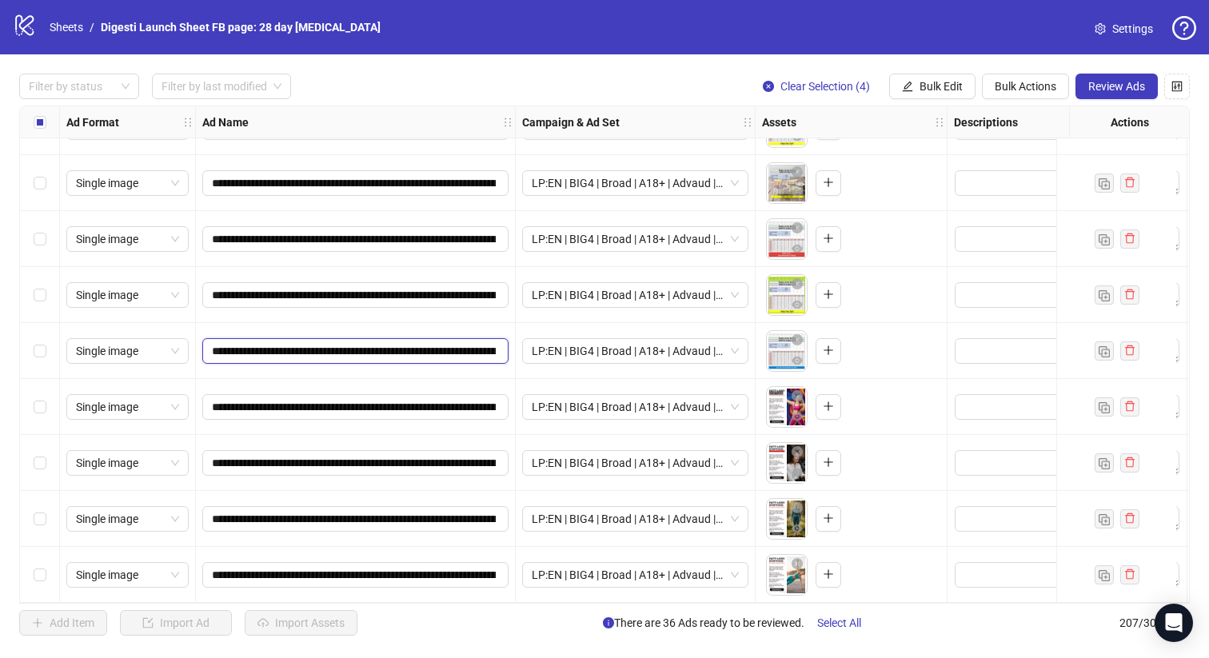
click at [450, 345] on input "**********" at bounding box center [354, 351] width 284 height 18
click at [36, 580] on div "Select row 207" at bounding box center [40, 575] width 40 height 56
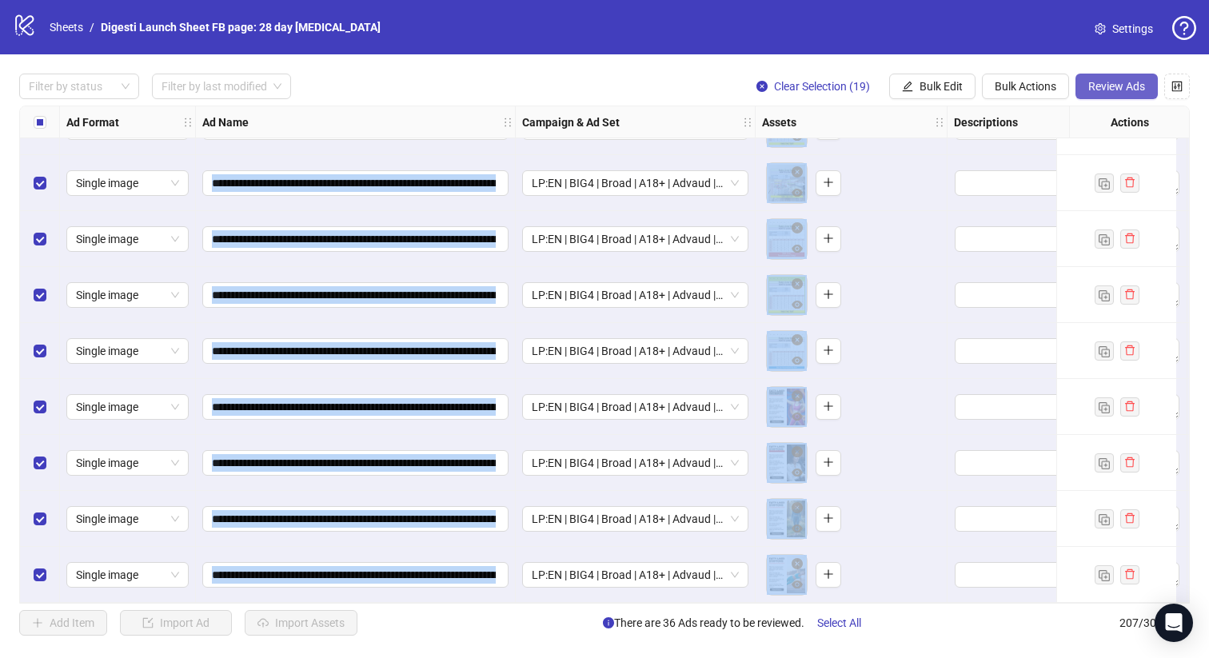
click at [1107, 83] on span "Review Ads" at bounding box center [1116, 86] width 57 height 13
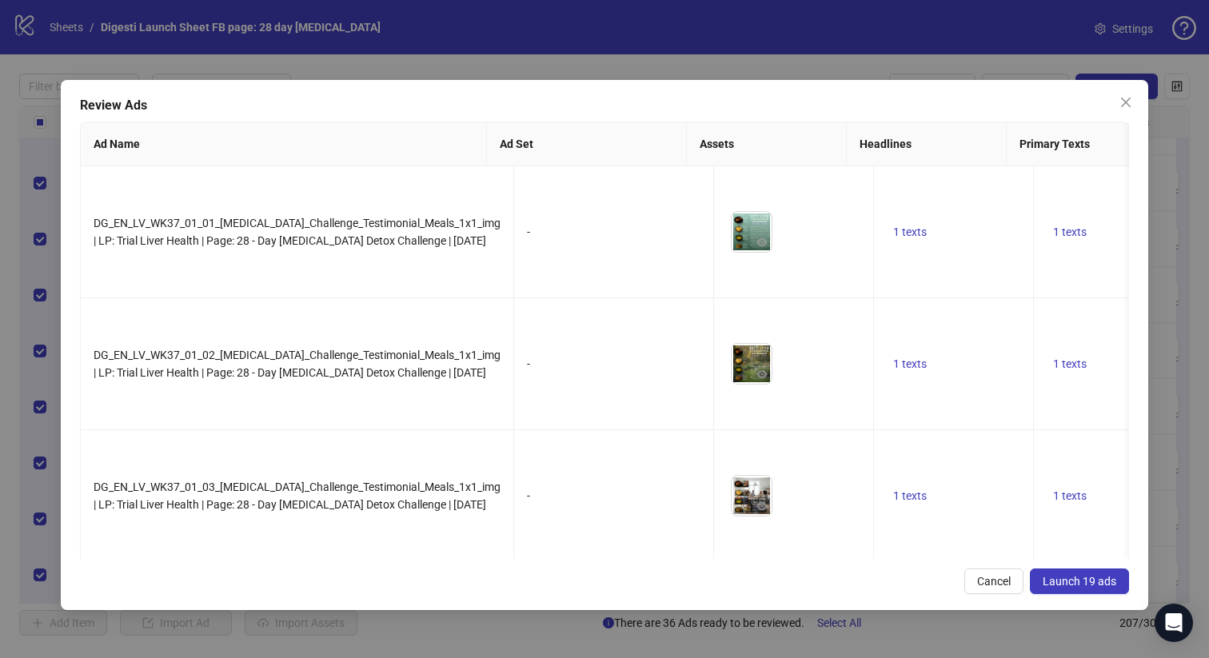
click at [1094, 584] on span "Launch 19 ads" at bounding box center [1080, 581] width 74 height 13
